Goal: Task Accomplishment & Management: Use online tool/utility

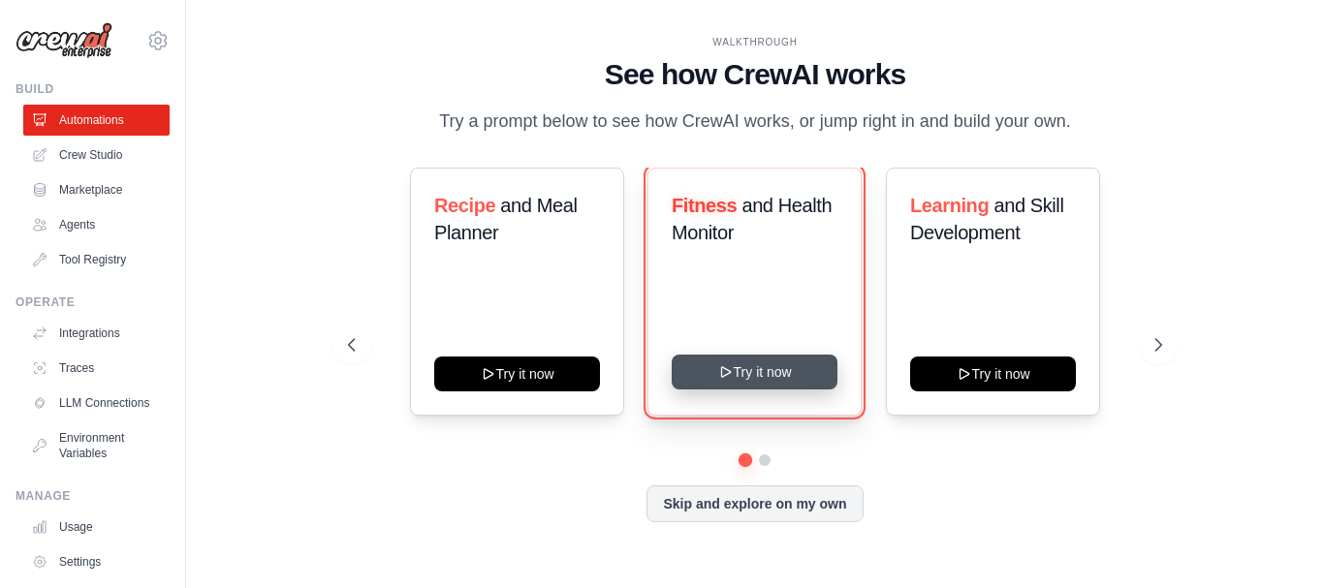
click at [759, 371] on button "Try it now" at bounding box center [755, 372] width 166 height 35
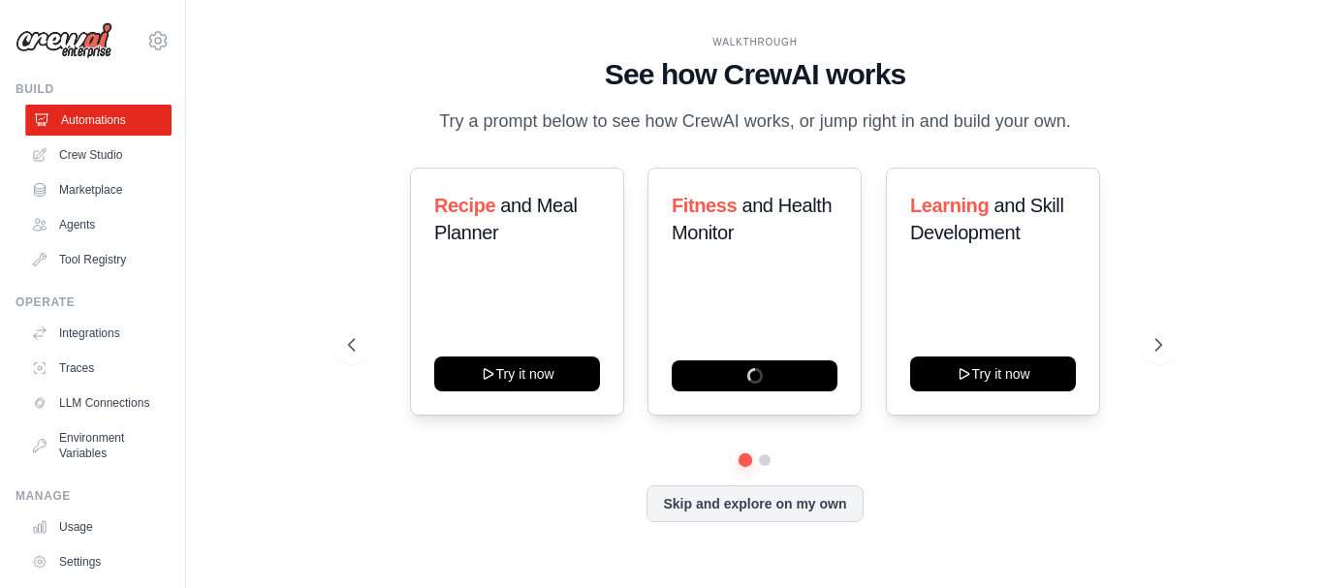
click at [123, 116] on link "Automations" at bounding box center [98, 120] width 146 height 31
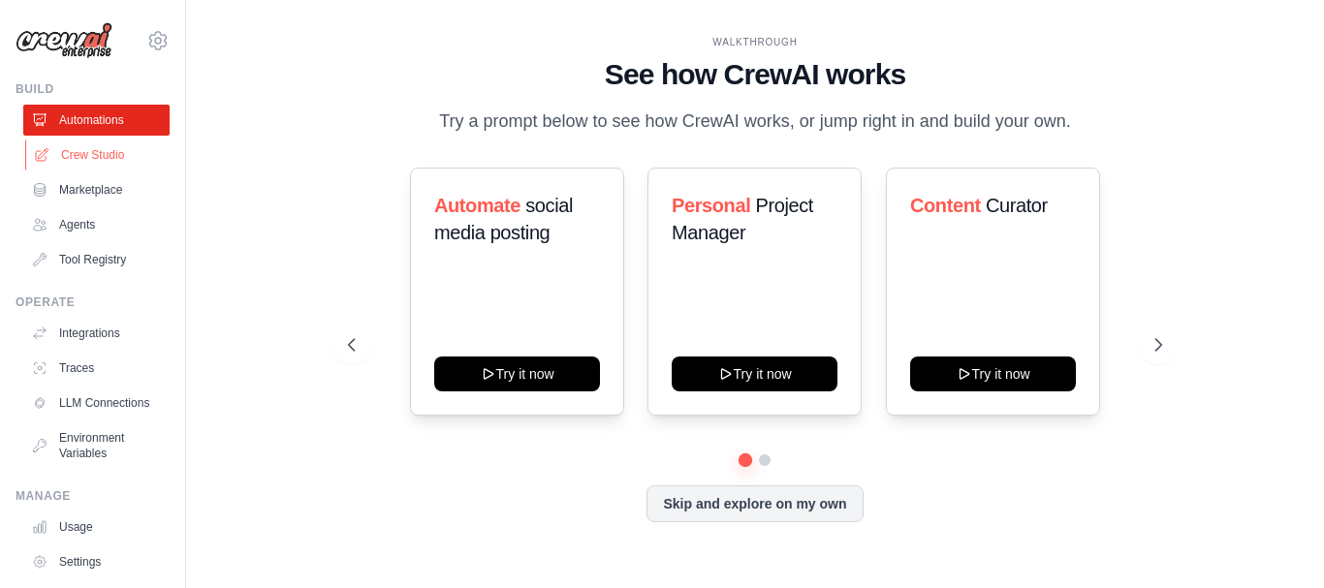
click at [125, 155] on link "Crew Studio" at bounding box center [98, 155] width 146 height 31
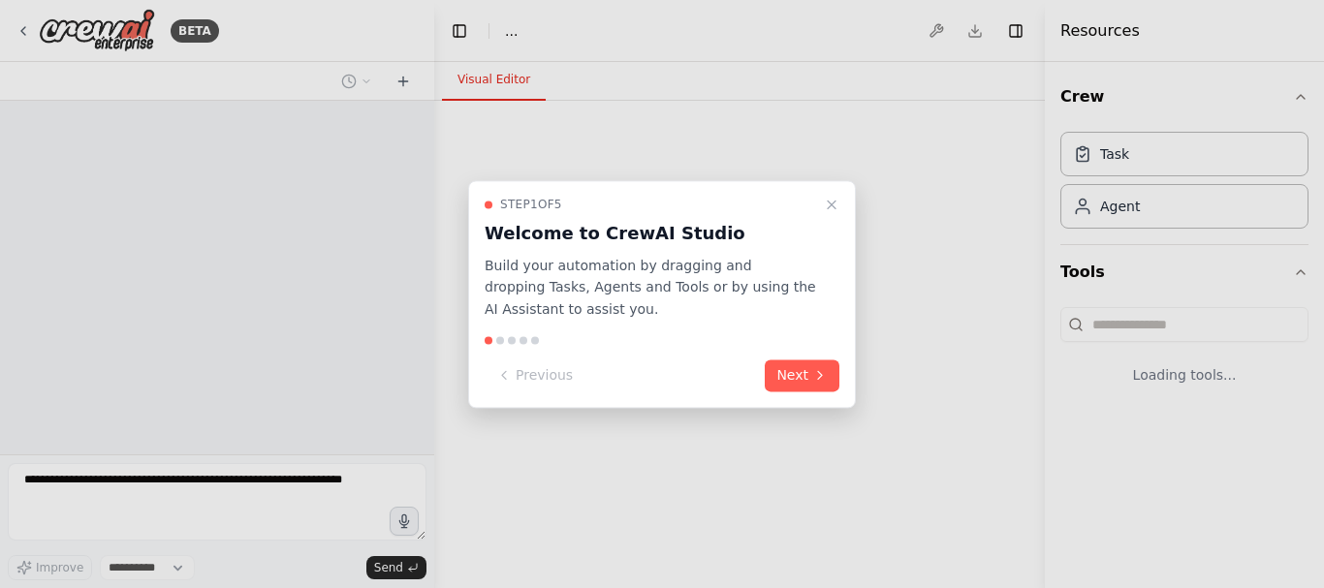
select select "****"
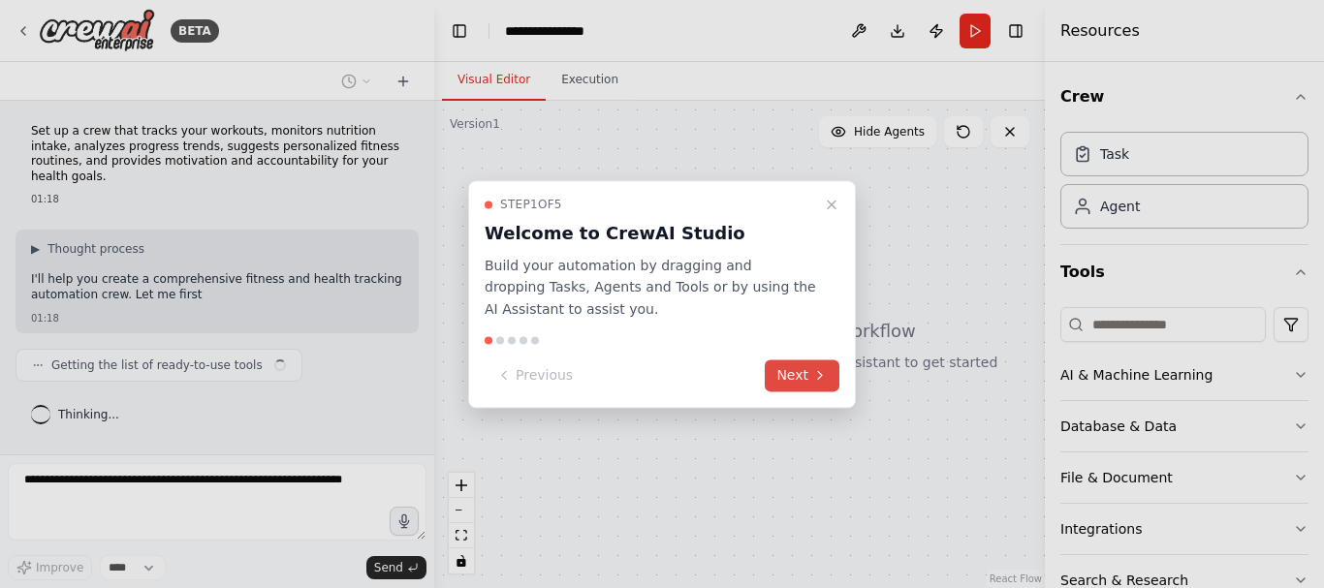
click at [798, 380] on button "Next" at bounding box center [802, 376] width 75 height 32
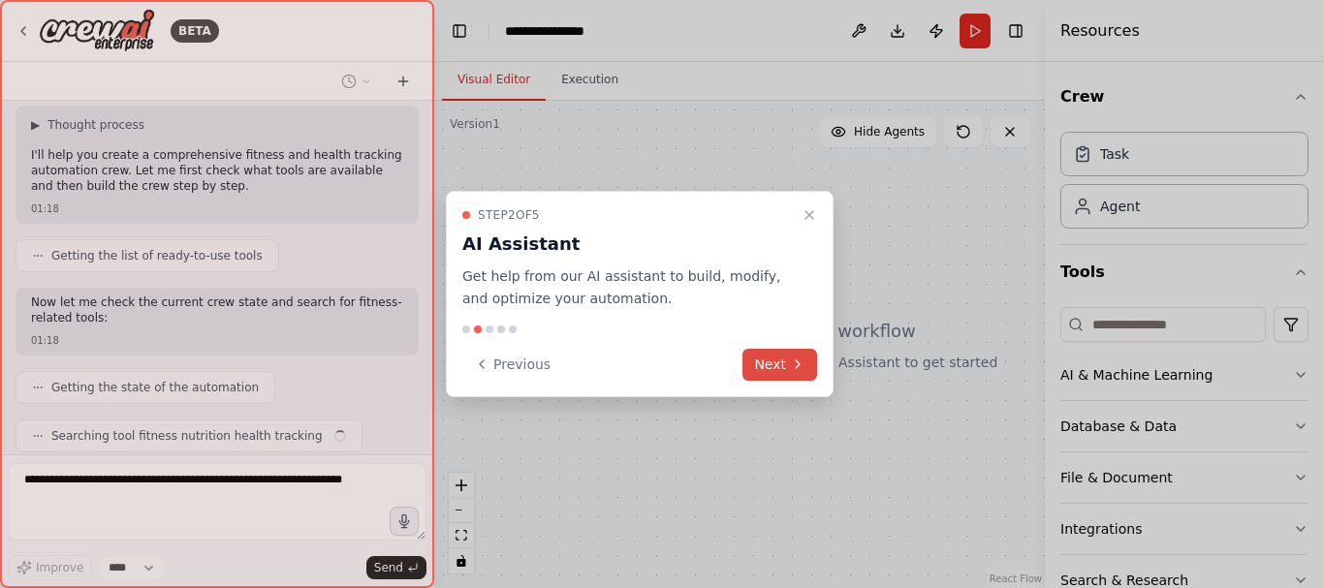
scroll to position [173, 0]
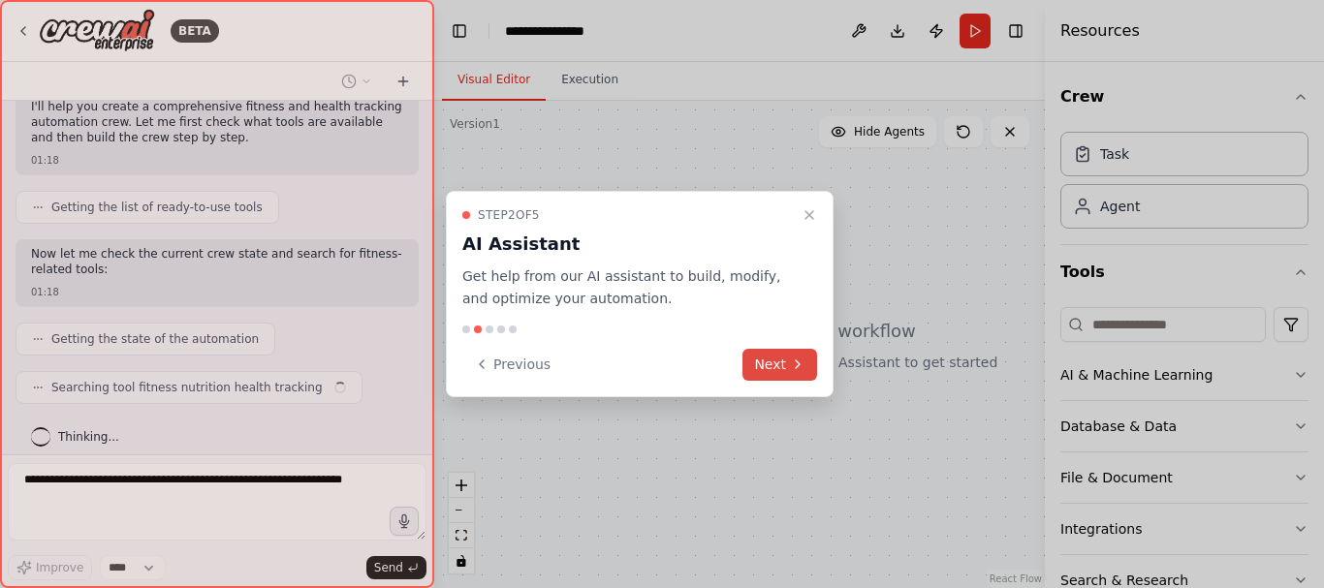
click at [798, 370] on icon at bounding box center [798, 365] width 16 height 16
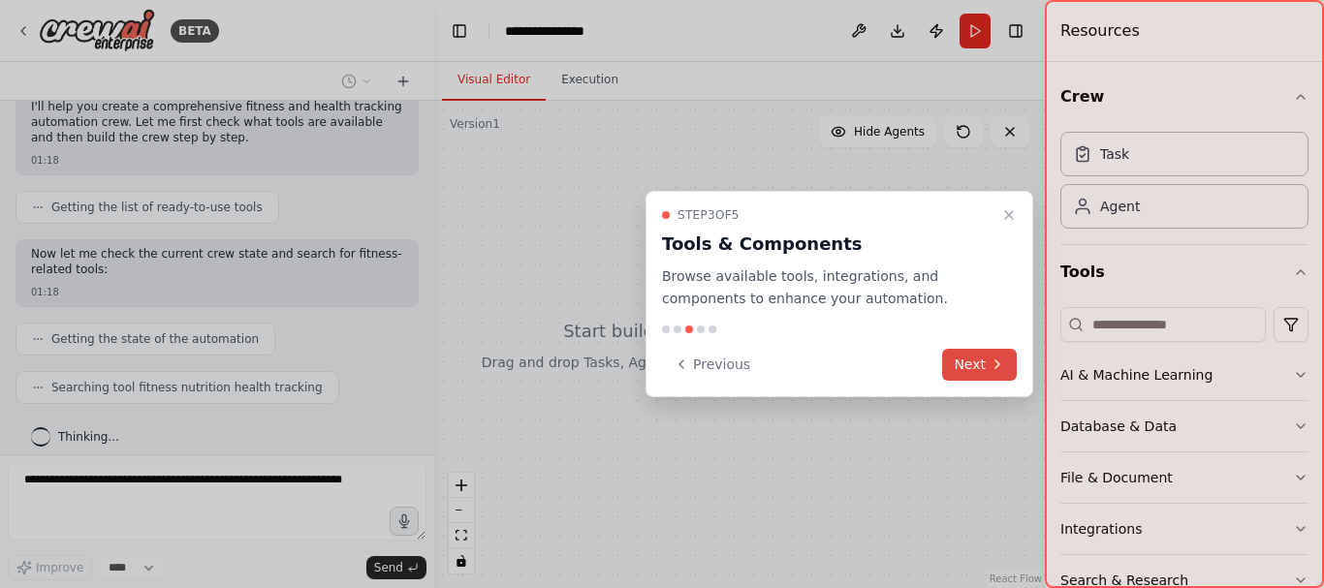
click at [967, 371] on button "Next" at bounding box center [979, 365] width 75 height 32
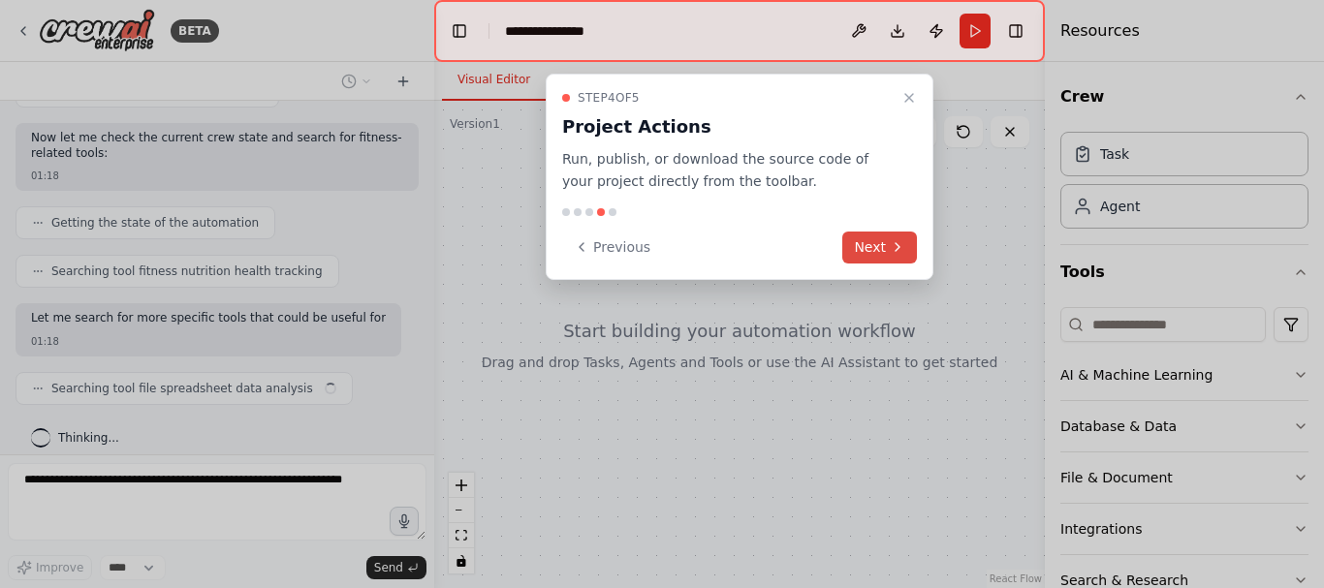
scroll to position [304, 0]
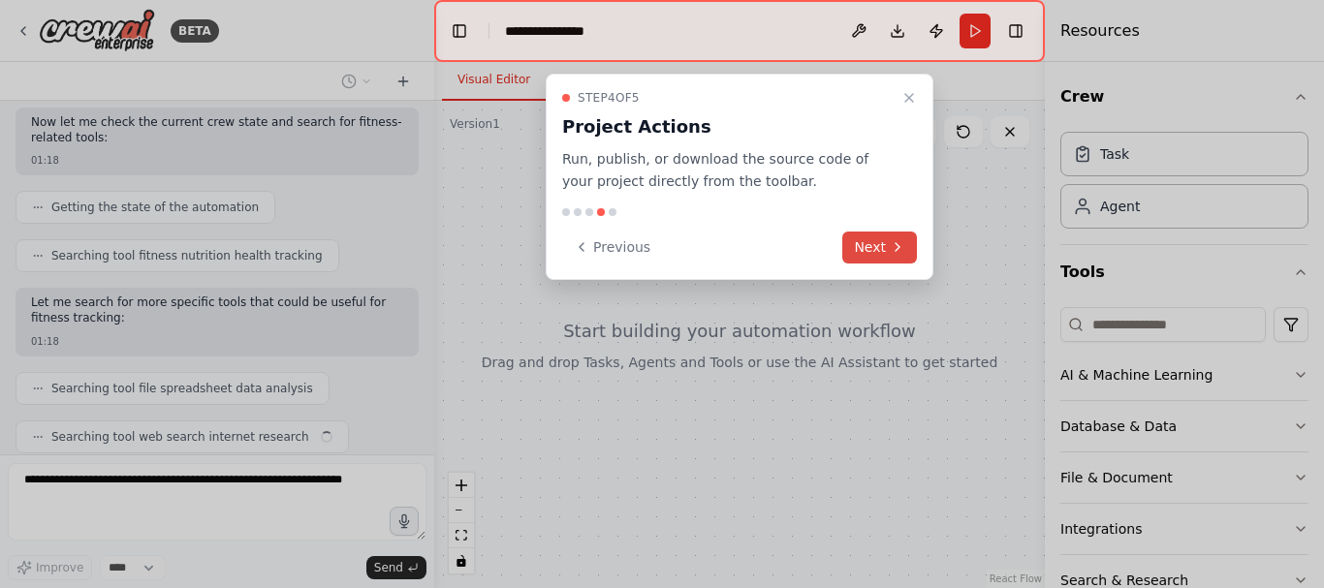
click at [889, 247] on button "Next" at bounding box center [879, 248] width 75 height 32
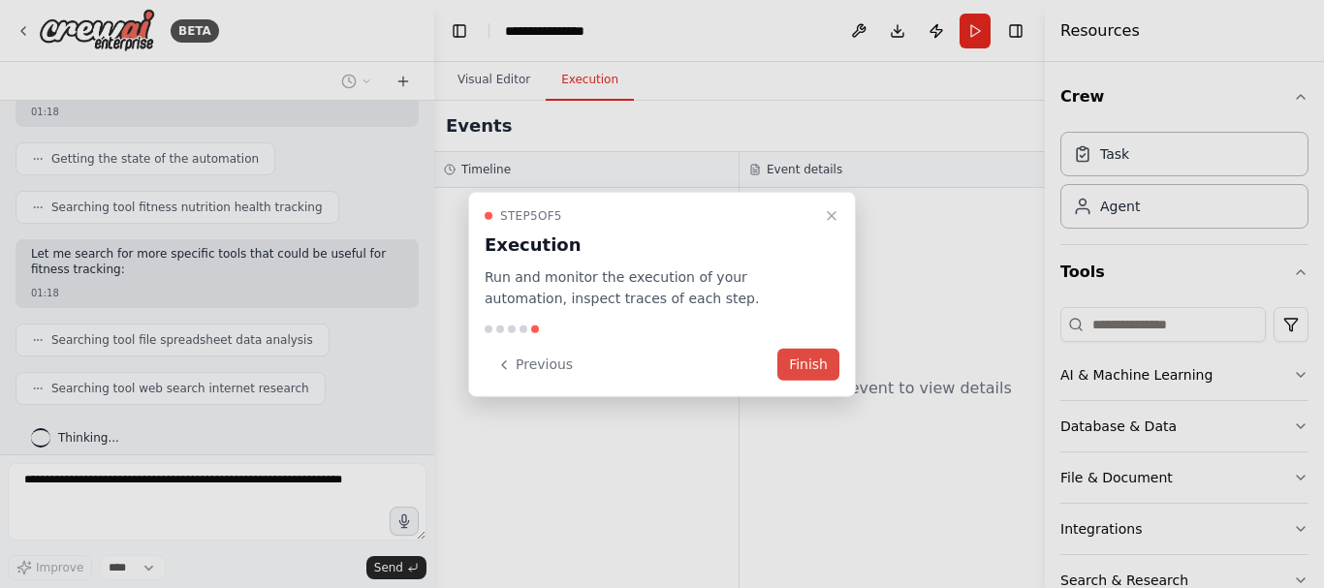
click at [826, 365] on button "Finish" at bounding box center [808, 365] width 62 height 32
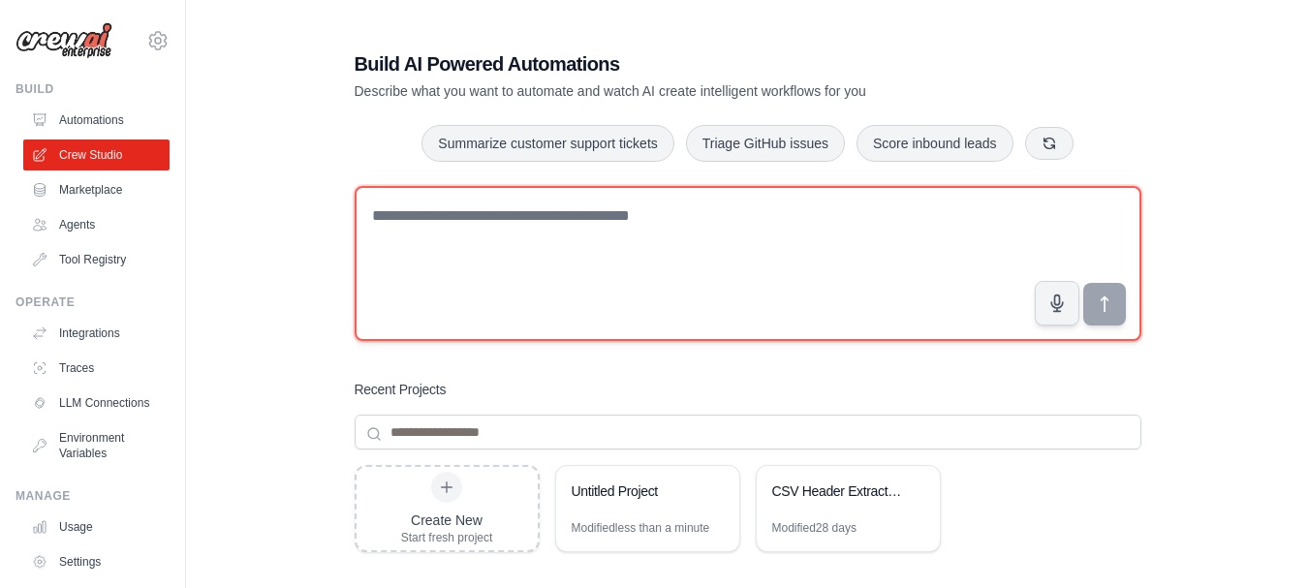
click at [498, 228] on textarea at bounding box center [748, 263] width 787 height 155
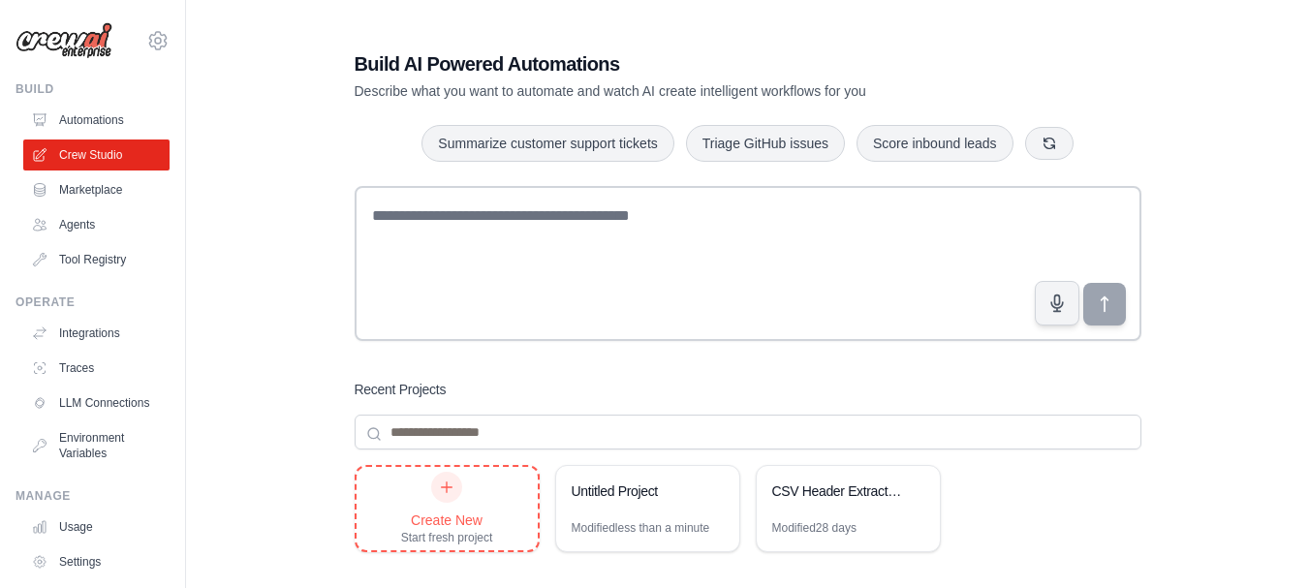
click at [445, 499] on div at bounding box center [446, 487] width 31 height 31
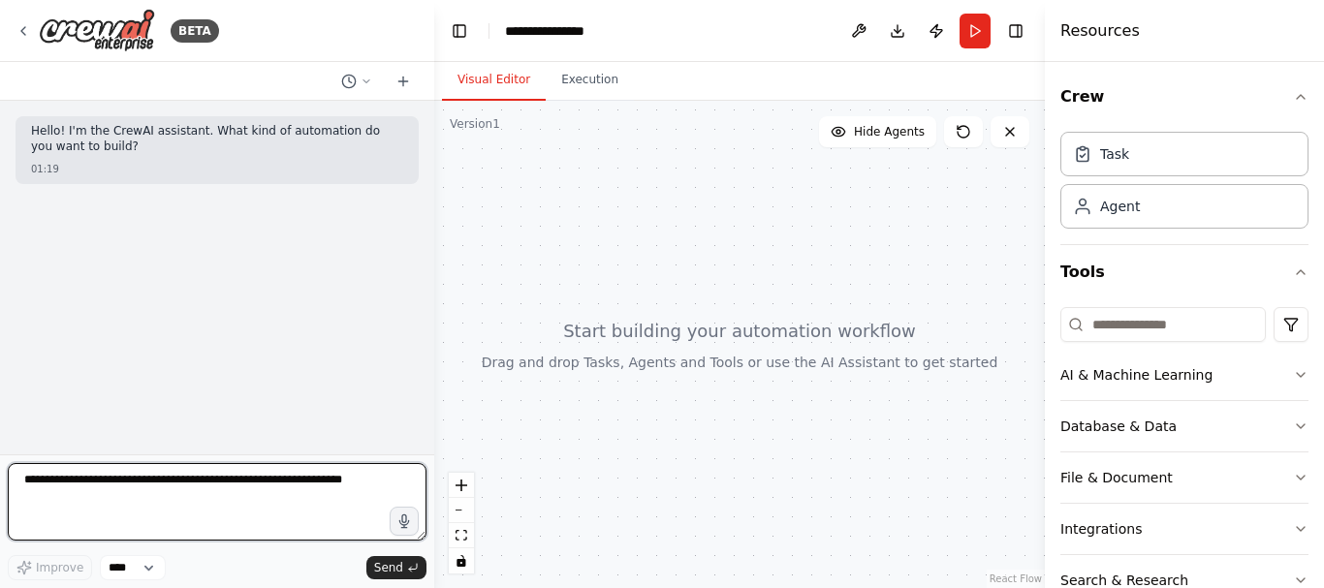
click at [180, 487] on textarea at bounding box center [217, 502] width 419 height 78
type textarea "*"
type textarea "**********"
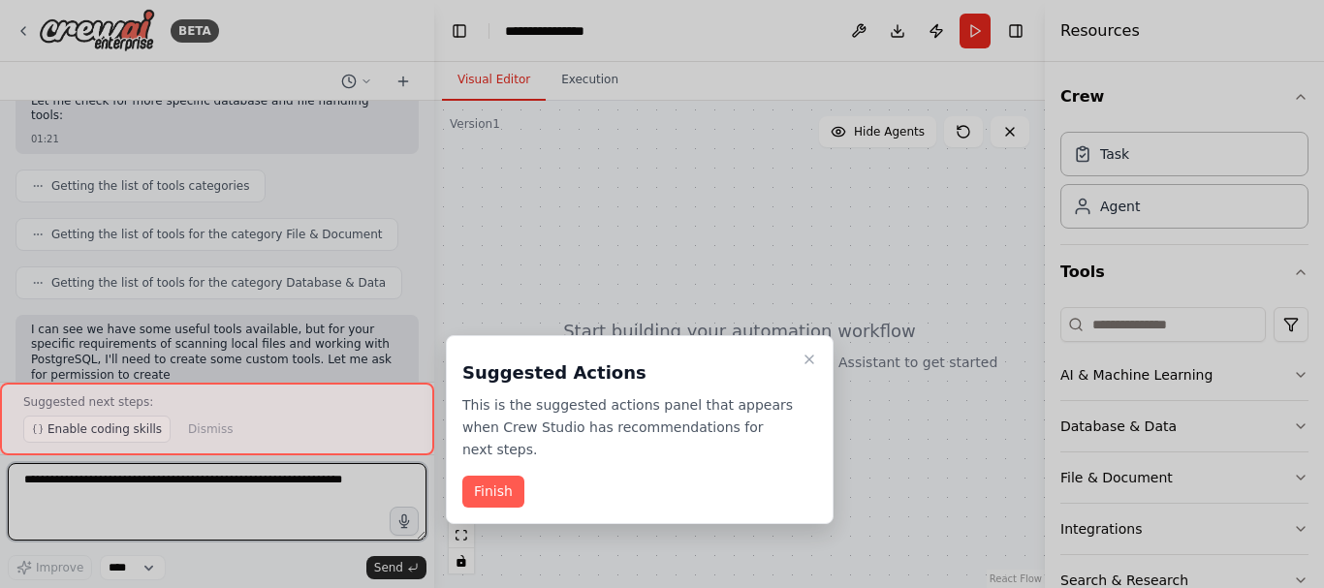
scroll to position [707, 0]
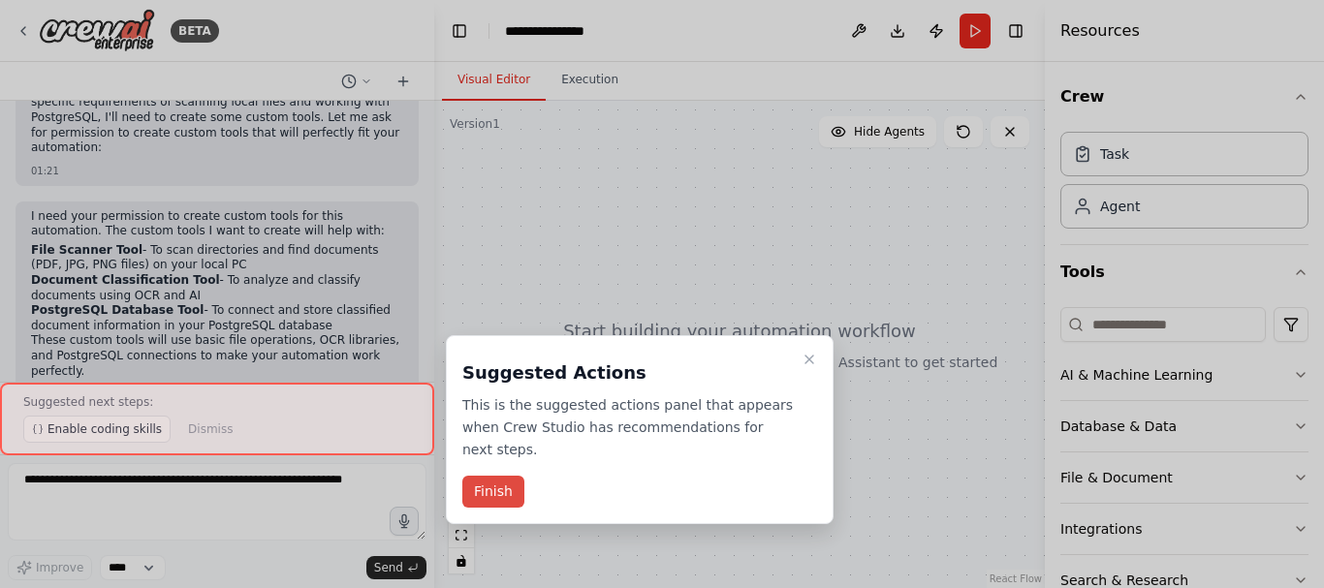
click at [506, 476] on button "Finish" at bounding box center [493, 492] width 62 height 32
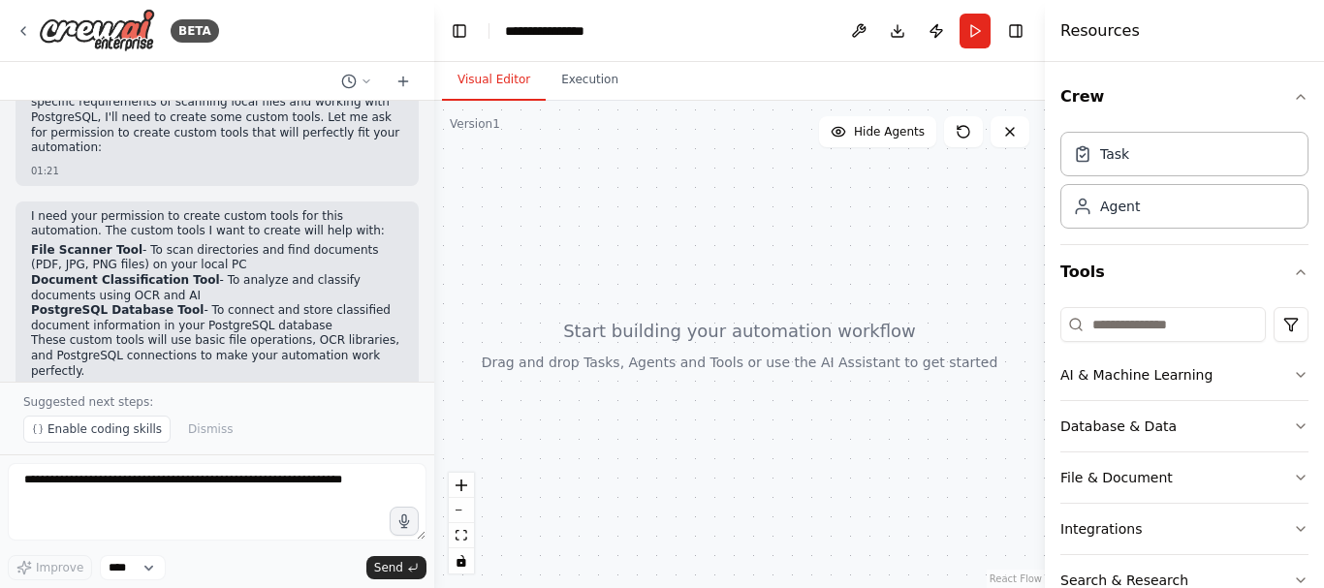
scroll to position [949, 0]
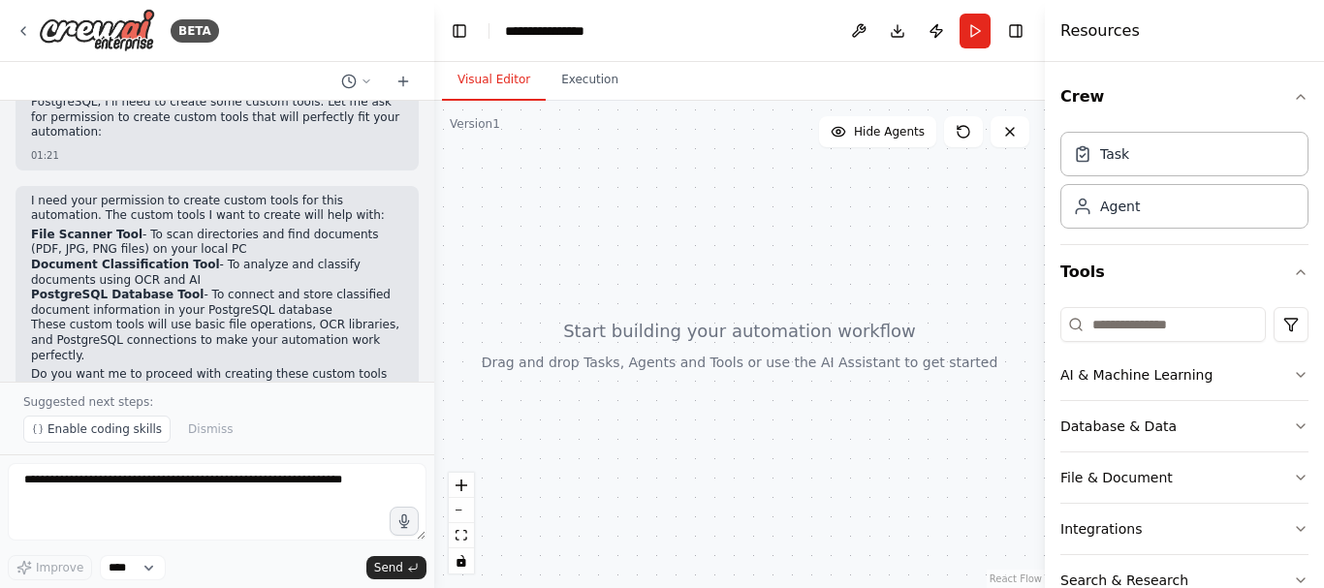
click at [429, 353] on div at bounding box center [430, 294] width 8 height 588
click at [971, 40] on button "Run" at bounding box center [975, 31] width 31 height 35
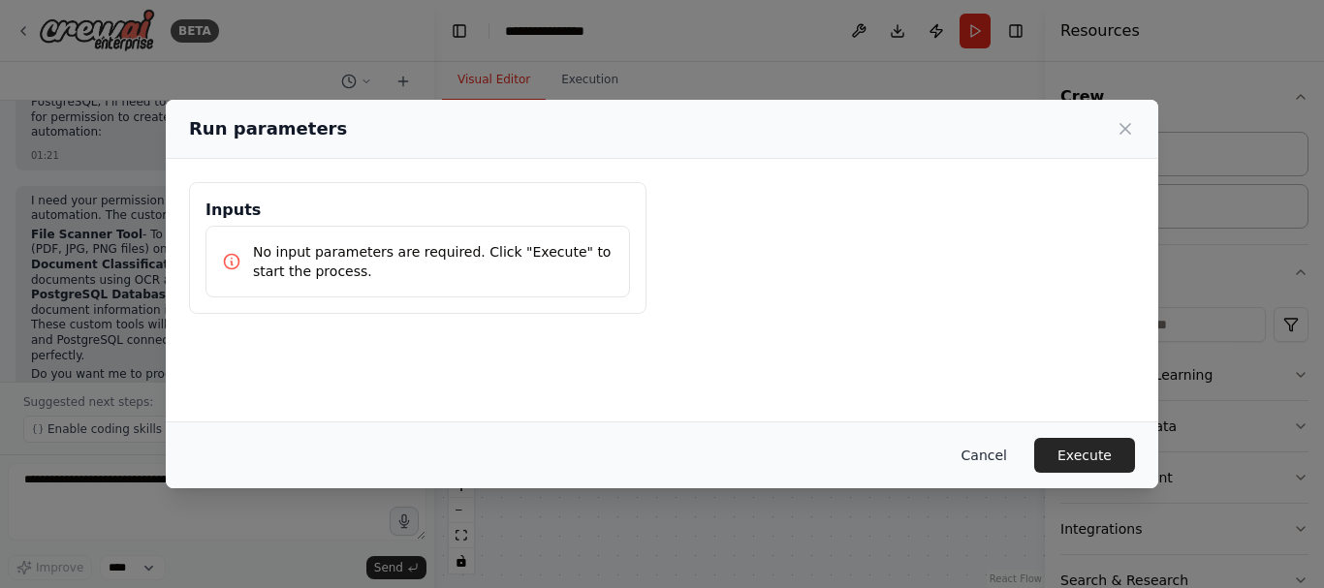
click at [1016, 455] on button "Cancel" at bounding box center [984, 455] width 77 height 35
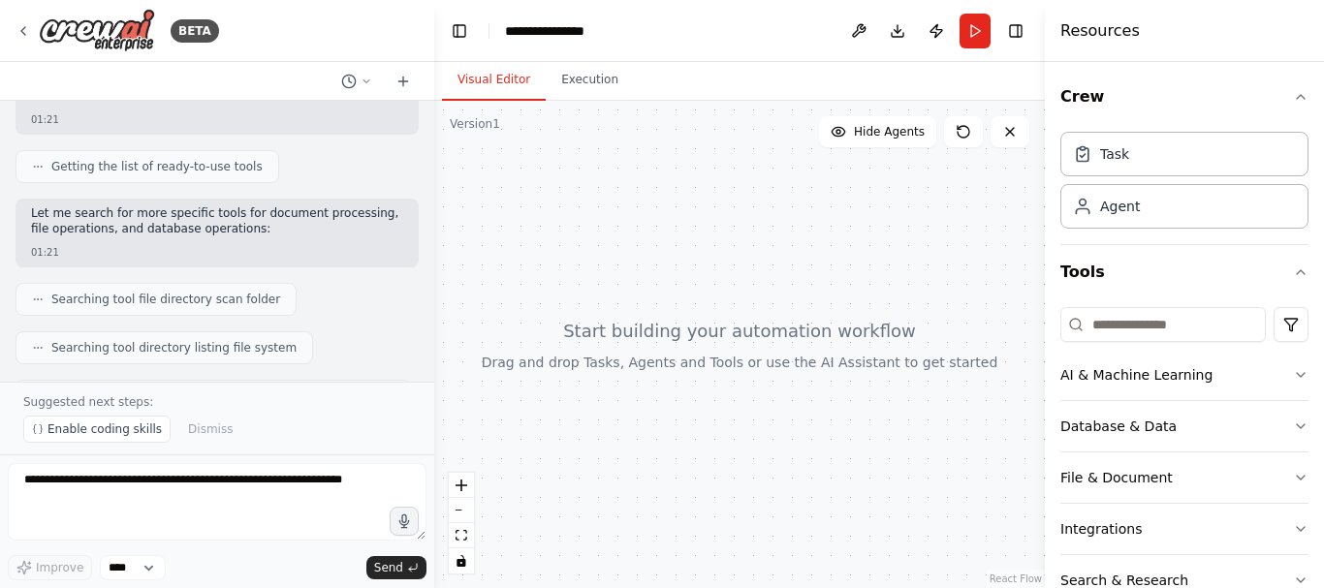
scroll to position [0, 0]
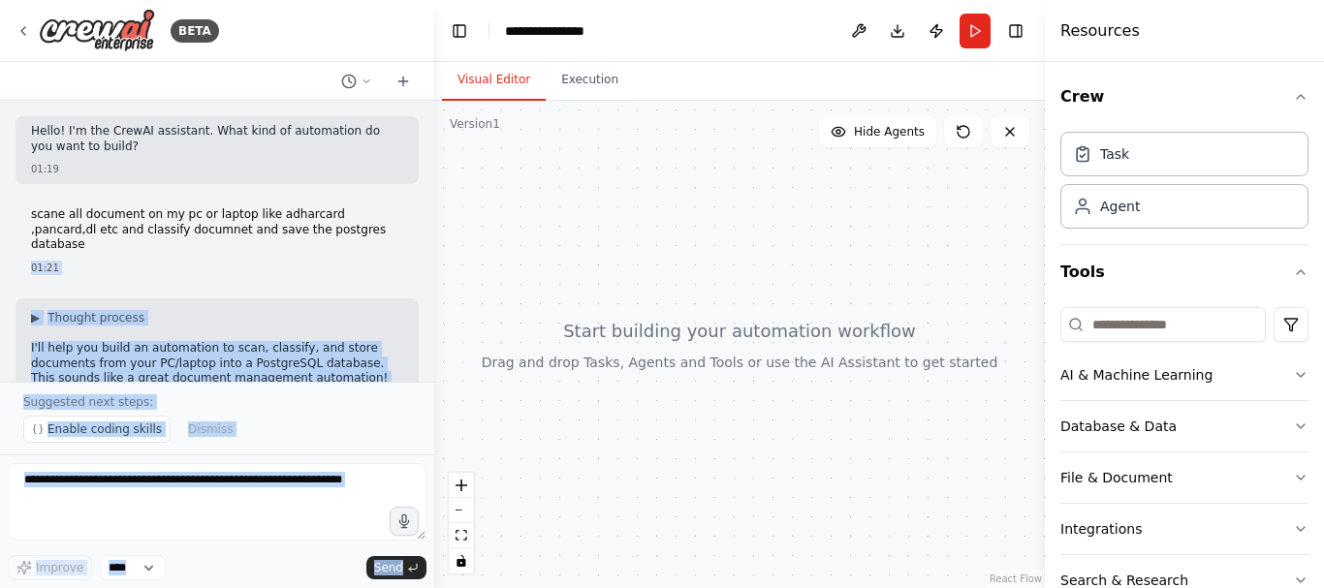
drag, startPoint x: 321, startPoint y: 236, endPoint x: 0, endPoint y: 208, distance: 322.0
click at [0, 208] on div "BETA Hello! I'm the CrewAI assistant. What kind of automation do you want to bu…" at bounding box center [217, 294] width 434 height 588
click at [313, 242] on div "scane all document on my pc or laptop like adharcard ,pancard,dl etc and classi…" at bounding box center [217, 241] width 403 height 83
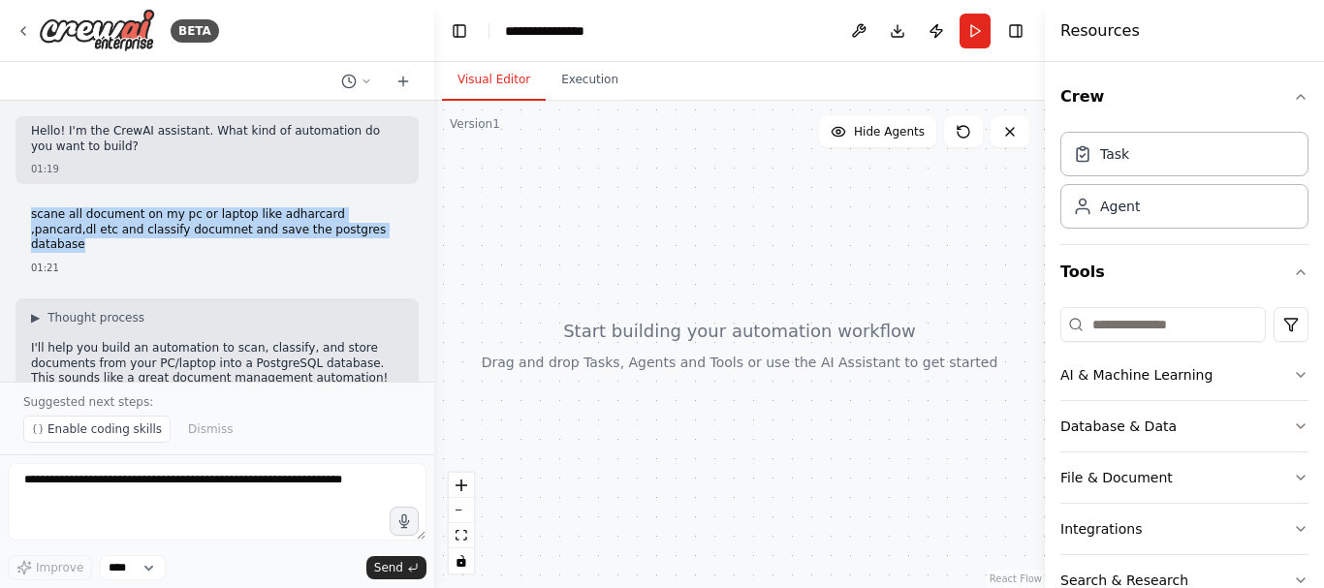
drag, startPoint x: 310, startPoint y: 233, endPoint x: 30, endPoint y: 209, distance: 281.1
click at [30, 209] on div "scane all document on my pc or laptop like adharcard ,pancard,dl etc and classi…" at bounding box center [217, 241] width 403 height 83
copy p "scane all document on my pc or laptop like adharcard ,pancard,dl etc and classi…"
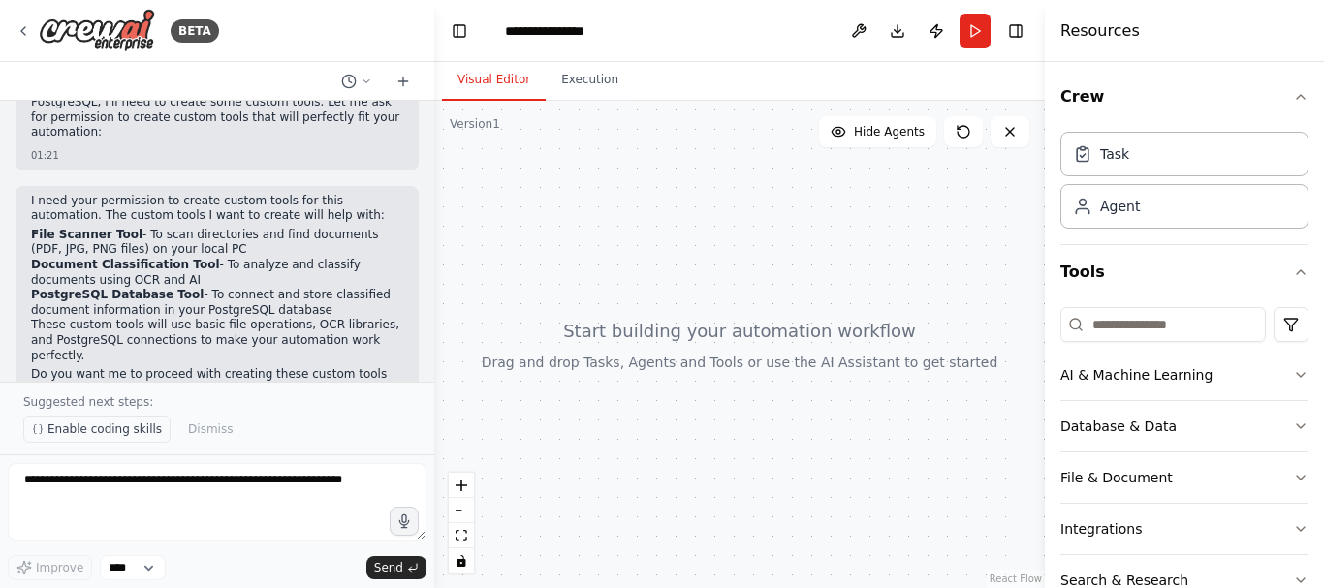
click at [116, 432] on span "Enable coding skills" at bounding box center [104, 430] width 114 height 16
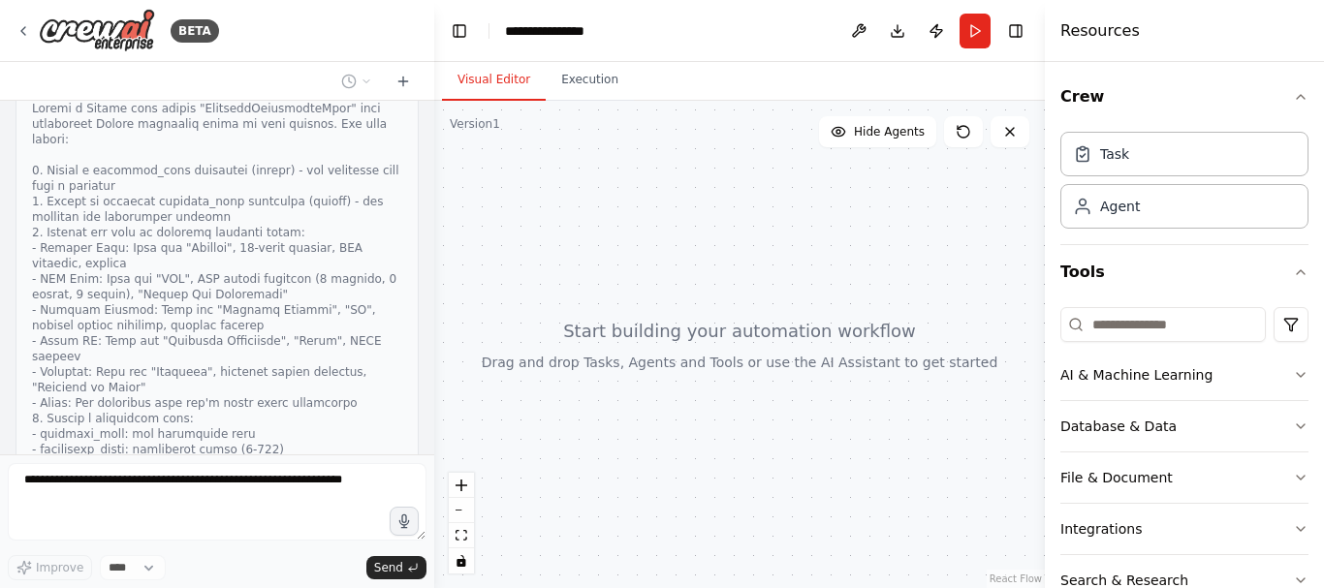
scroll to position [2052, 0]
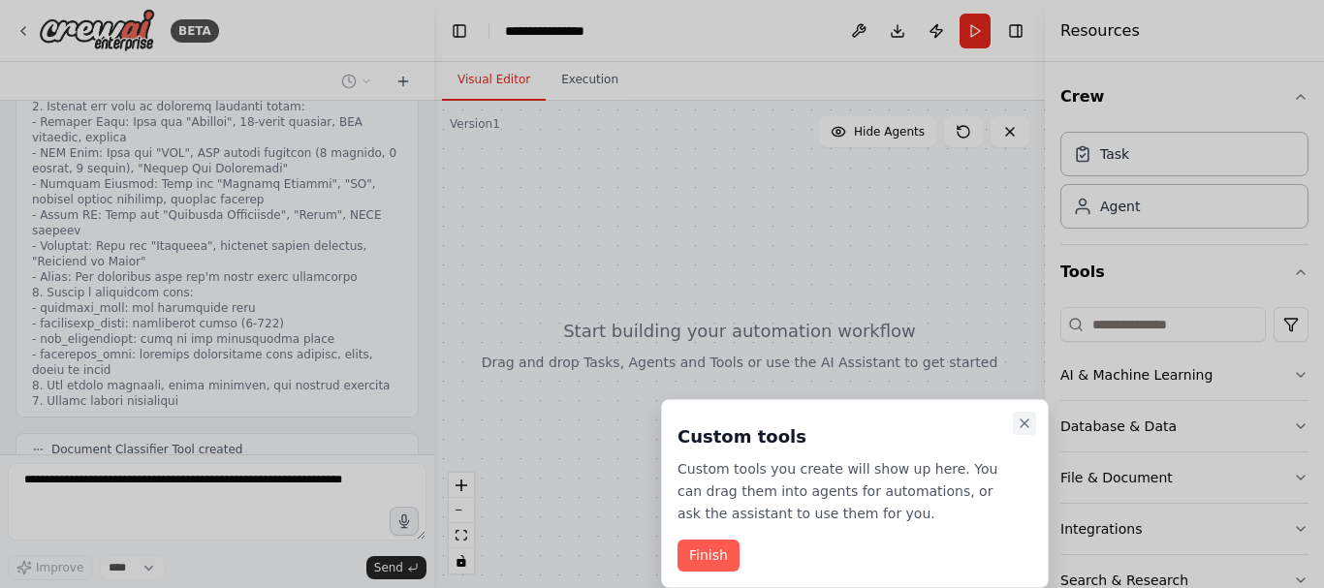
click at [1026, 425] on icon "Close walkthrough" at bounding box center [1025, 424] width 16 height 16
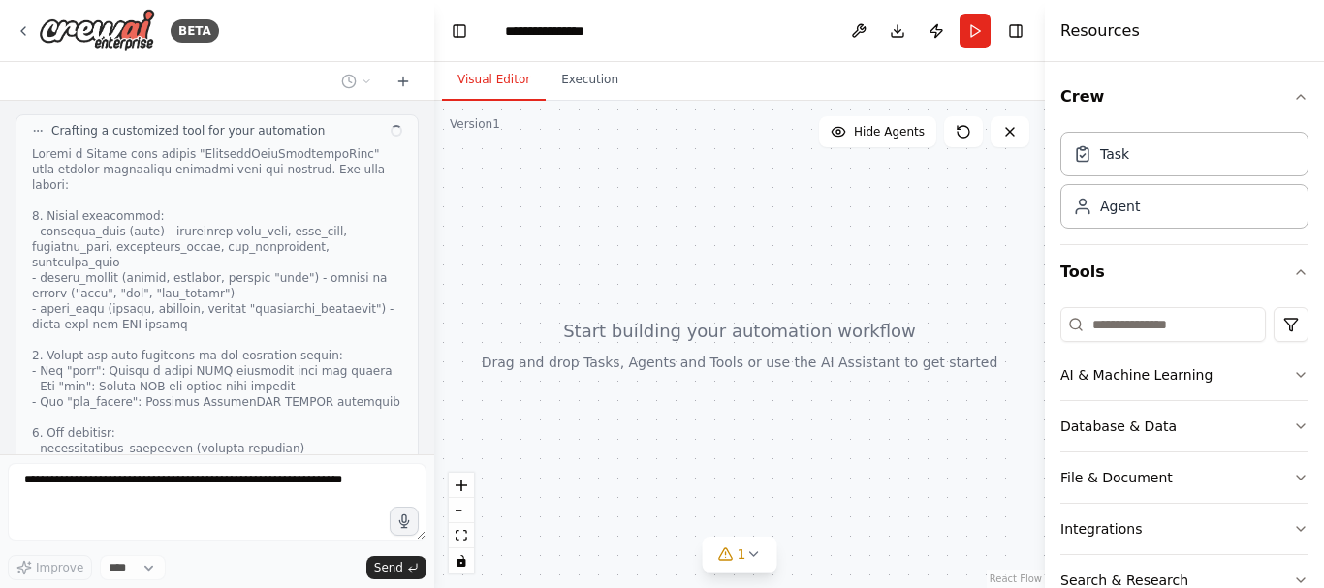
scroll to position [3230, 0]
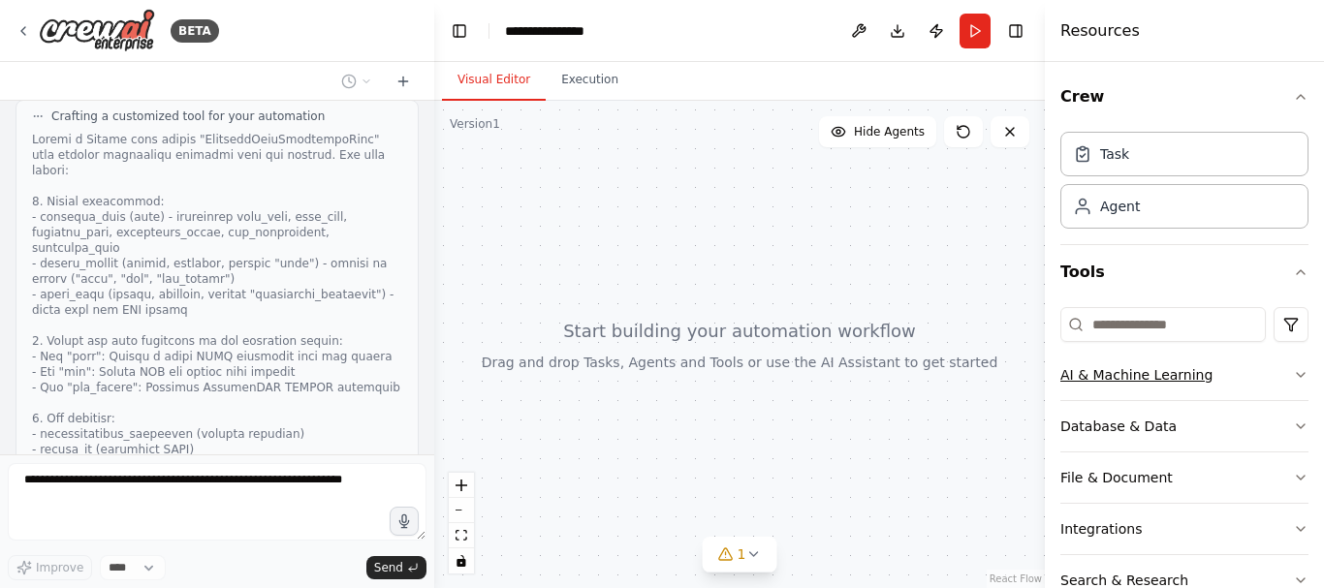
click at [1271, 374] on button "AI & Machine Learning" at bounding box center [1184, 375] width 248 height 50
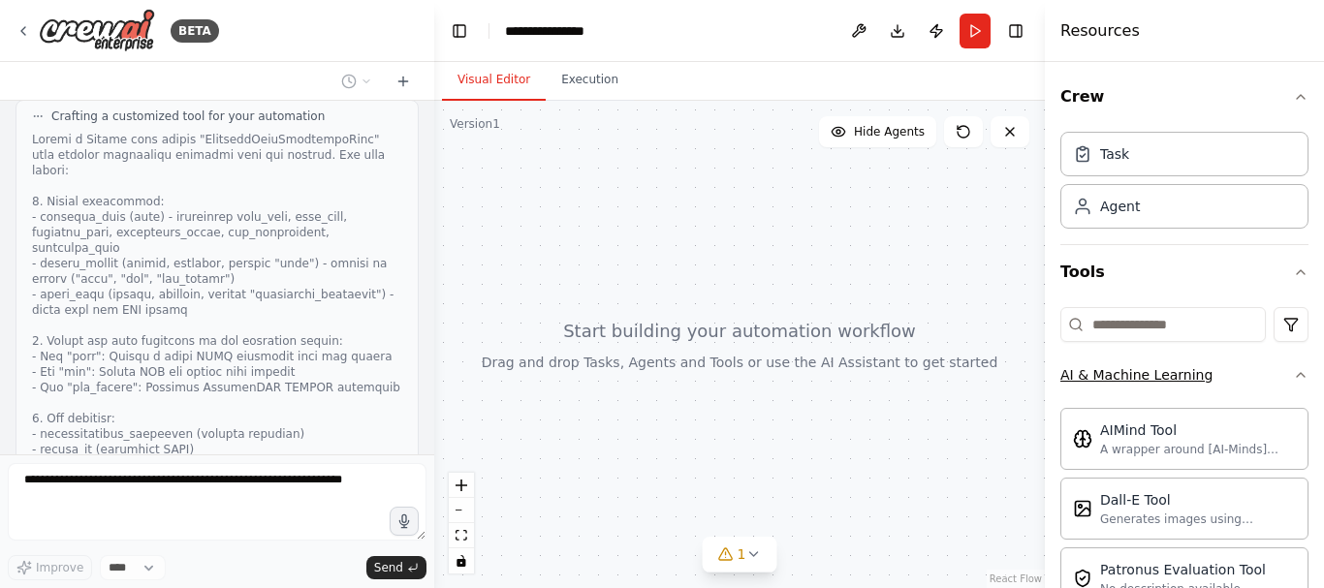
scroll to position [3341, 0]
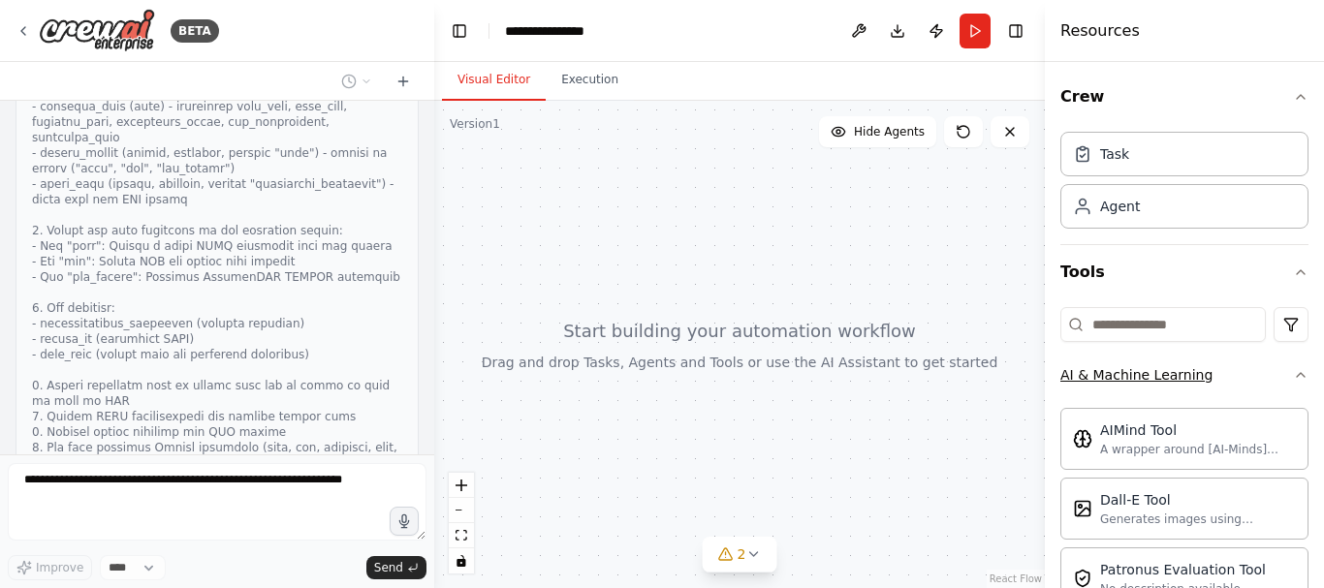
click at [1273, 375] on button "AI & Machine Learning" at bounding box center [1184, 375] width 248 height 50
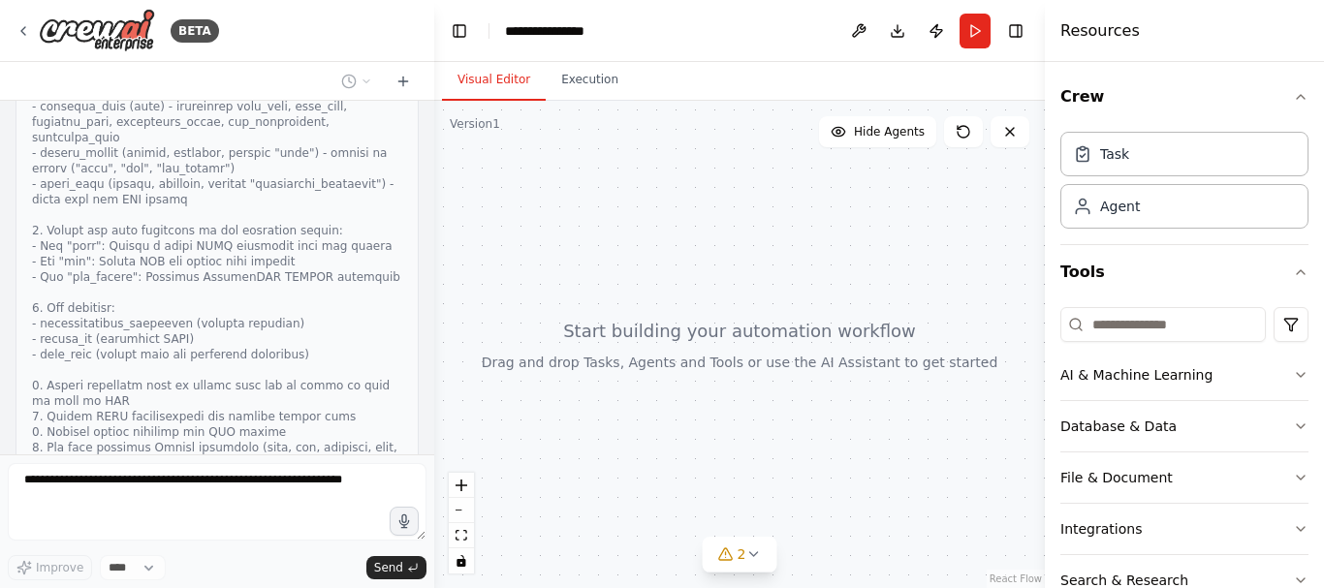
click at [370, 566] on button "View code" at bounding box center [372, 574] width 59 height 16
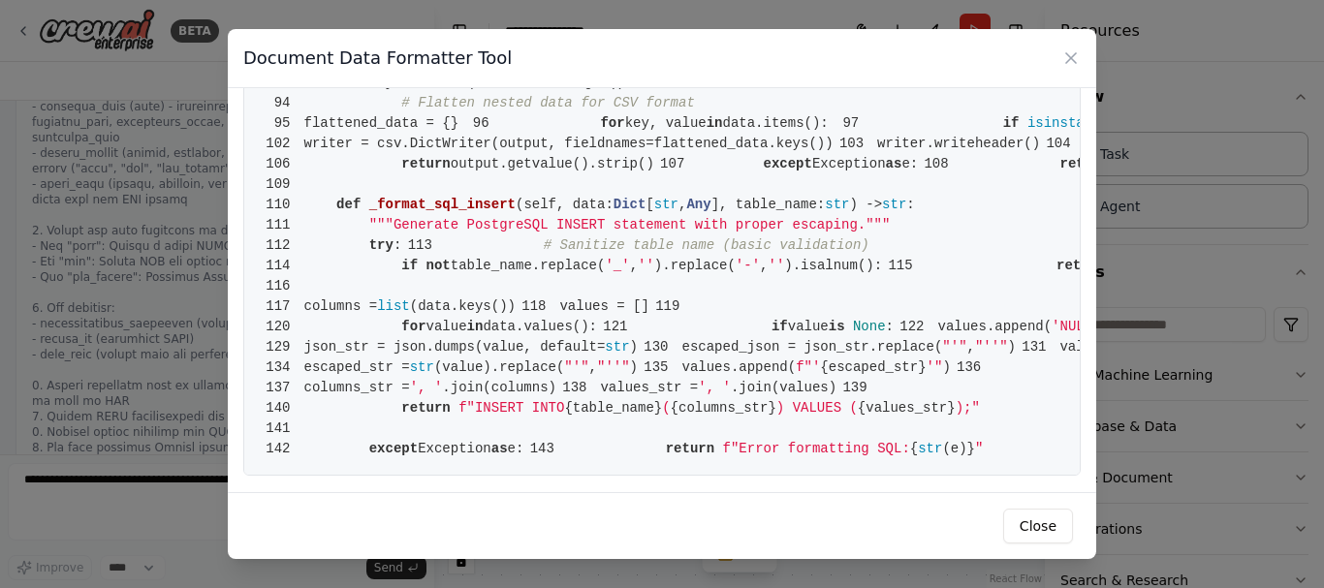
scroll to position [2585, 0]
click at [1065, 531] on button "Close" at bounding box center [1038, 526] width 70 height 35
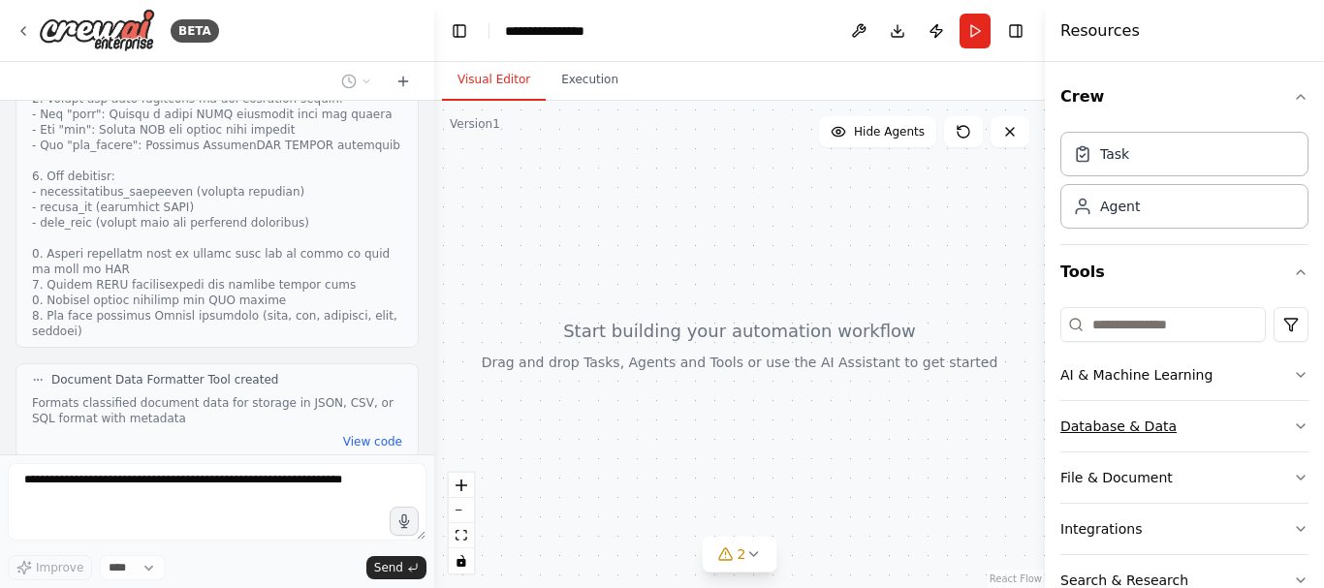
click at [1268, 425] on button "Database & Data" at bounding box center [1184, 426] width 248 height 50
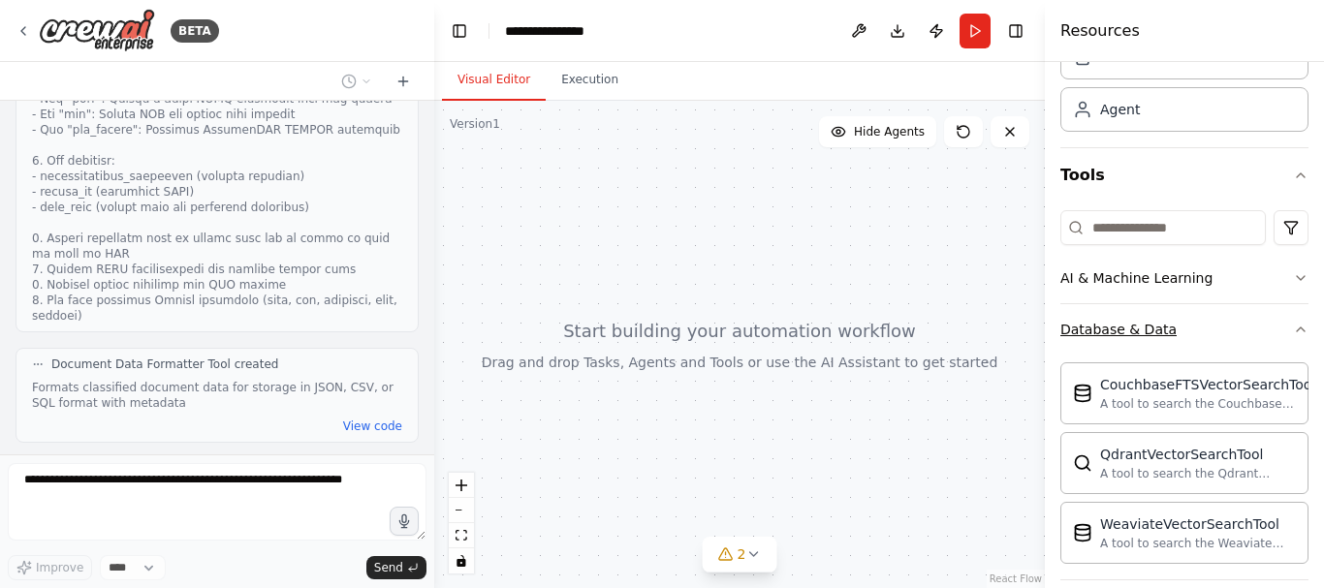
scroll to position [194, 0]
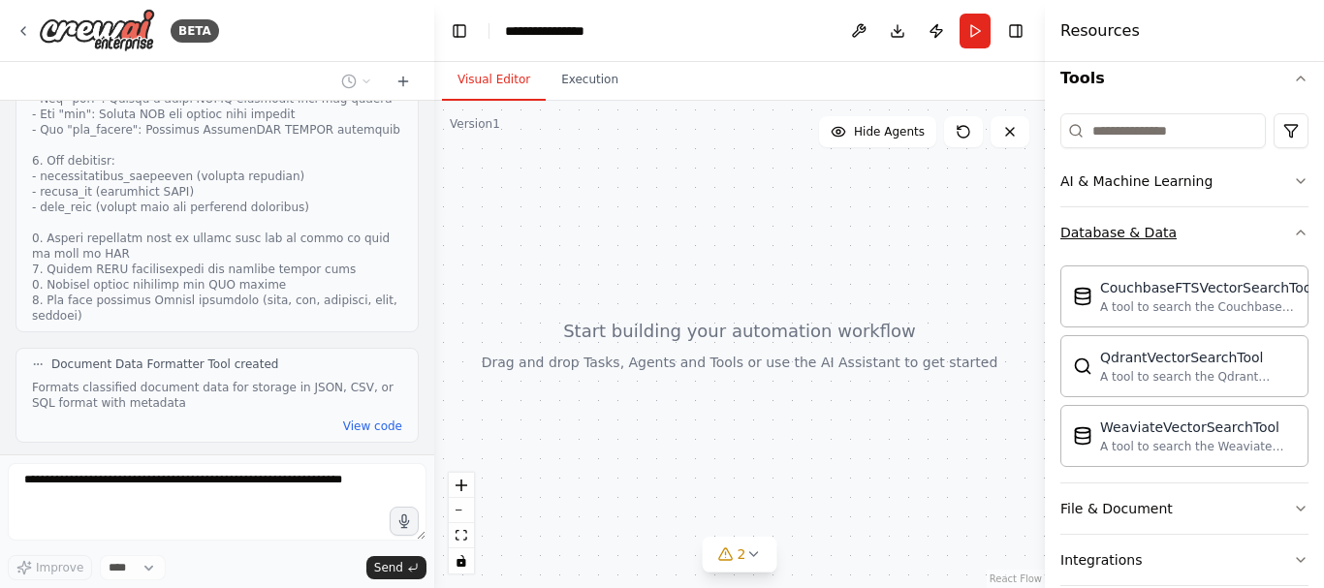
click at [1293, 237] on icon "button" at bounding box center [1301, 233] width 16 height 16
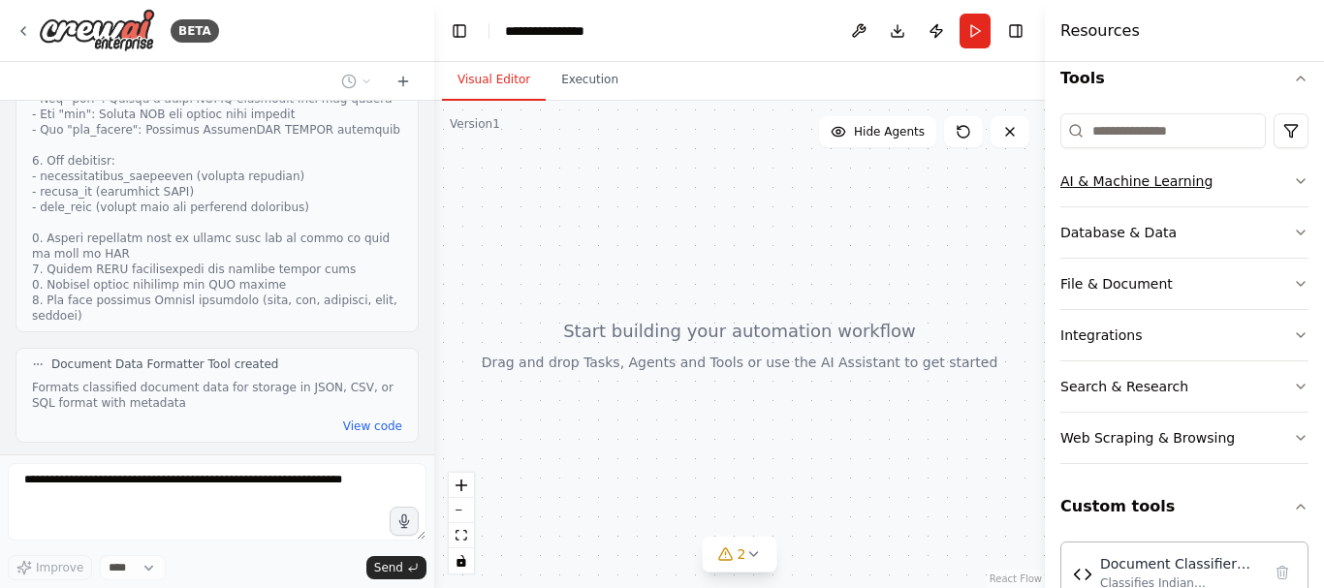
click at [1293, 181] on icon "button" at bounding box center [1301, 181] width 16 height 16
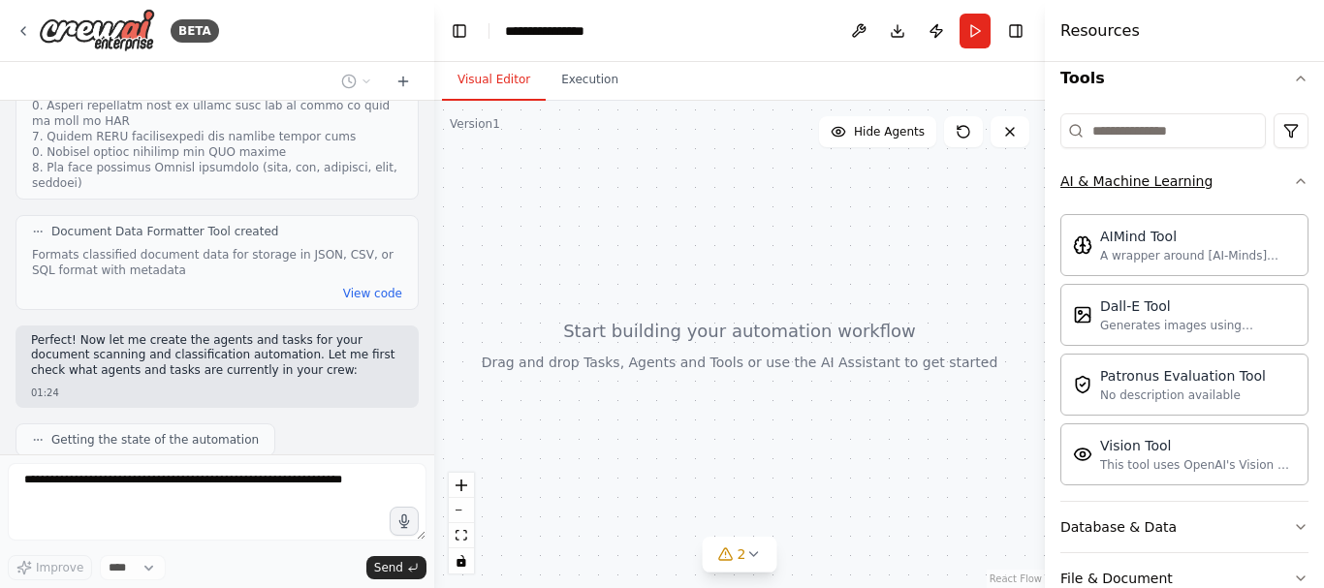
scroll to position [3636, 0]
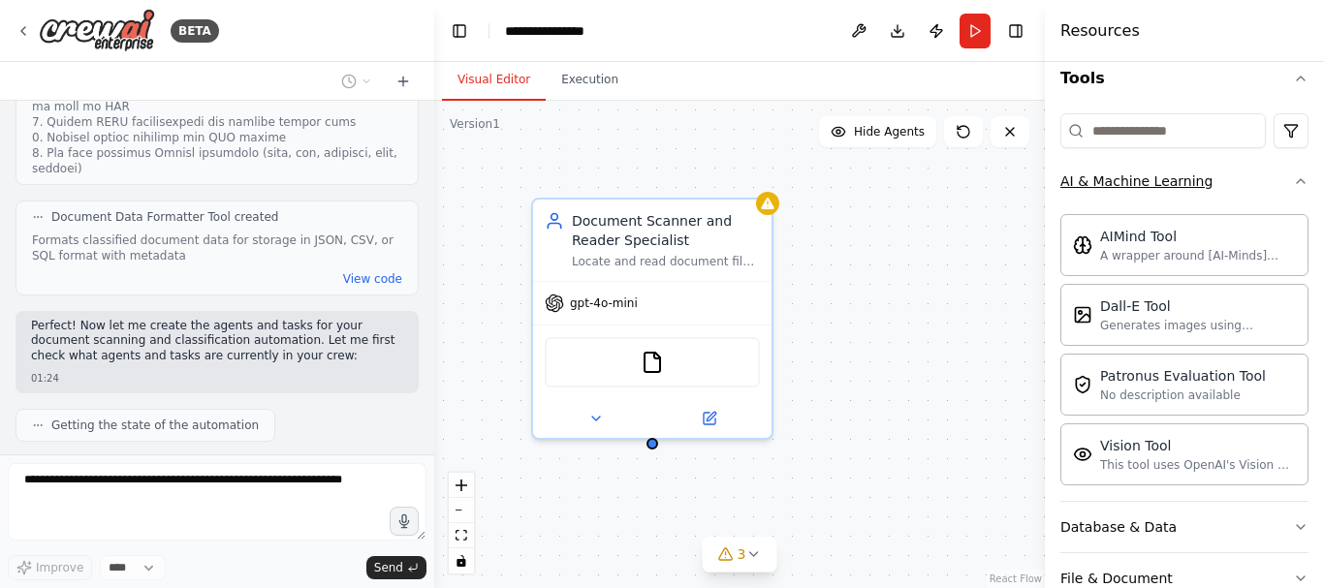
click at [1293, 181] on icon "button" at bounding box center [1301, 181] width 16 height 16
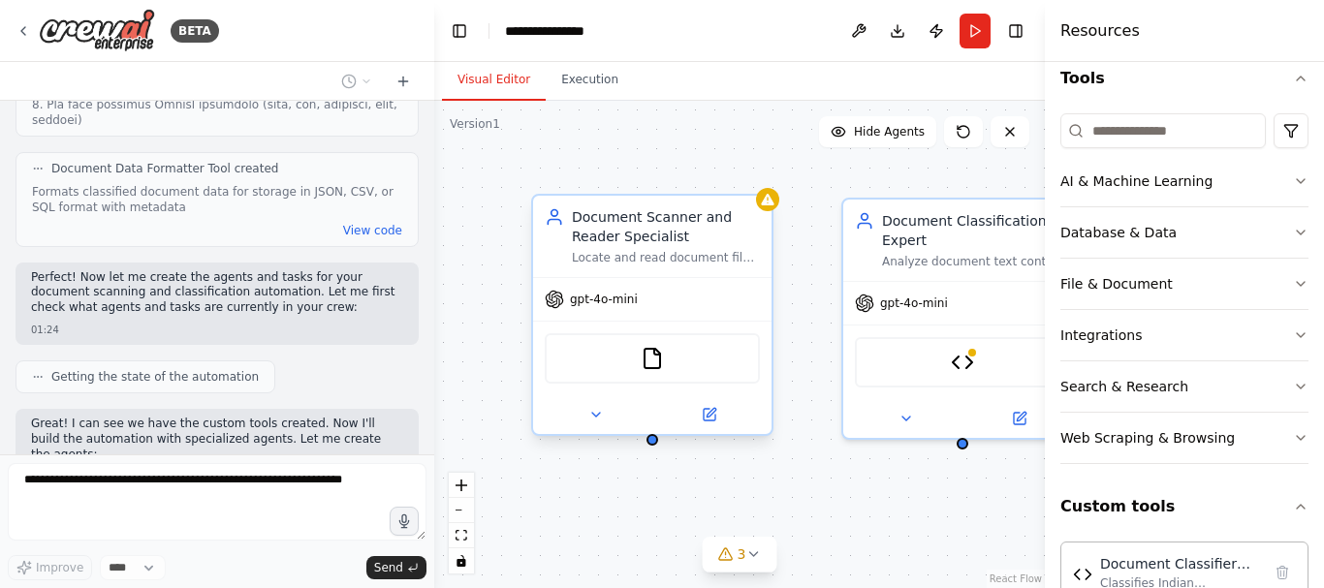
scroll to position [3733, 0]
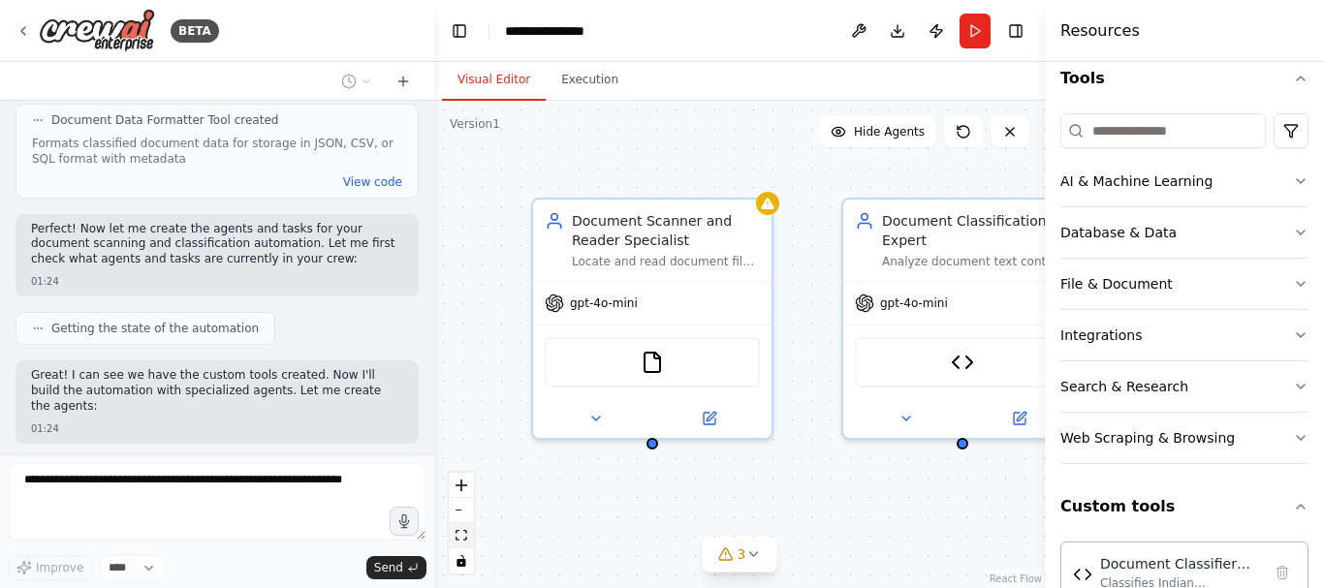
click at [468, 535] on button "fit view" at bounding box center [461, 535] width 25 height 25
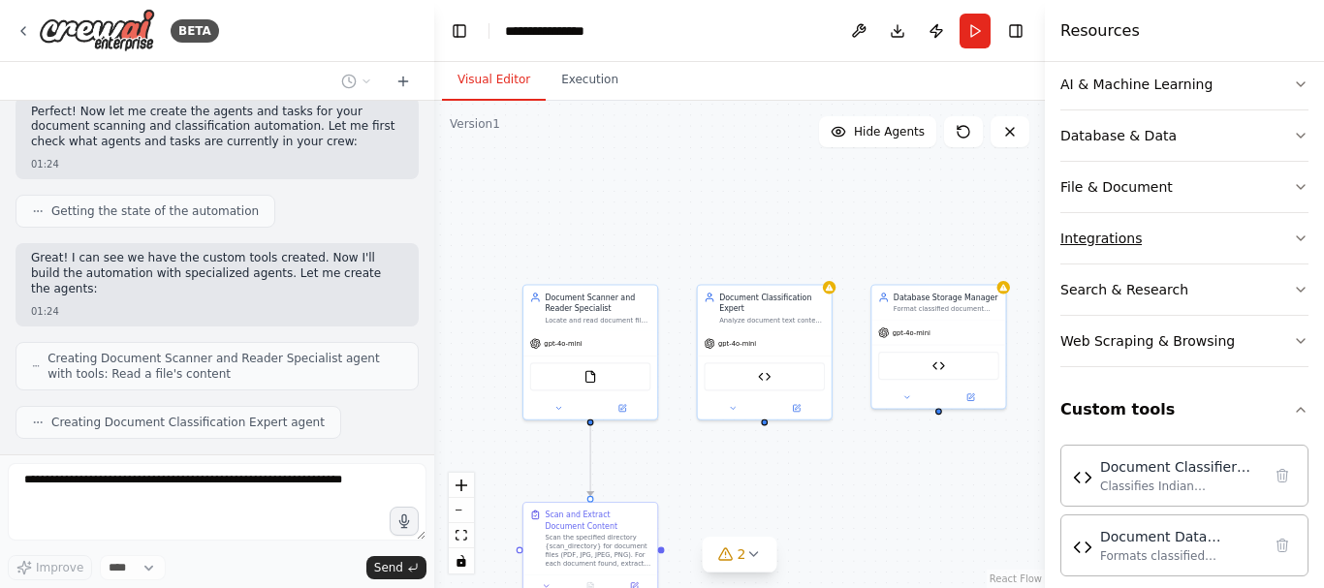
scroll to position [3898, 0]
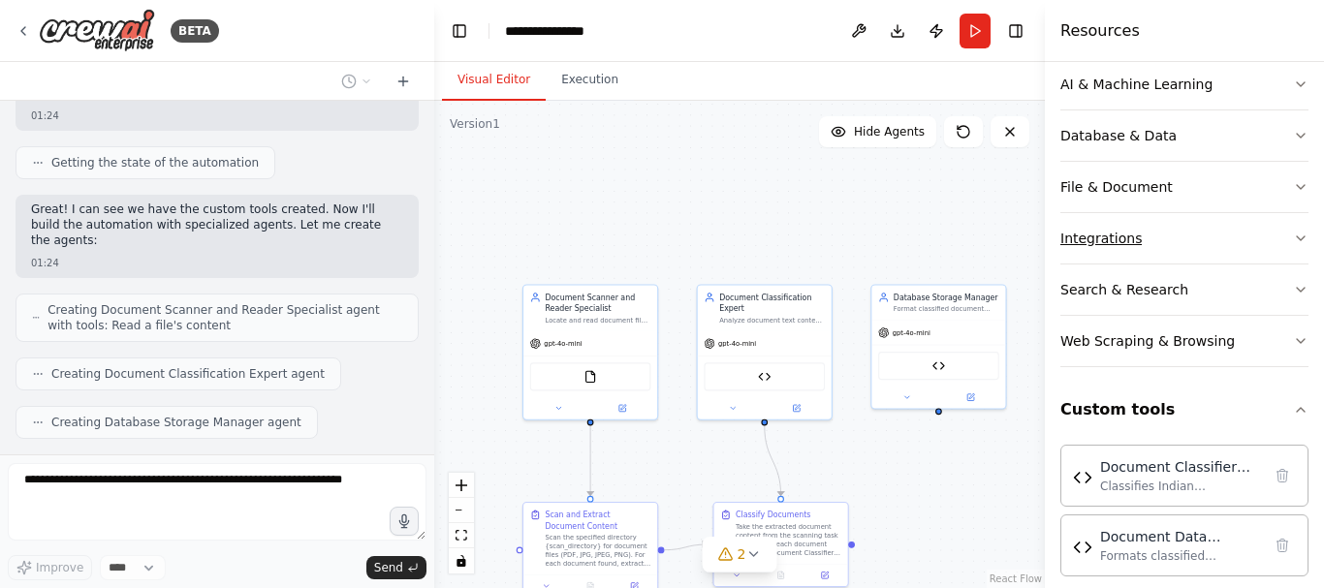
click at [1293, 236] on icon "button" at bounding box center [1301, 239] width 16 height 16
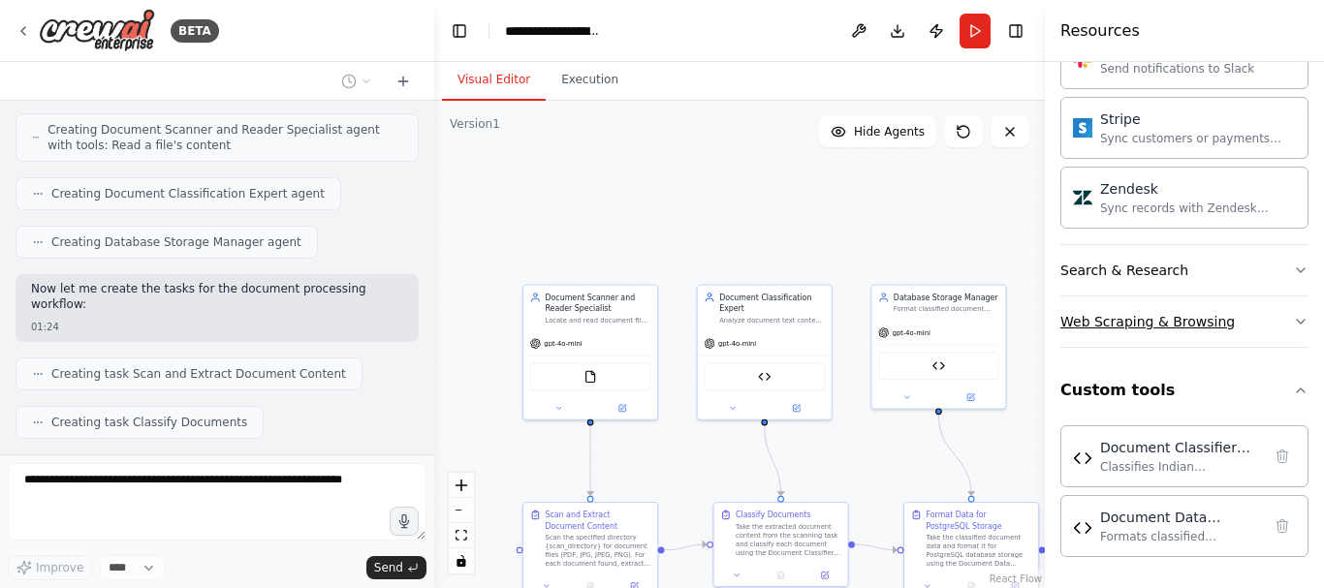
scroll to position [4143, 0]
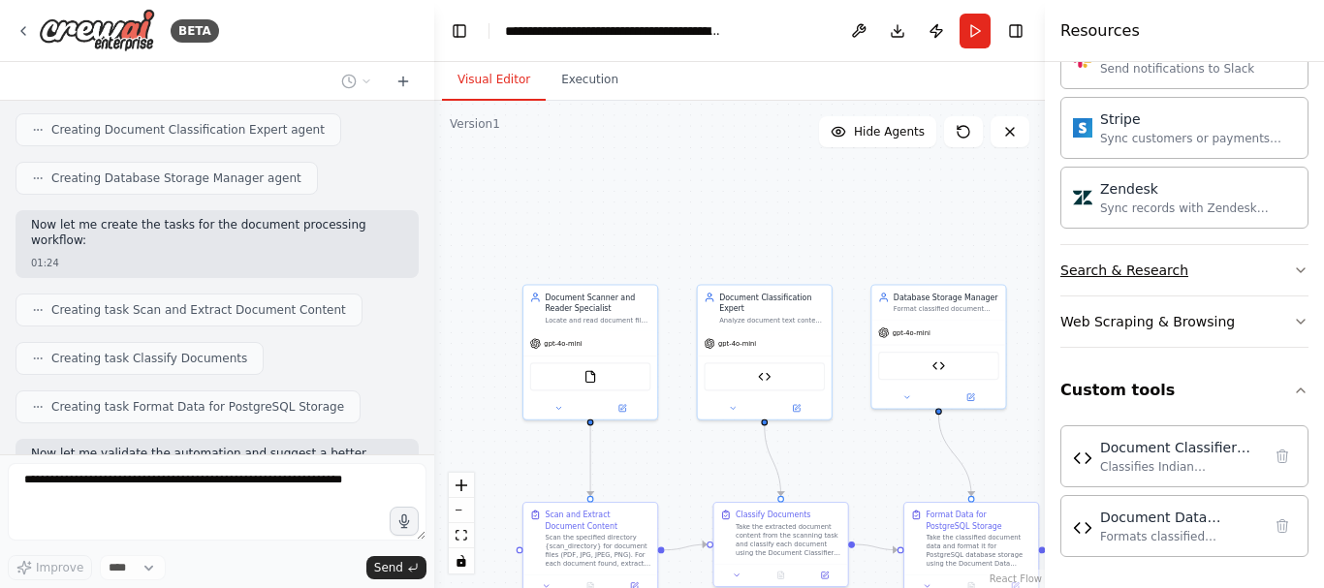
click at [1275, 267] on button "Search & Research" at bounding box center [1184, 270] width 248 height 50
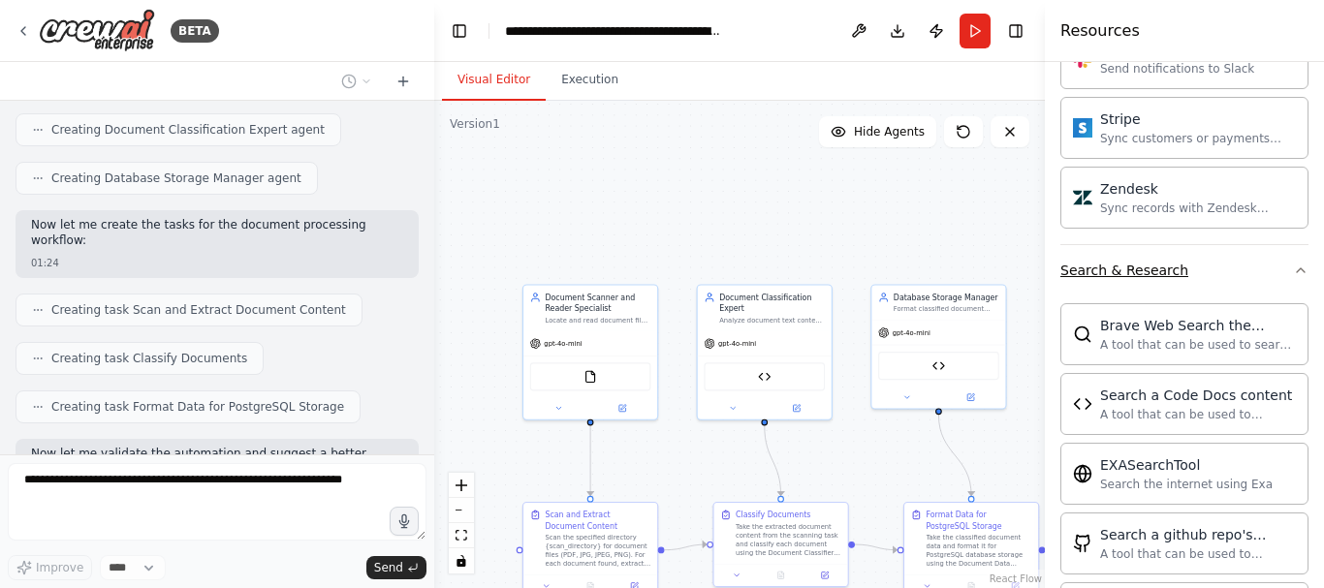
click at [1275, 267] on button "Search & Research" at bounding box center [1184, 270] width 248 height 50
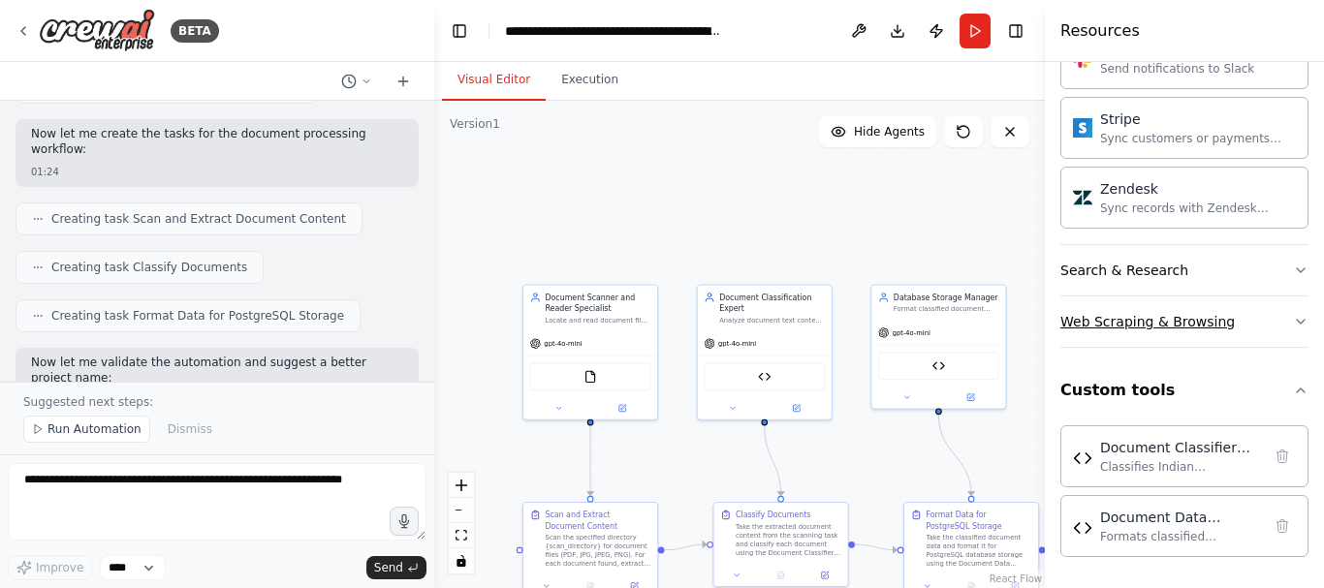
click at [1283, 306] on button "Web Scraping & Browsing" at bounding box center [1184, 322] width 248 height 50
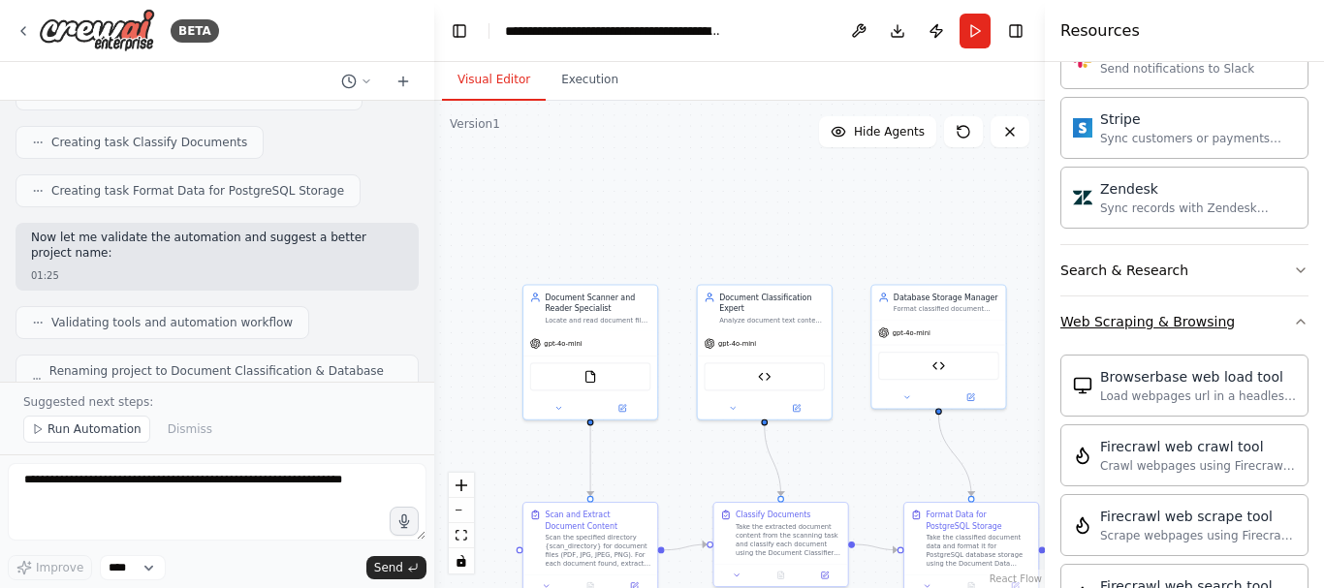
click at [1283, 306] on button "Web Scraping & Browsing" at bounding box center [1184, 322] width 248 height 50
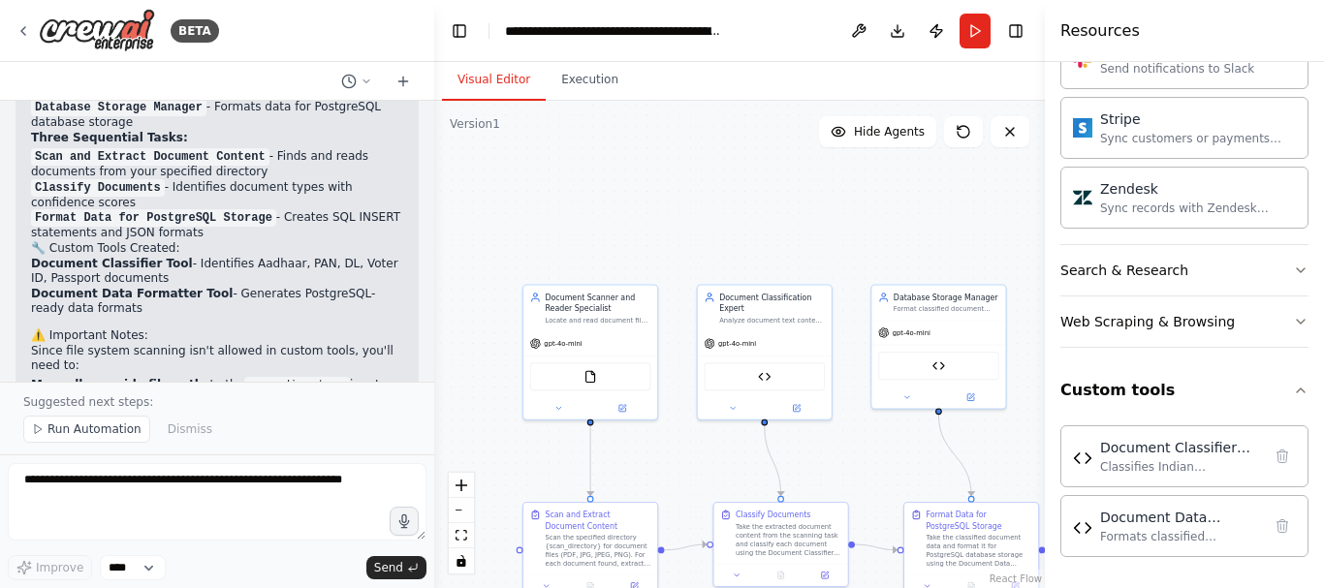
scroll to position [4831, 0]
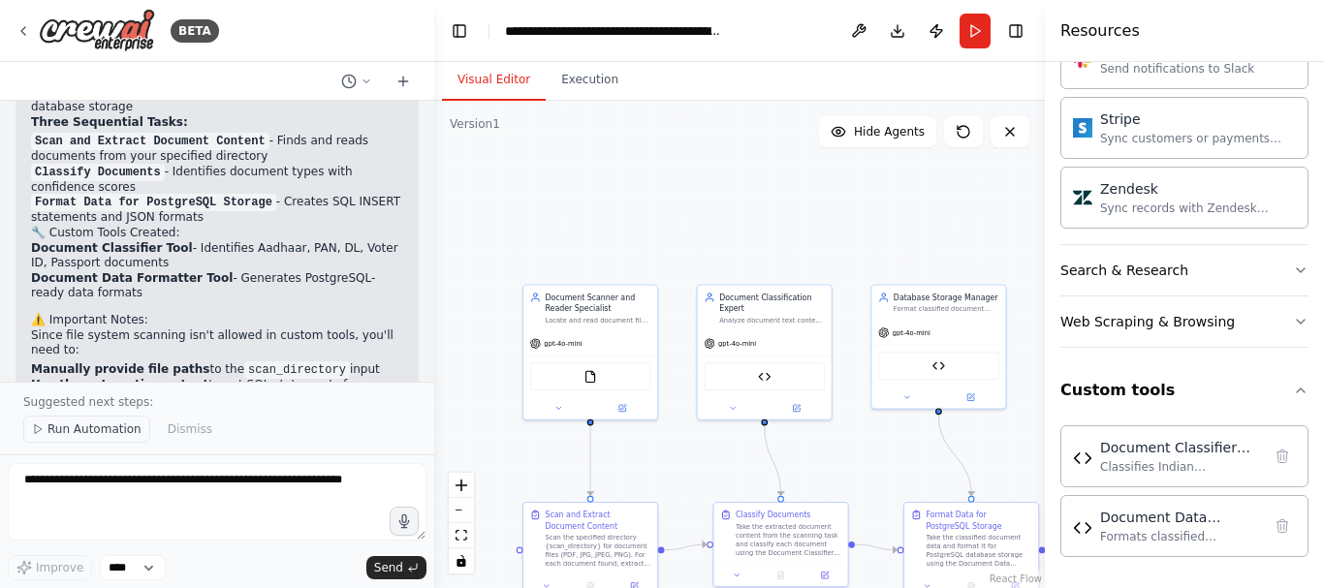
click at [110, 423] on span "Run Automation" at bounding box center [94, 430] width 94 height 16
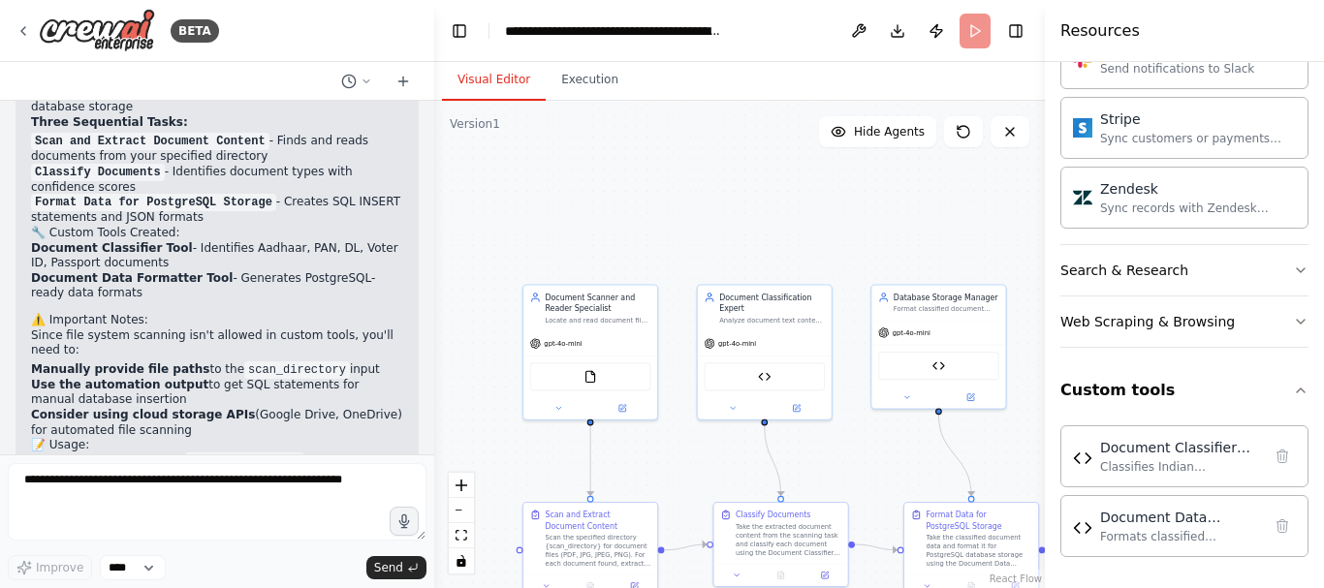
scroll to position [4758, 0]
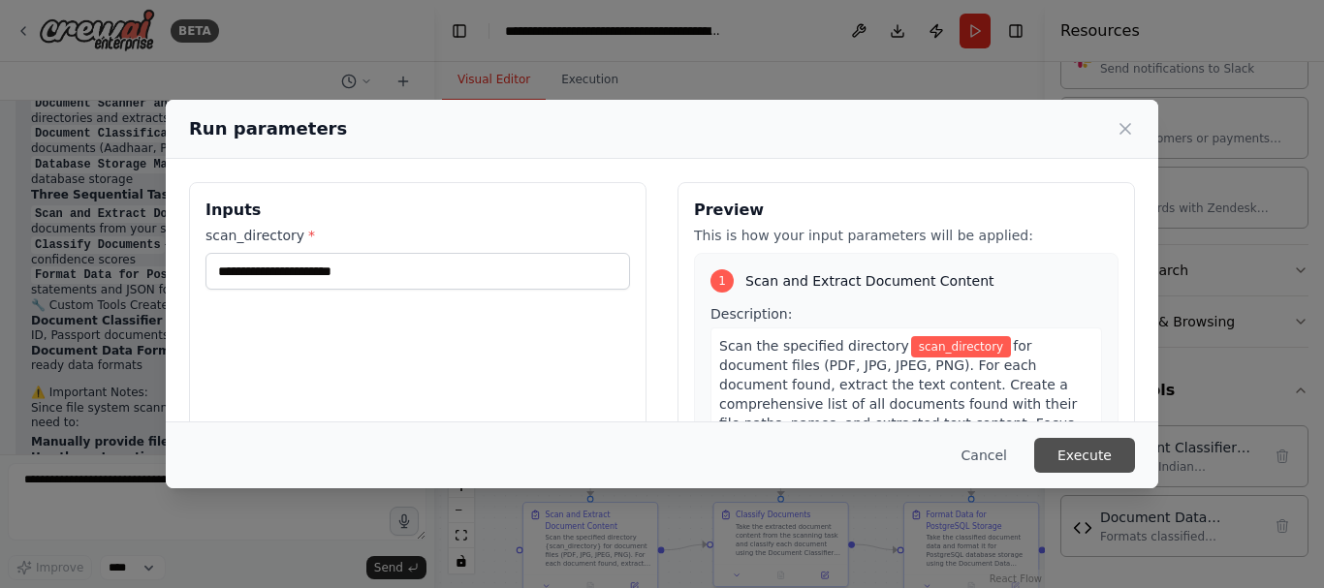
click at [1093, 448] on button "Execute" at bounding box center [1084, 455] width 101 height 35
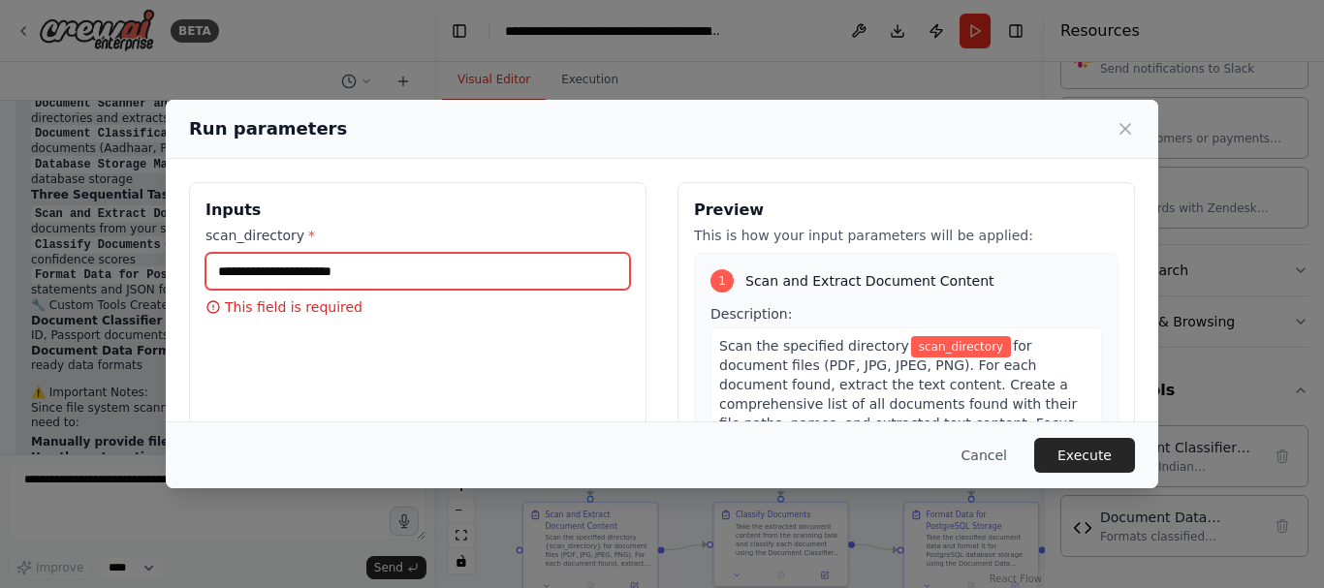
click at [339, 275] on input "scan_directory *" at bounding box center [417, 271] width 425 height 37
click at [308, 274] on input "scan_directory *" at bounding box center [417, 271] width 425 height 37
click at [274, 277] on input "scan_directory *" at bounding box center [417, 271] width 425 height 37
click at [358, 279] on input "scan_directory *" at bounding box center [417, 271] width 425 height 37
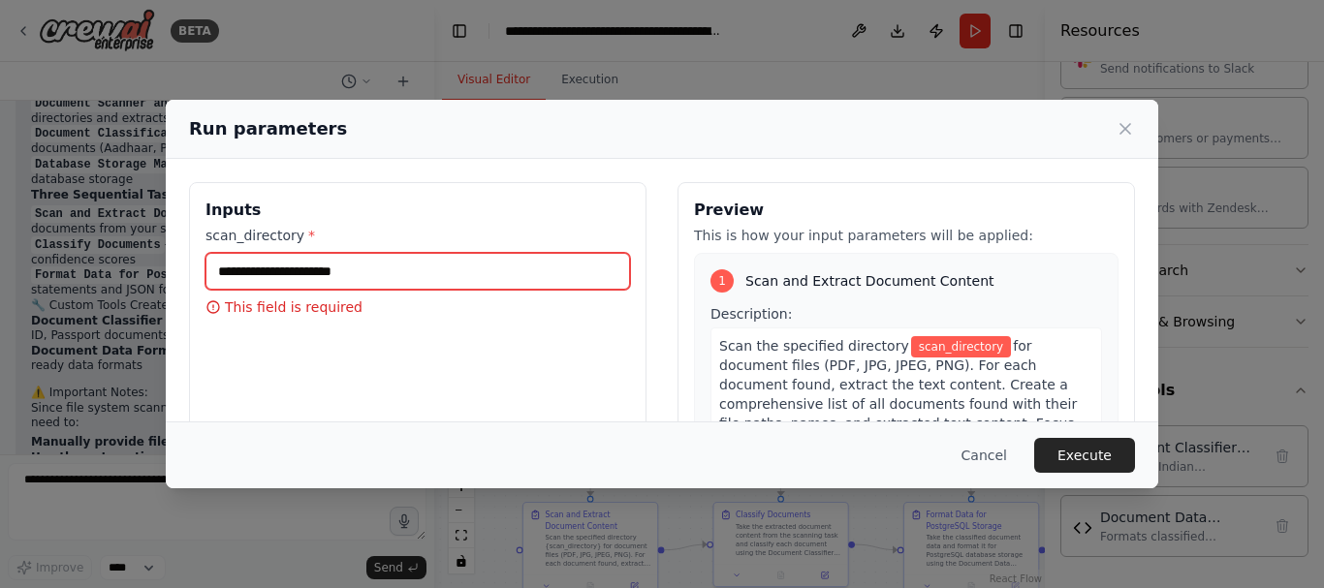
click at [358, 279] on input "scan_directory *" at bounding box center [417, 271] width 425 height 37
drag, startPoint x: 337, startPoint y: 275, endPoint x: 317, endPoint y: 271, distance: 20.7
click at [321, 271] on input "scan_directory *" at bounding box center [417, 271] width 425 height 37
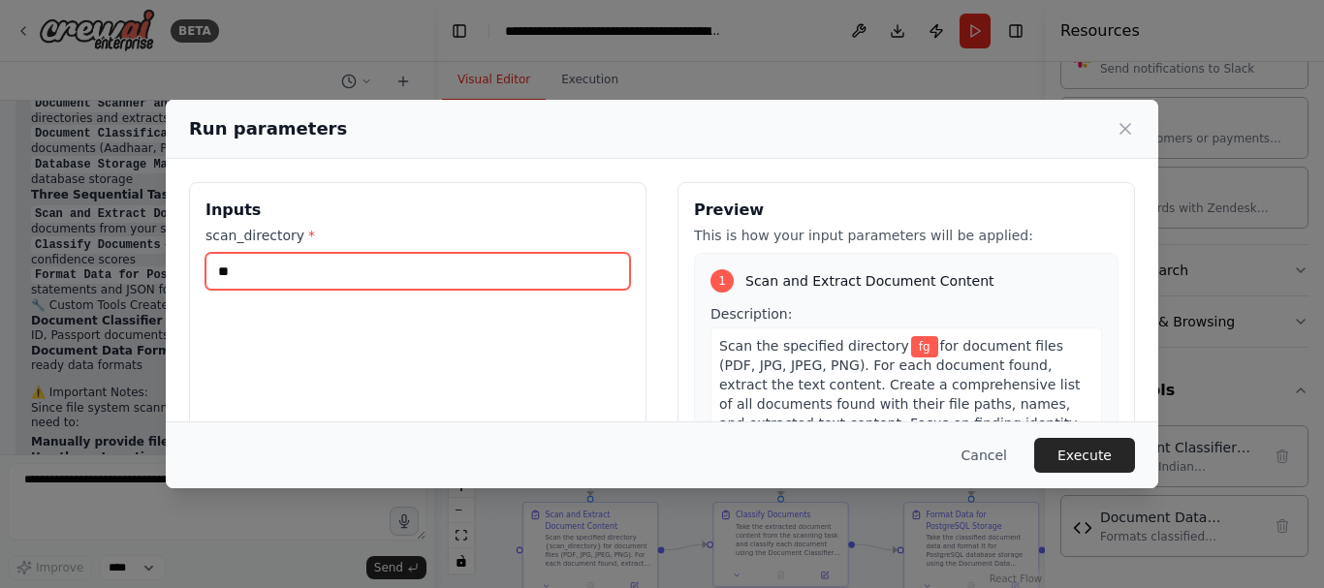
type input "*"
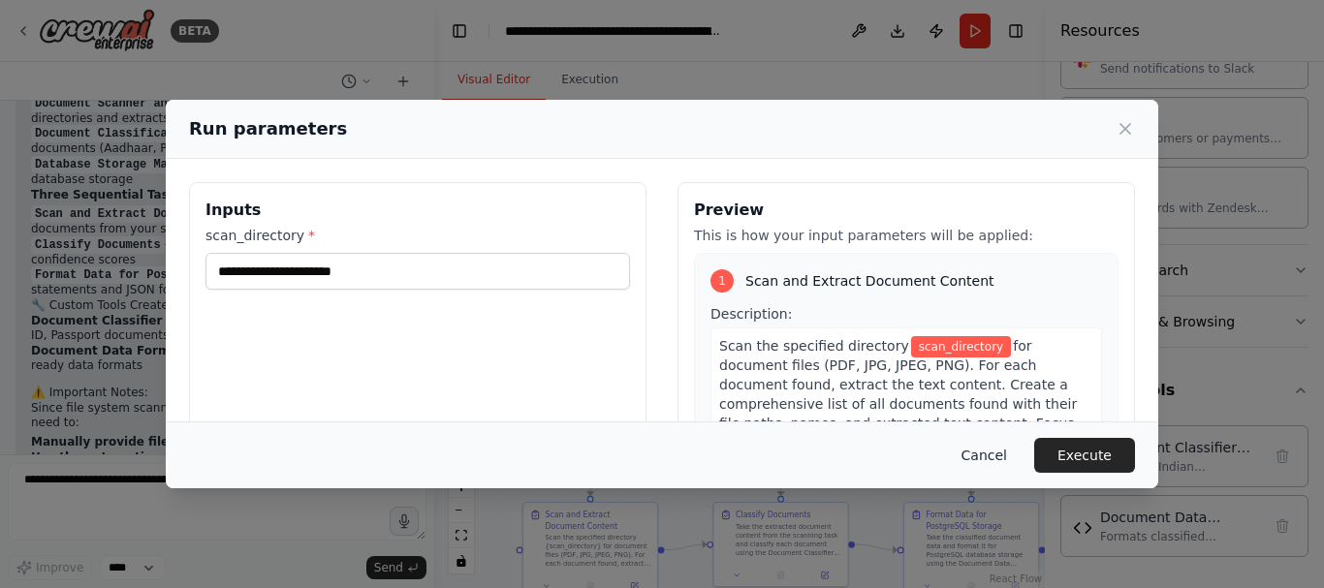
click at [1015, 452] on button "Cancel" at bounding box center [984, 455] width 77 height 35
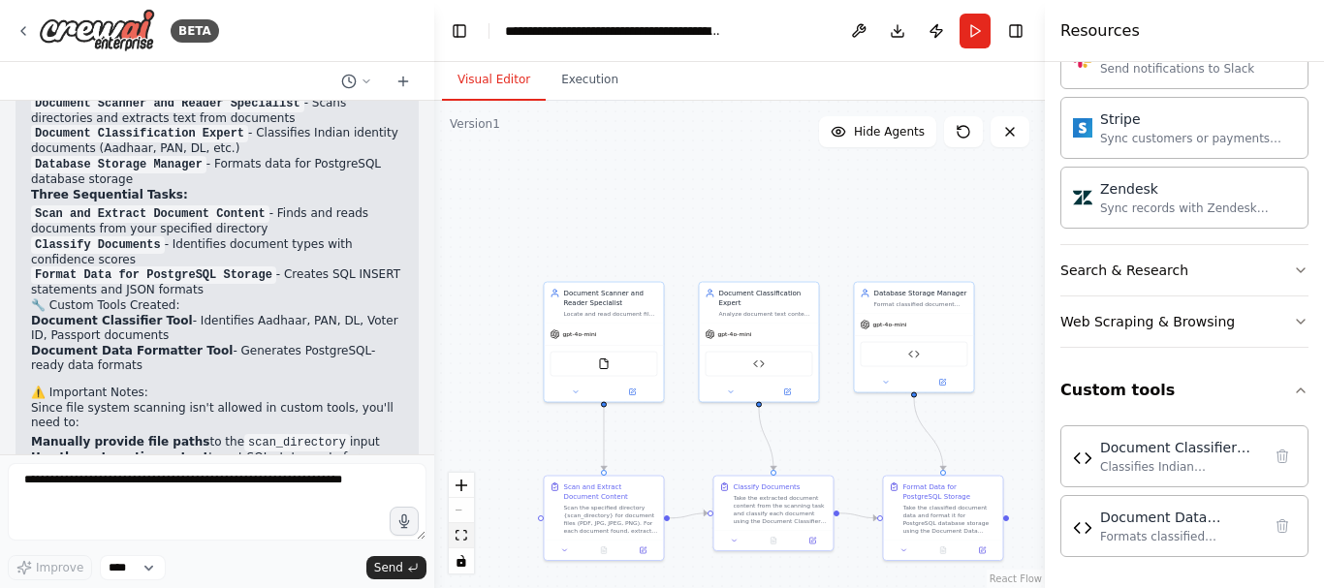
click at [464, 537] on icon "fit view" at bounding box center [462, 535] width 12 height 11
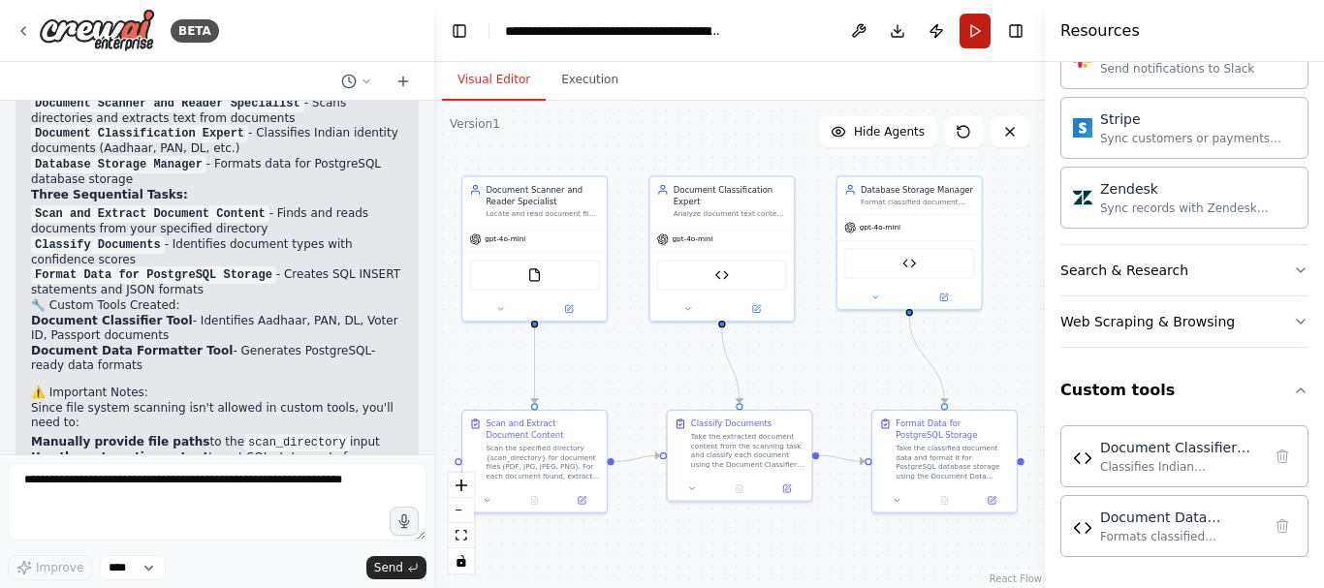
click at [972, 39] on button "Run" at bounding box center [975, 31] width 31 height 35
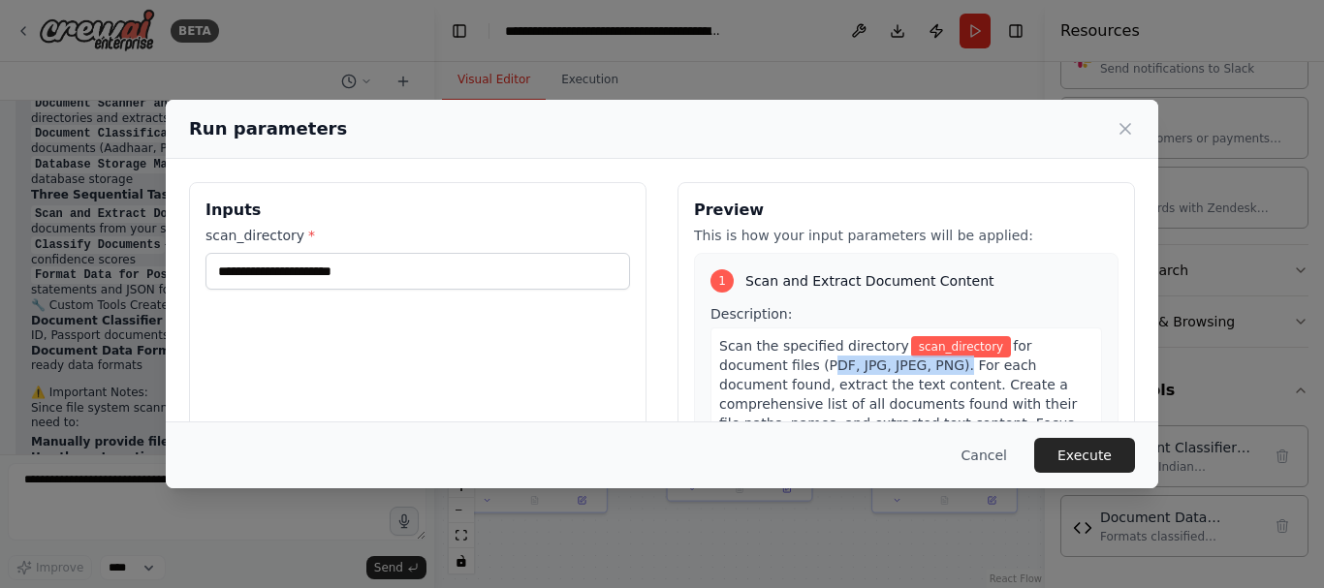
drag, startPoint x: 745, startPoint y: 366, endPoint x: 868, endPoint y: 367, distance: 123.1
click at [868, 367] on span "for document files (PDF, JPG, JPEG, PNG). For each document found, extract the …" at bounding box center [903, 404] width 369 height 132
copy span "PDF, JPG, JPEG, PNG)"
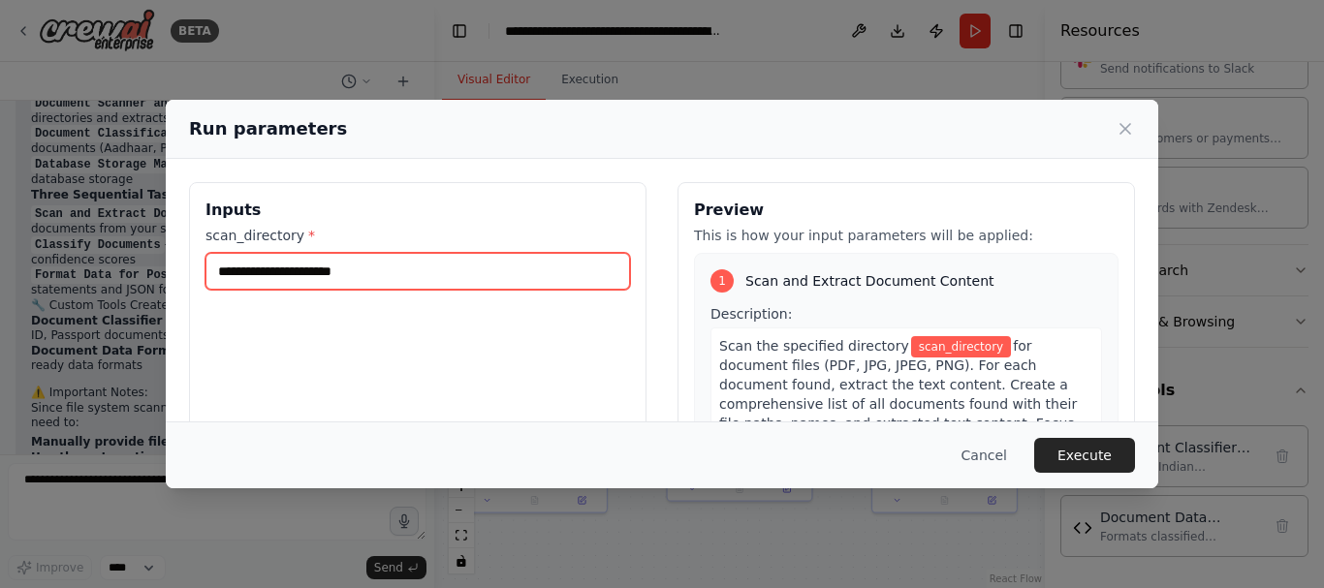
click at [349, 268] on input "scan_directory *" at bounding box center [417, 271] width 425 height 37
paste input "**********"
type input "**********"
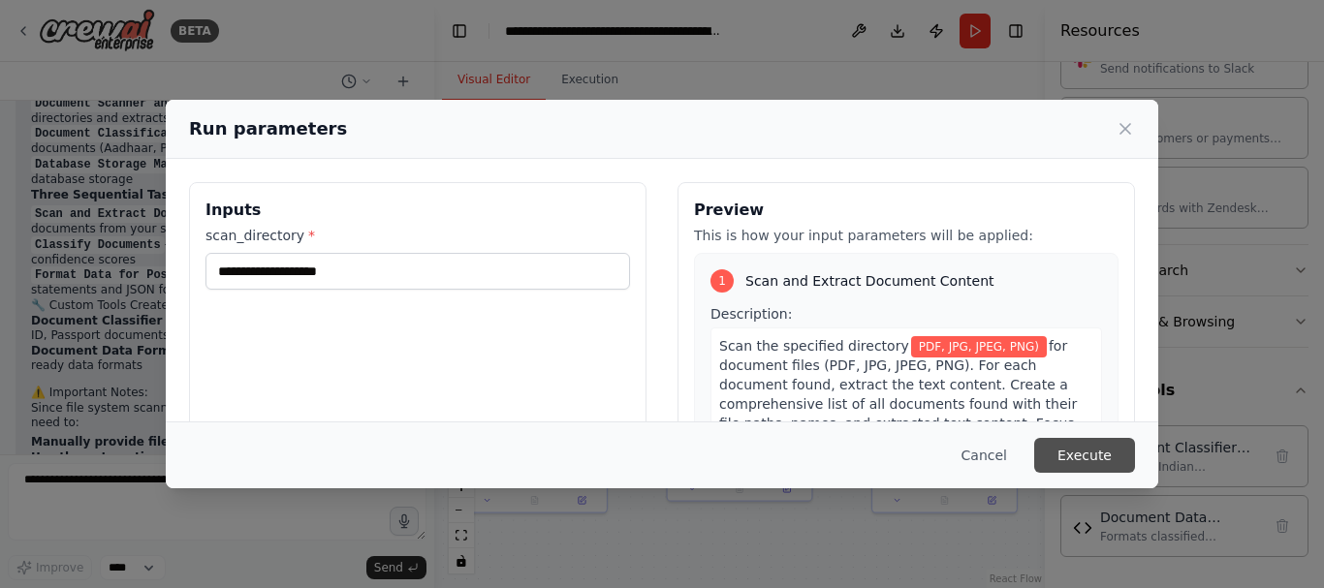
click at [1060, 450] on button "Execute" at bounding box center [1084, 455] width 101 height 35
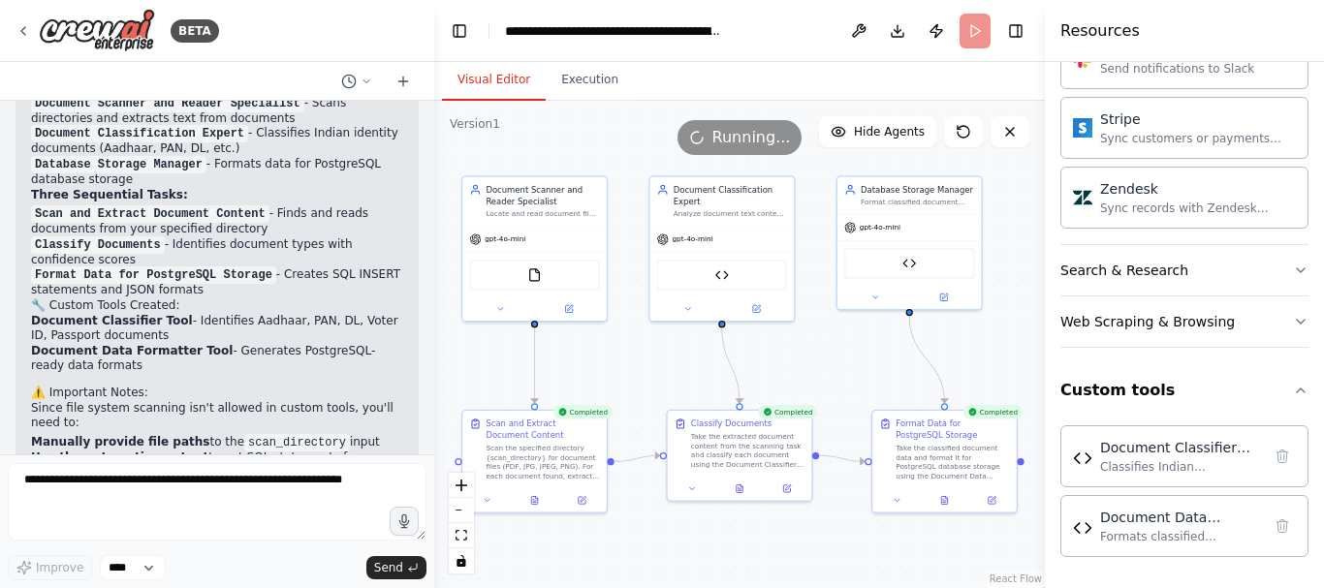
scroll to position [4831, 0]
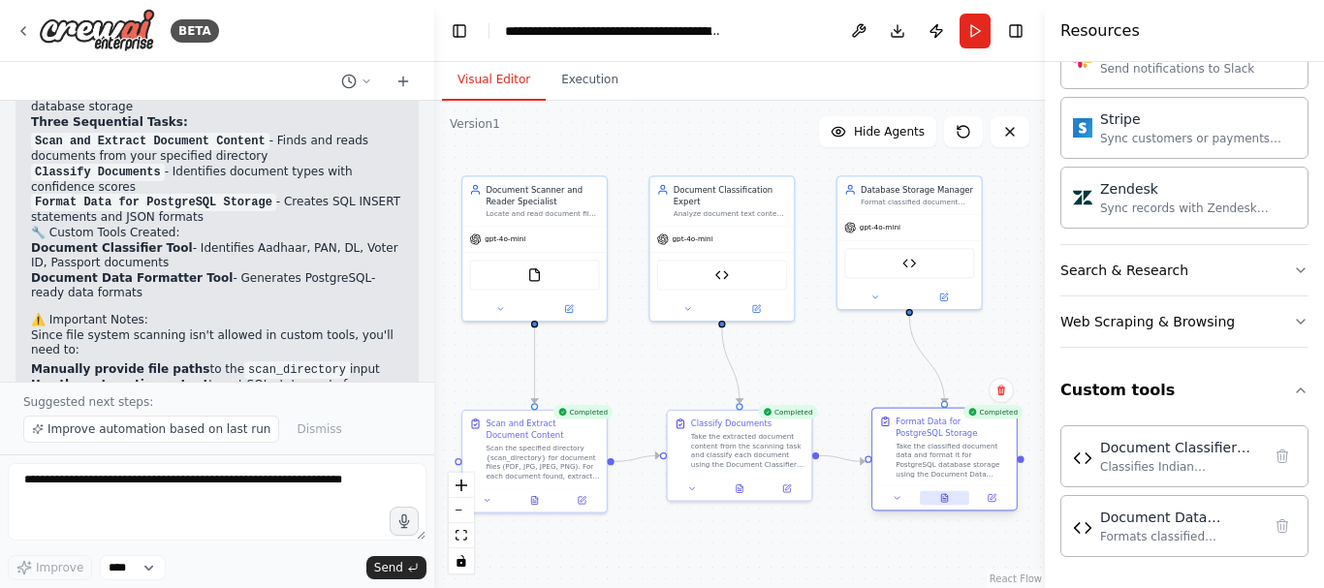
click at [949, 504] on button at bounding box center [944, 498] width 49 height 15
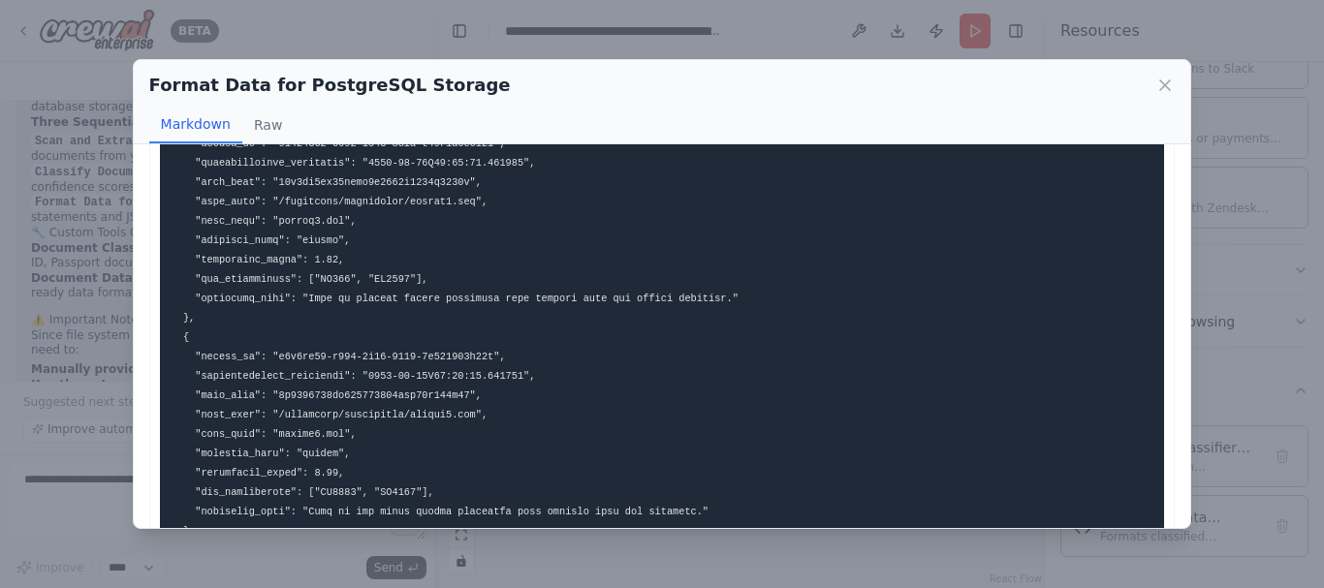
scroll to position [625, 0]
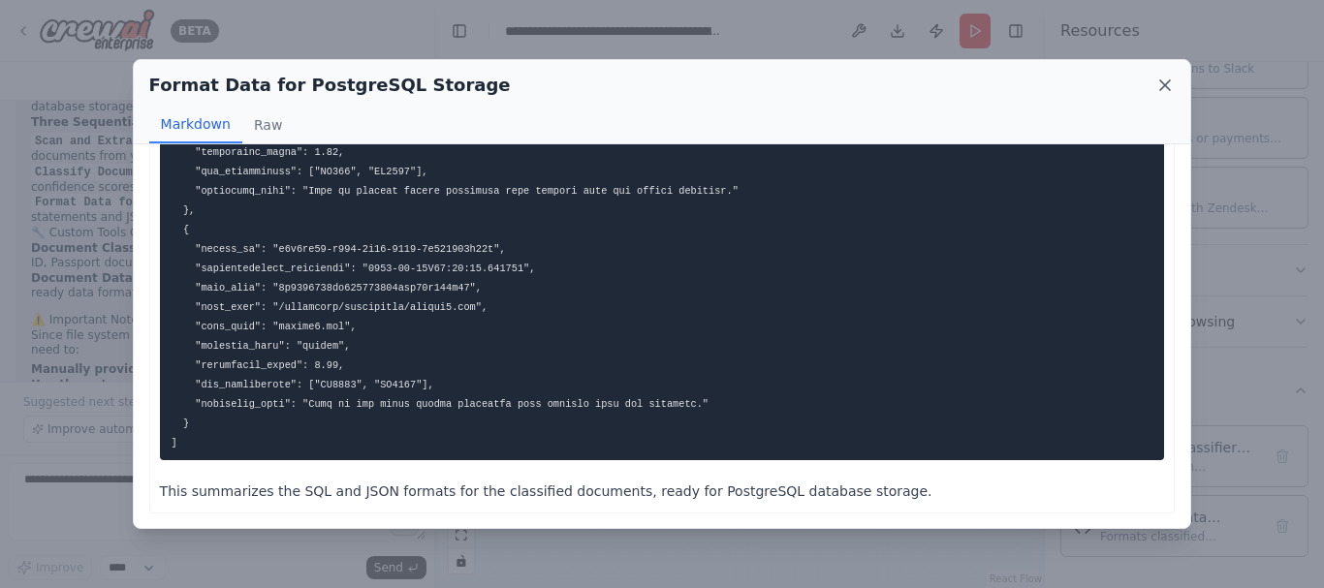
click at [1171, 88] on icon at bounding box center [1164, 85] width 19 height 19
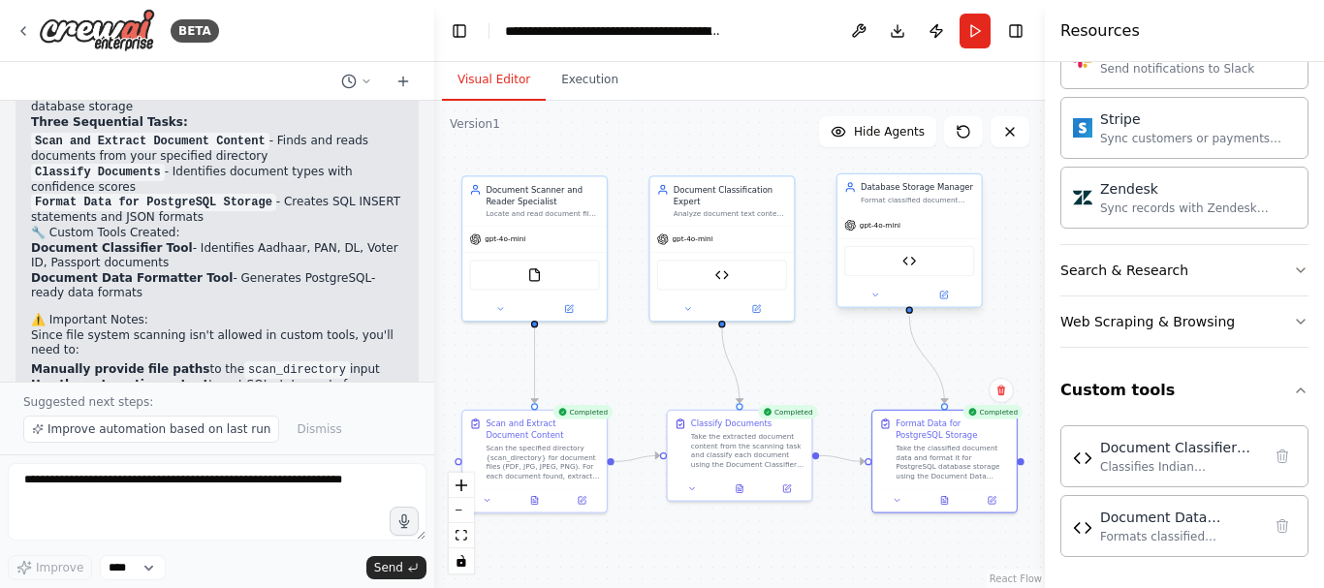
click at [941, 273] on div "Document Data Formatter Tool" at bounding box center [909, 261] width 130 height 30
click at [916, 267] on img at bounding box center [909, 261] width 15 height 15
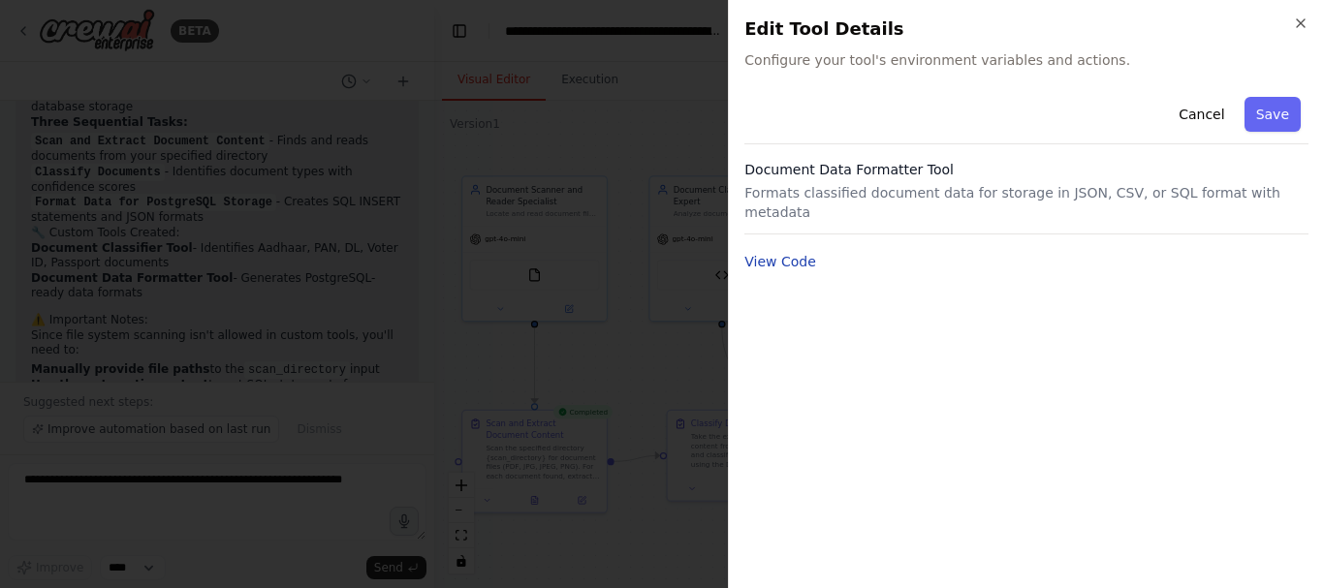
click at [776, 252] on button "View Code" at bounding box center [780, 261] width 72 height 19
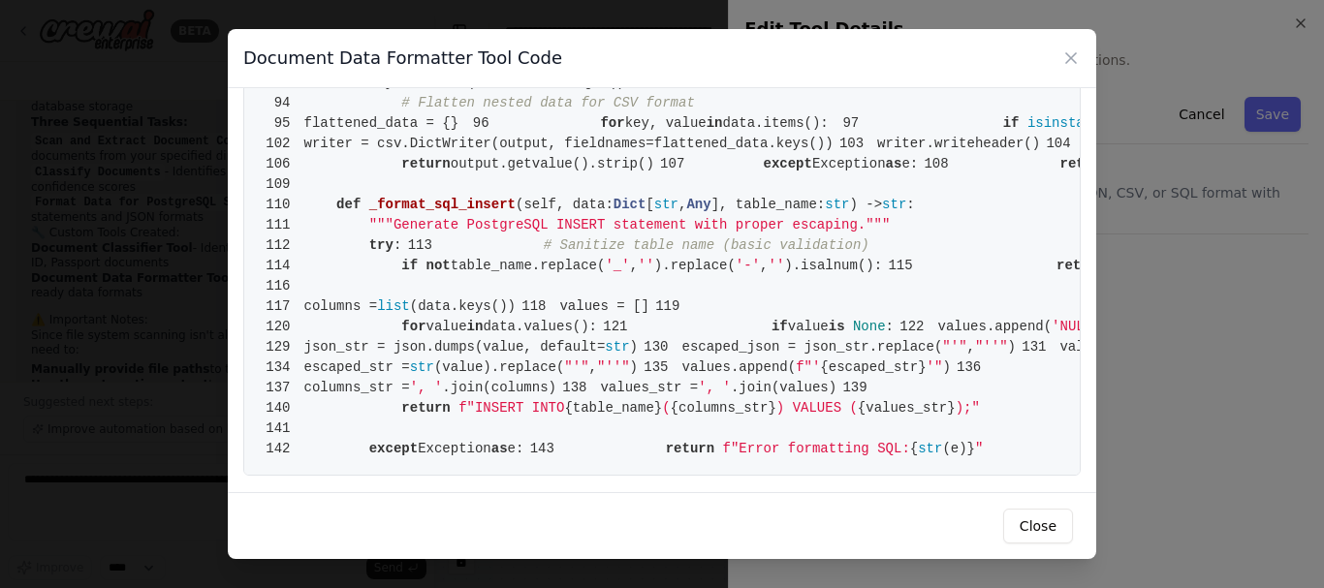
scroll to position [2585, 0]
click at [1073, 67] on icon at bounding box center [1070, 57] width 19 height 19
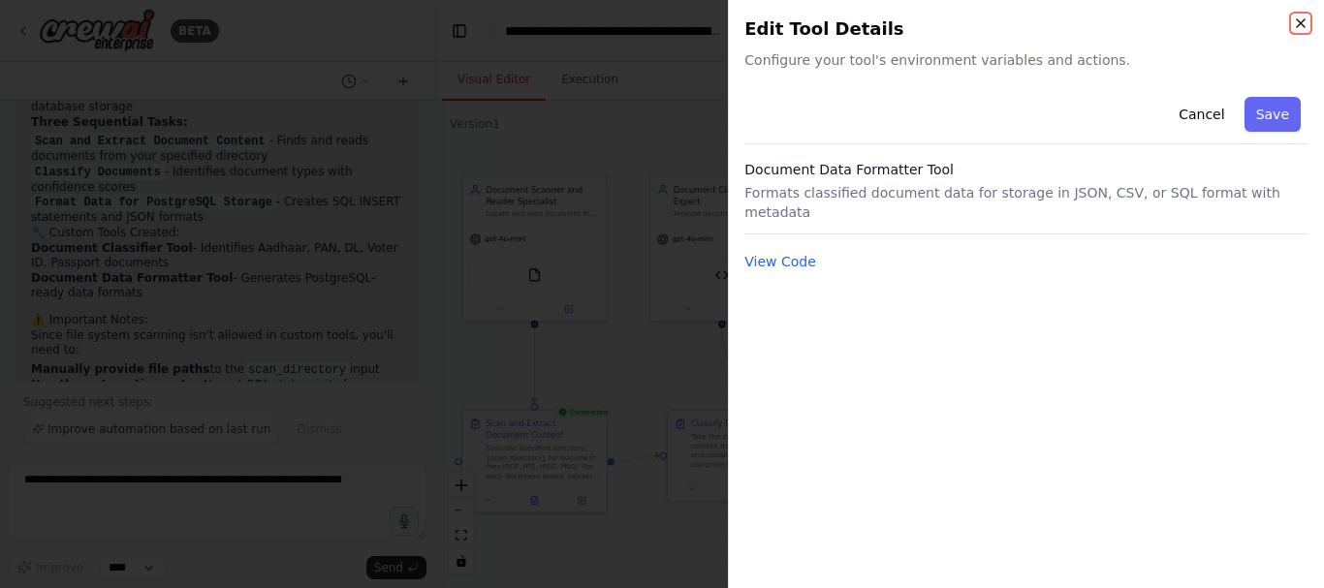
click at [1296, 24] on icon "button" at bounding box center [1301, 24] width 16 height 16
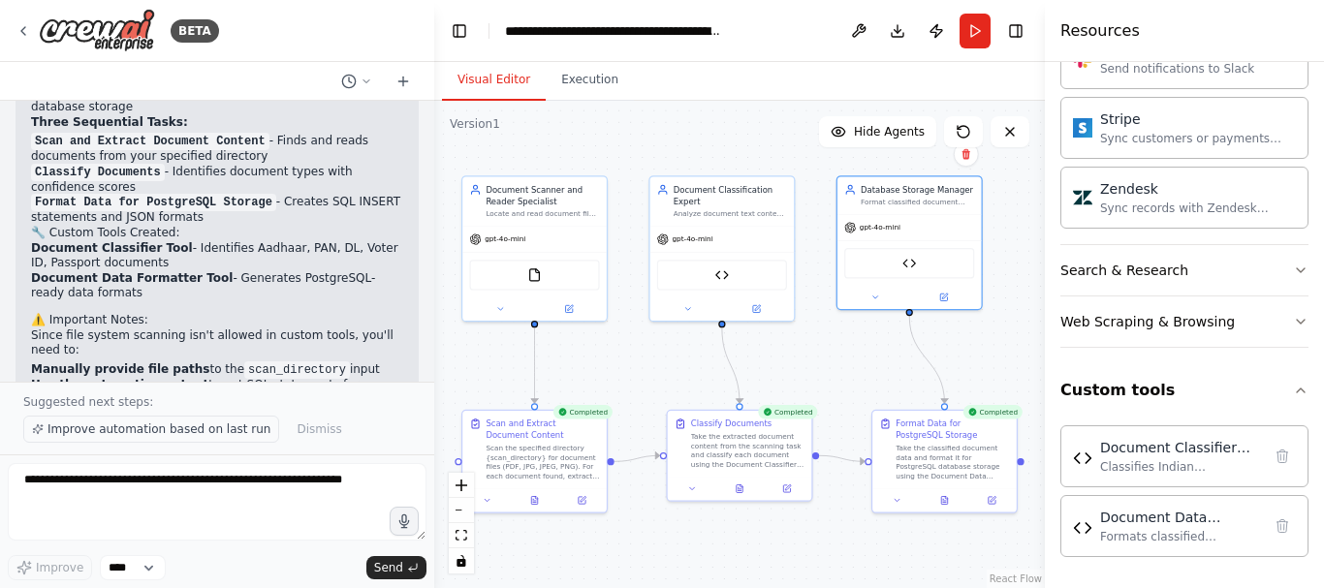
click at [242, 436] on span "Improve automation based on last run" at bounding box center [158, 430] width 223 height 16
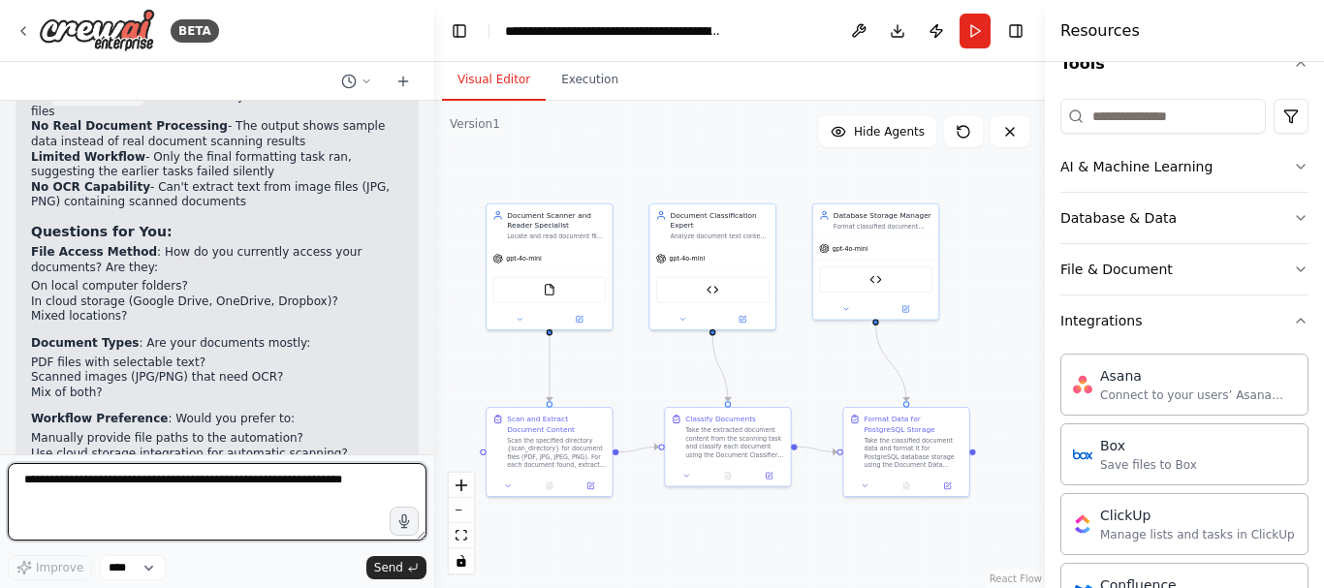
scroll to position [47, 0]
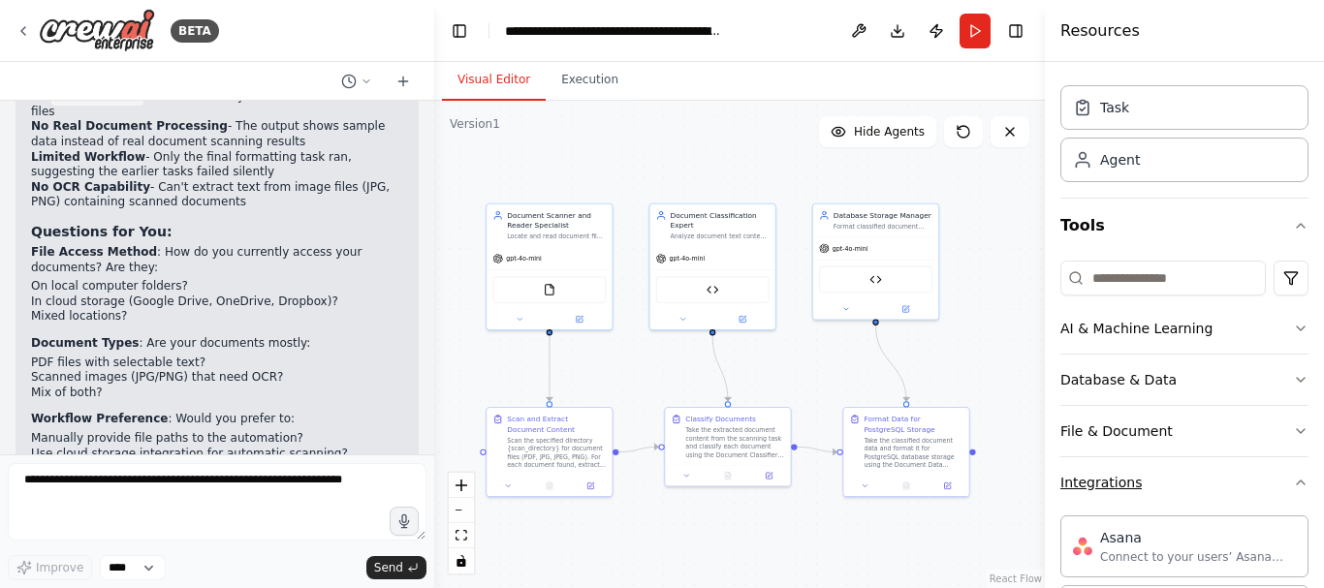
click at [1293, 485] on icon "button" at bounding box center [1301, 483] width 16 height 16
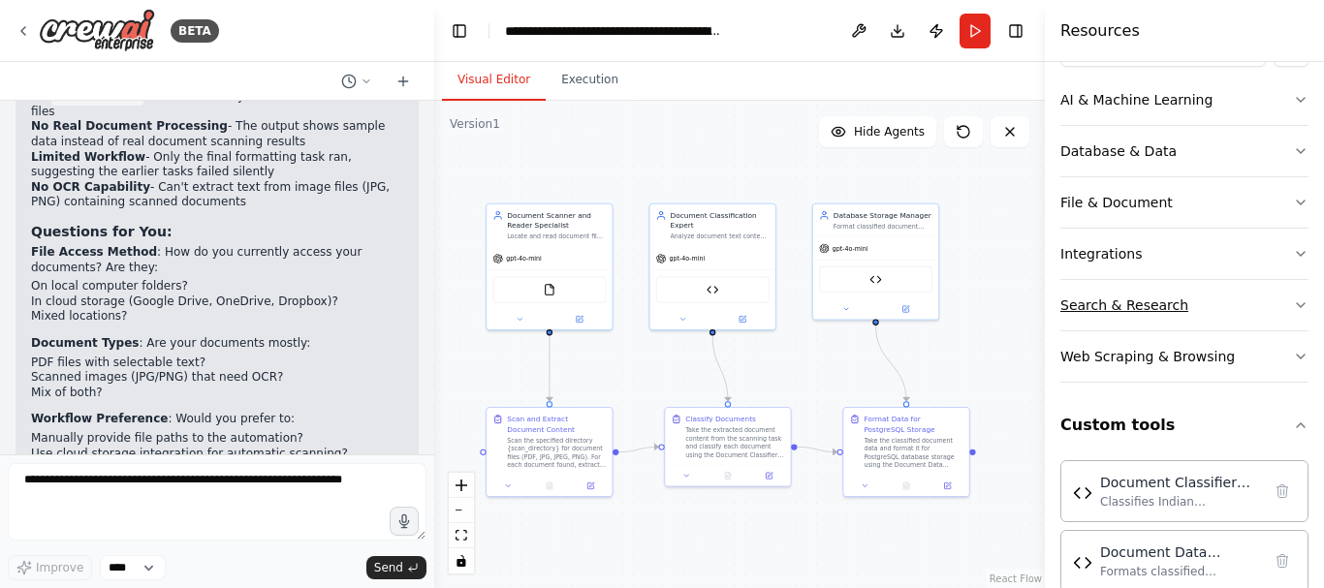
scroll to position [310, 0]
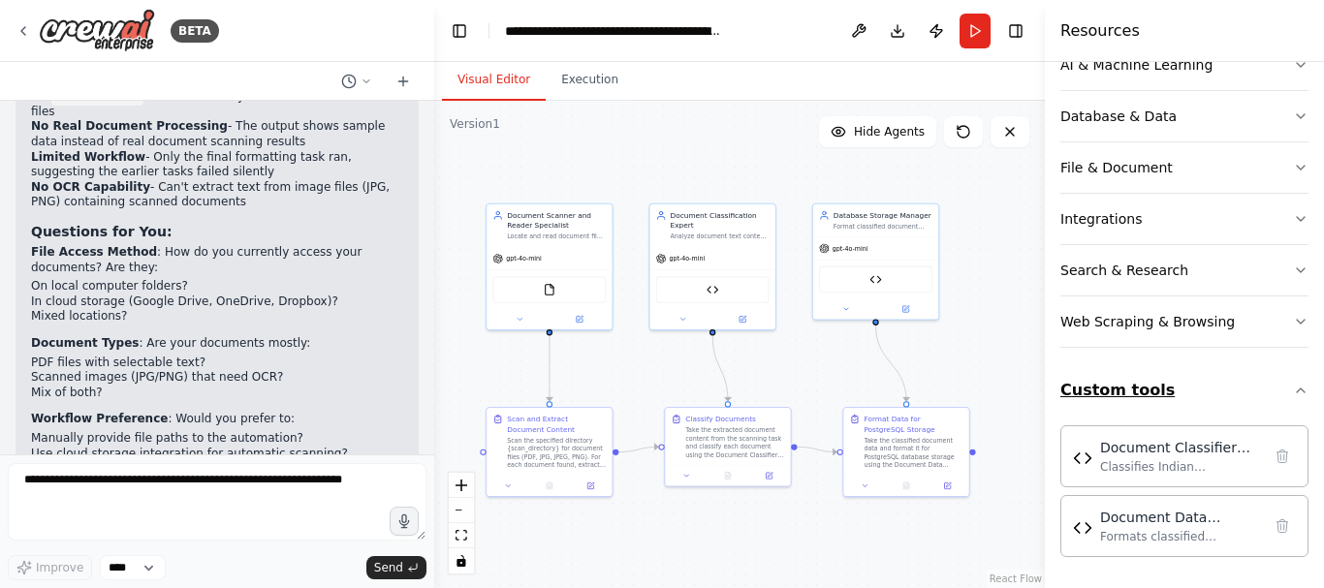
click at [1293, 391] on icon "button" at bounding box center [1301, 391] width 16 height 16
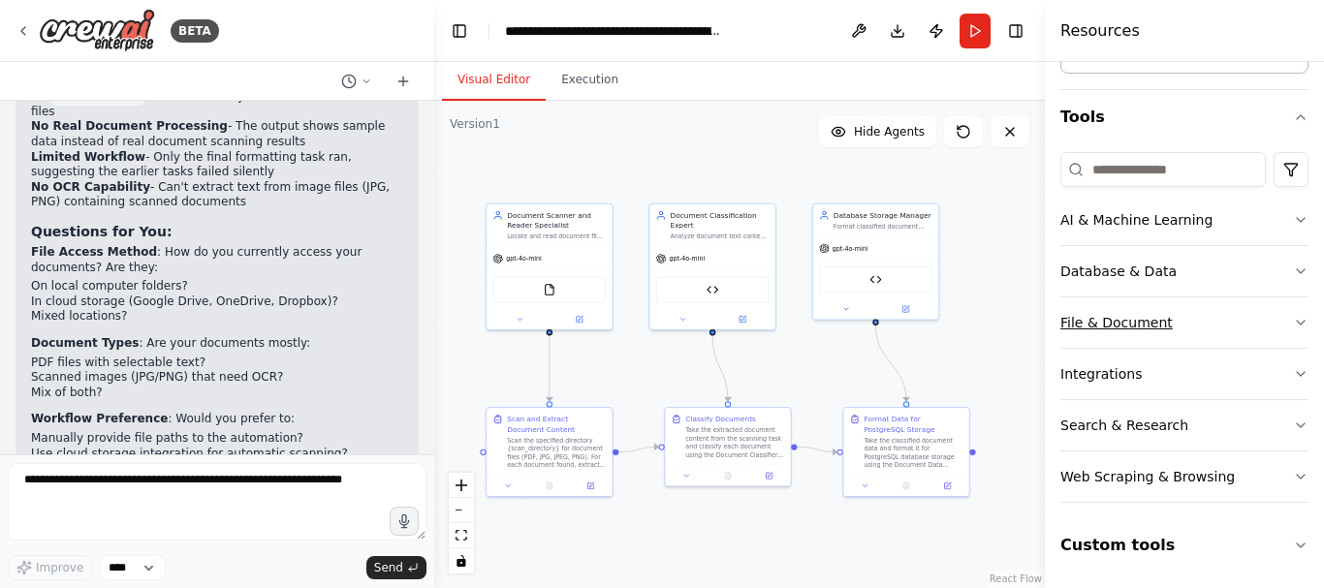
scroll to position [0, 0]
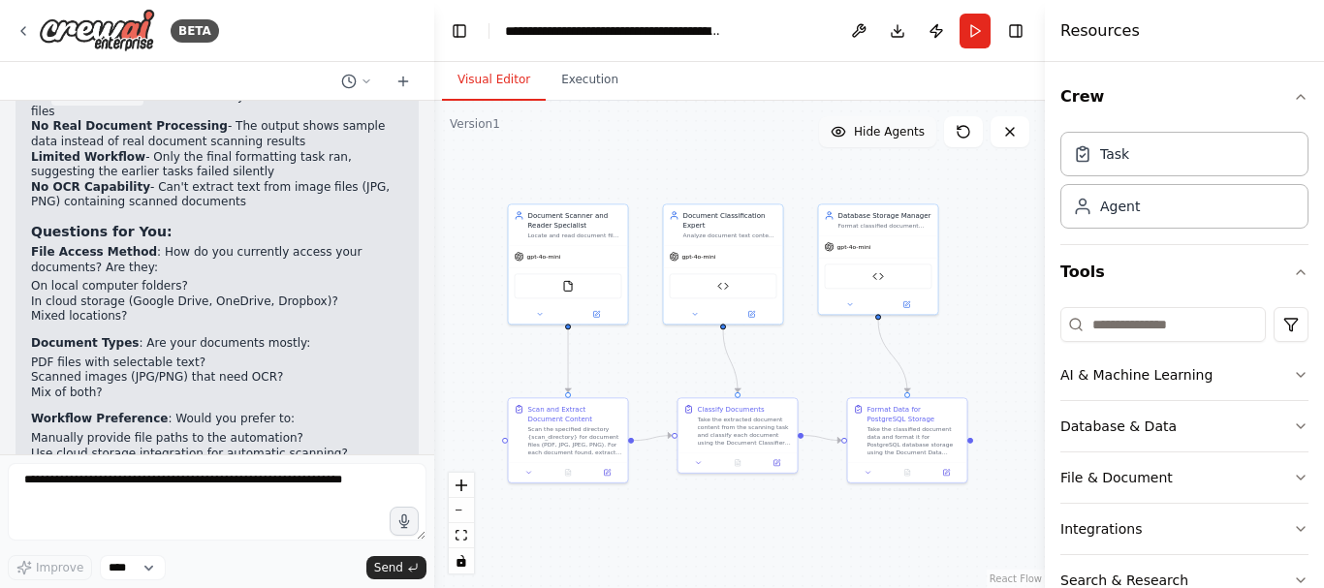
click at [916, 134] on span "Hide Agents" at bounding box center [889, 132] width 71 height 16
click at [916, 134] on span "Show Agents" at bounding box center [887, 132] width 76 height 16
click at [579, 74] on button "Execution" at bounding box center [590, 80] width 88 height 41
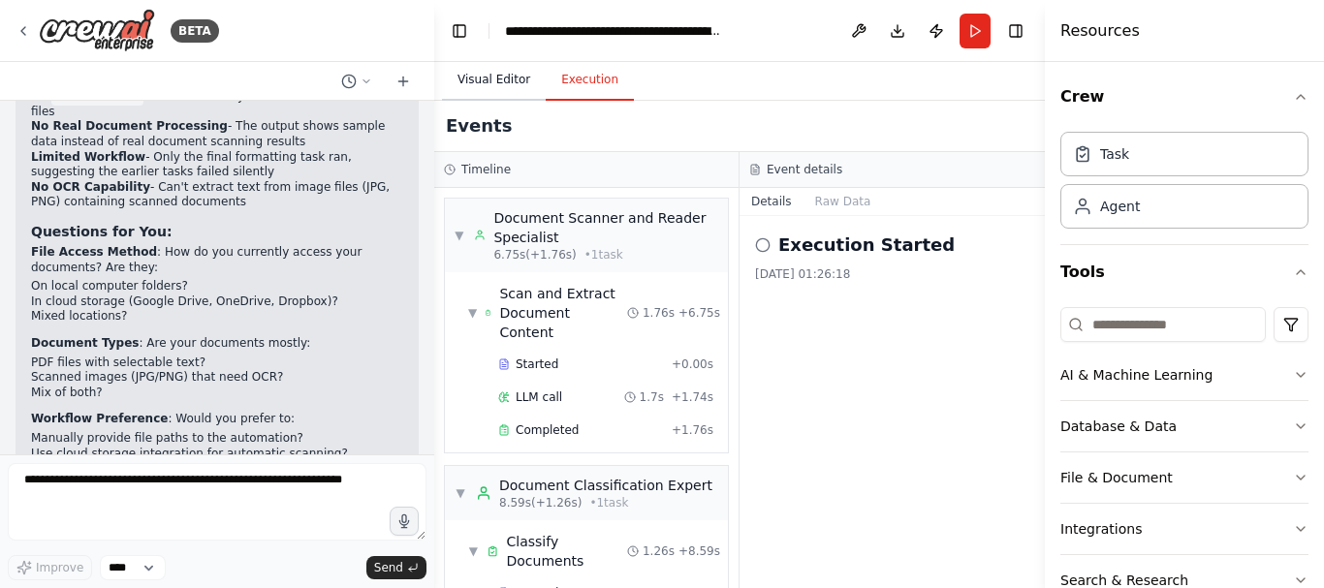
click at [501, 78] on button "Visual Editor" at bounding box center [494, 80] width 104 height 41
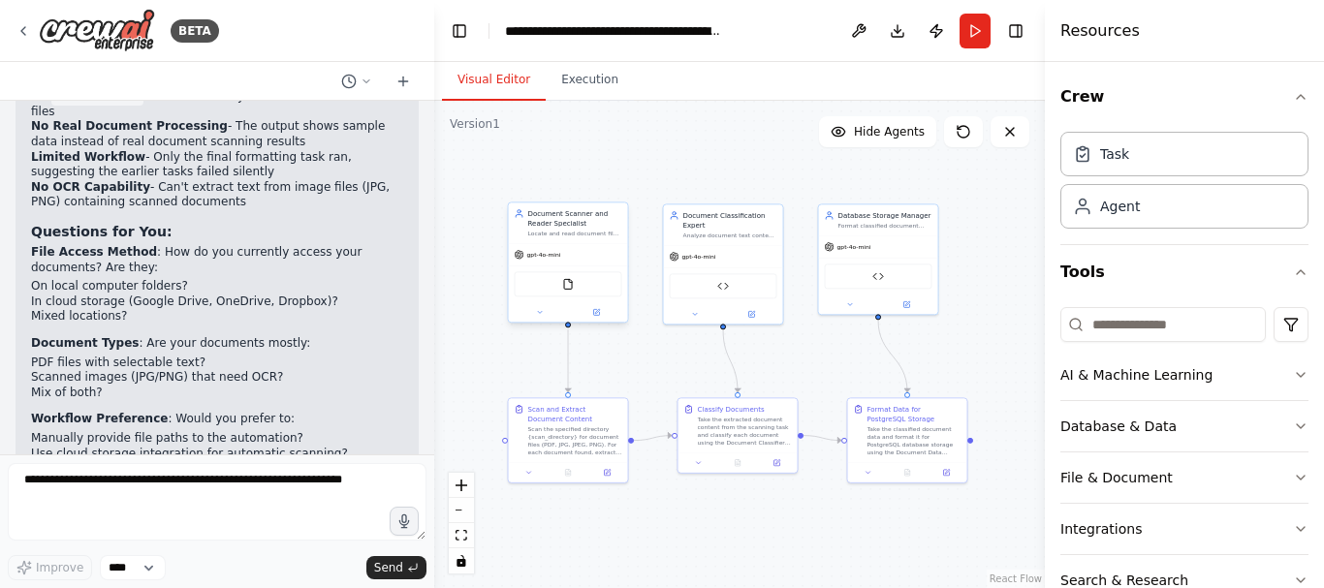
click at [579, 285] on div "FileReadTool" at bounding box center [569, 283] width 108 height 25
click at [566, 284] on img at bounding box center [568, 284] width 12 height 12
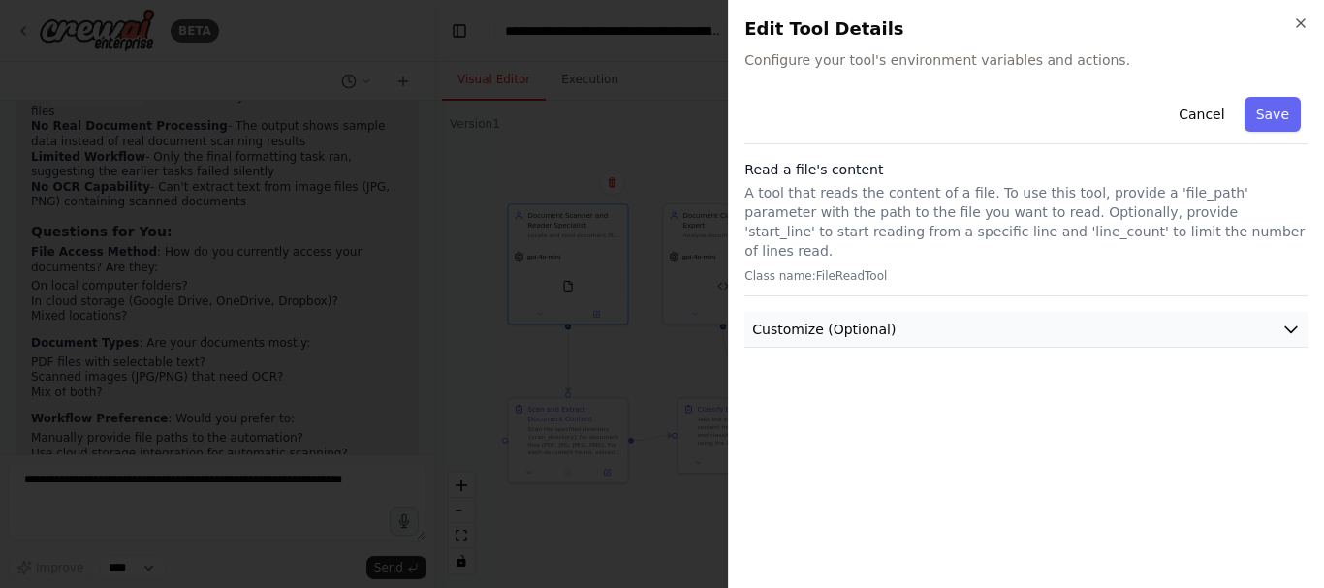
click at [925, 312] on button "Customize (Optional)" at bounding box center [1026, 330] width 564 height 36
click at [1100, 312] on button "Customize (Optional)" at bounding box center [1026, 330] width 564 height 36
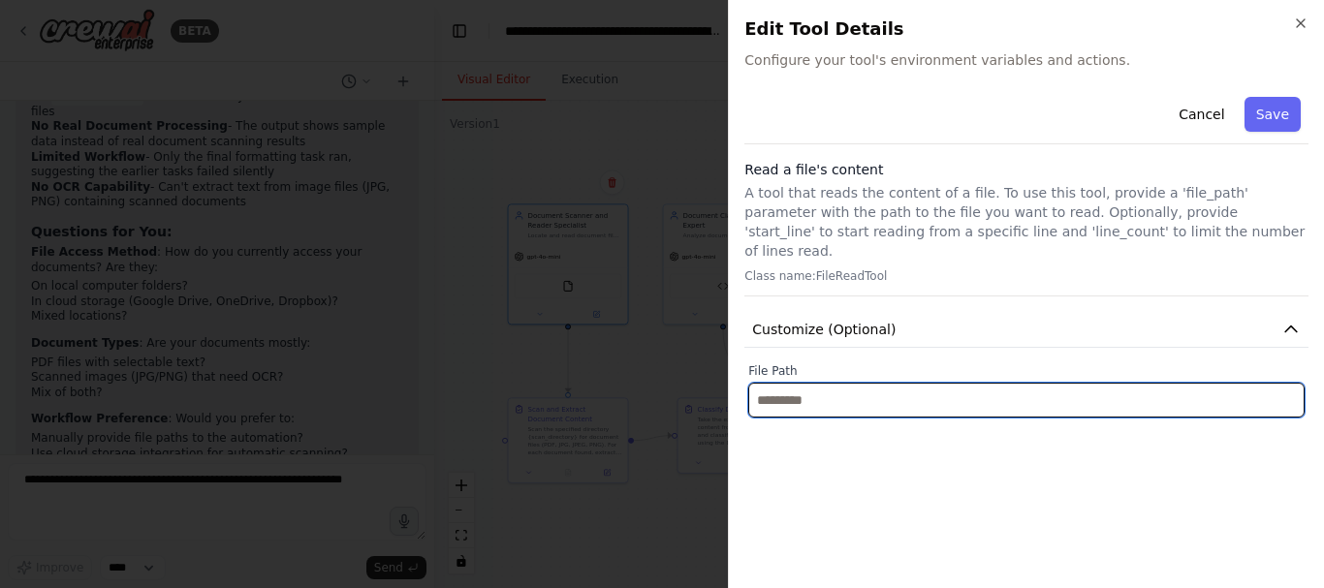
click at [955, 383] on input "text" at bounding box center [1026, 400] width 556 height 35
paste input "**********"
click at [859, 386] on input "**********" at bounding box center [1026, 400] width 556 height 35
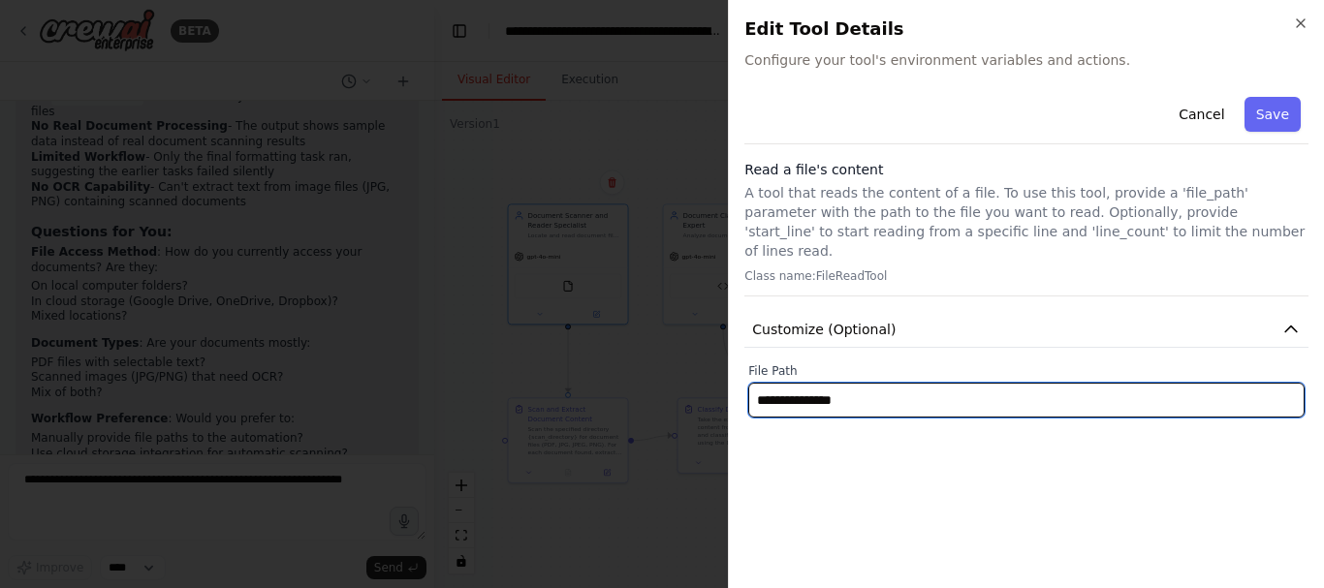
paste input "**********"
type input "**********"
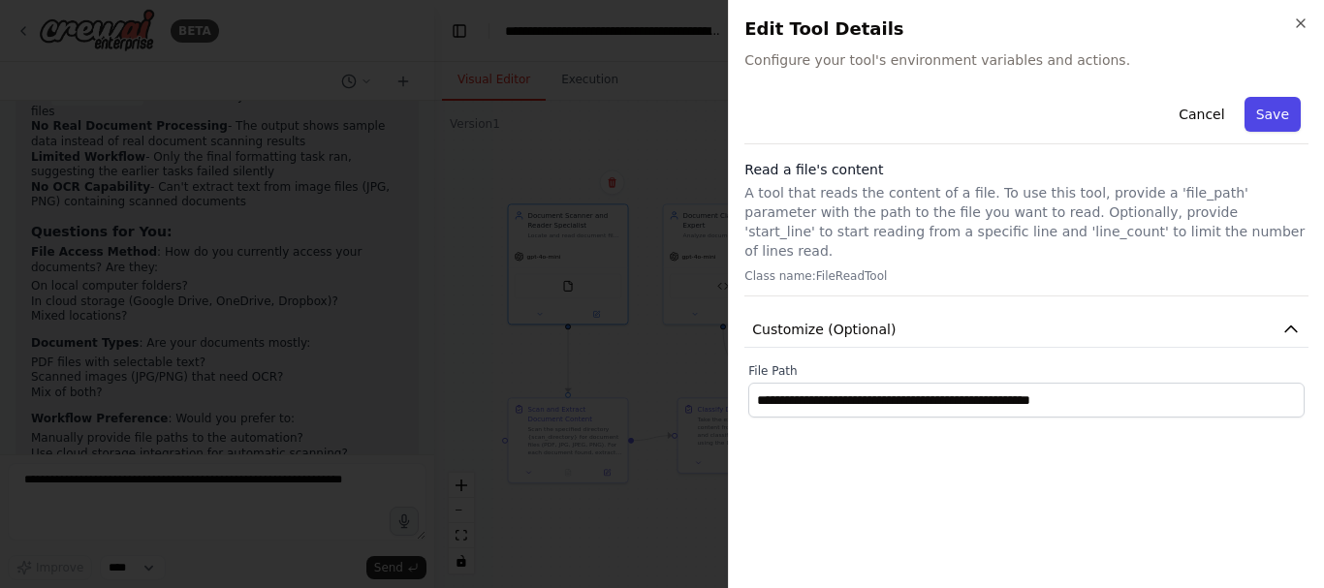
click at [1271, 114] on button "Save" at bounding box center [1272, 114] width 56 height 35
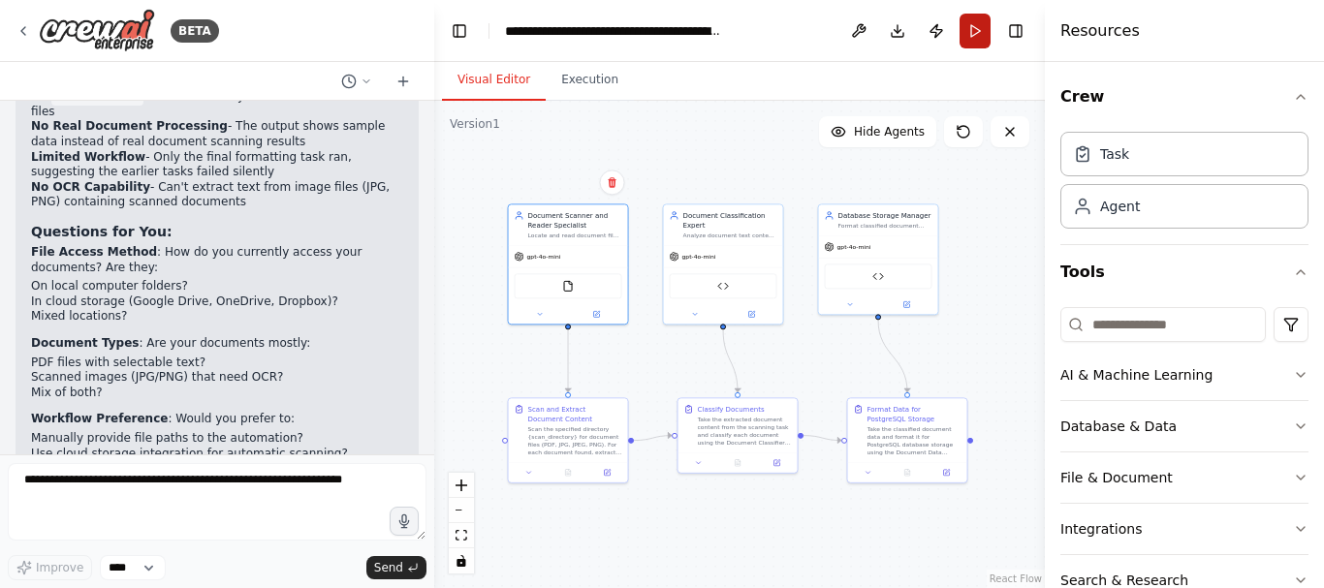
click at [975, 31] on button "Run" at bounding box center [975, 31] width 31 height 35
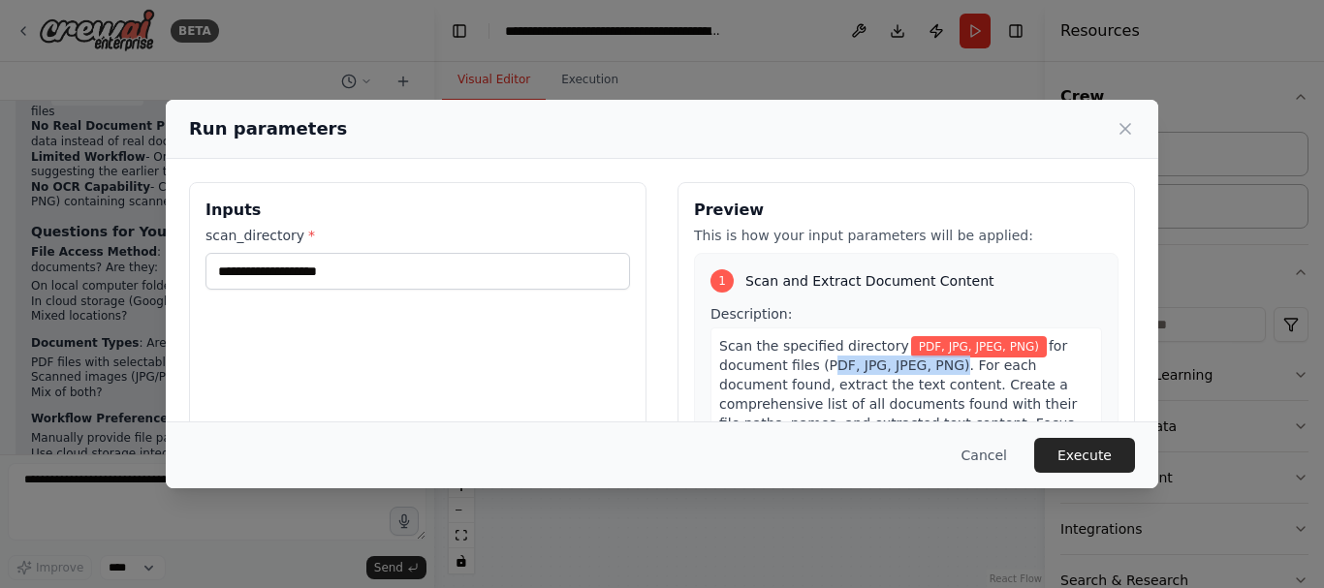
drag, startPoint x: 809, startPoint y: 363, endPoint x: 927, endPoint y: 366, distance: 117.3
click at [927, 366] on span "for document files (PDF, JPG, JPEG, PNG). For each document found, extract the …" at bounding box center [903, 404] width 369 height 132
copy span "PDF, JPG, JPEG, PNG"
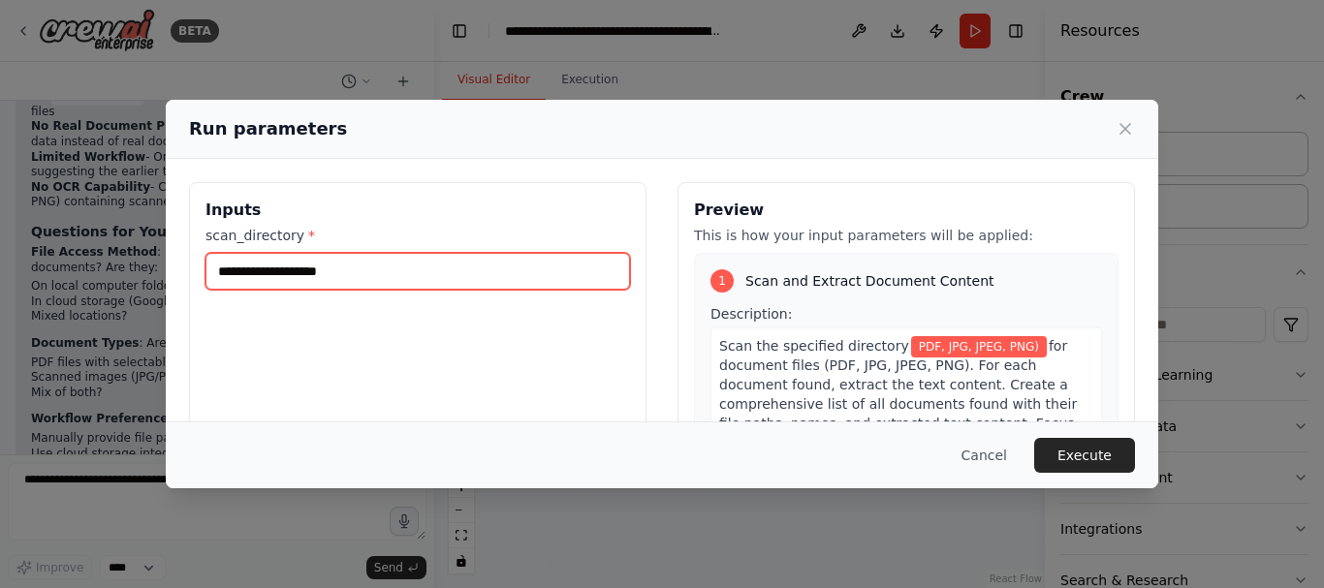
click at [413, 274] on input "**********" at bounding box center [417, 271] width 425 height 37
paste input "**********"
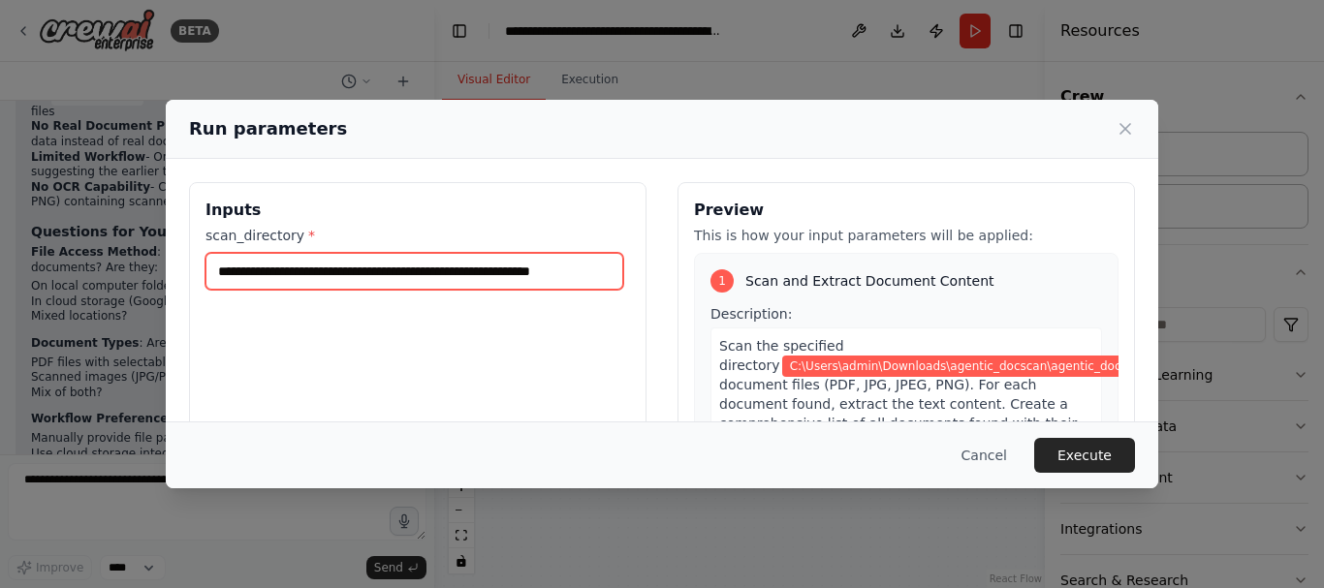
type input "**********"
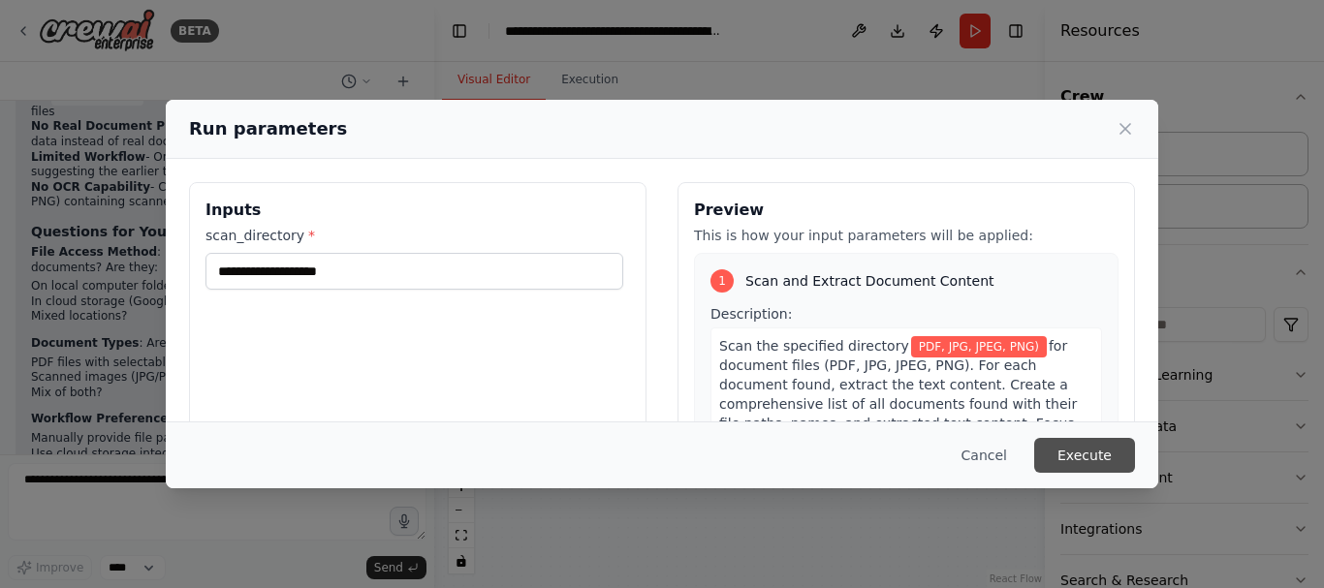
click at [1086, 455] on button "Execute" at bounding box center [1084, 455] width 101 height 35
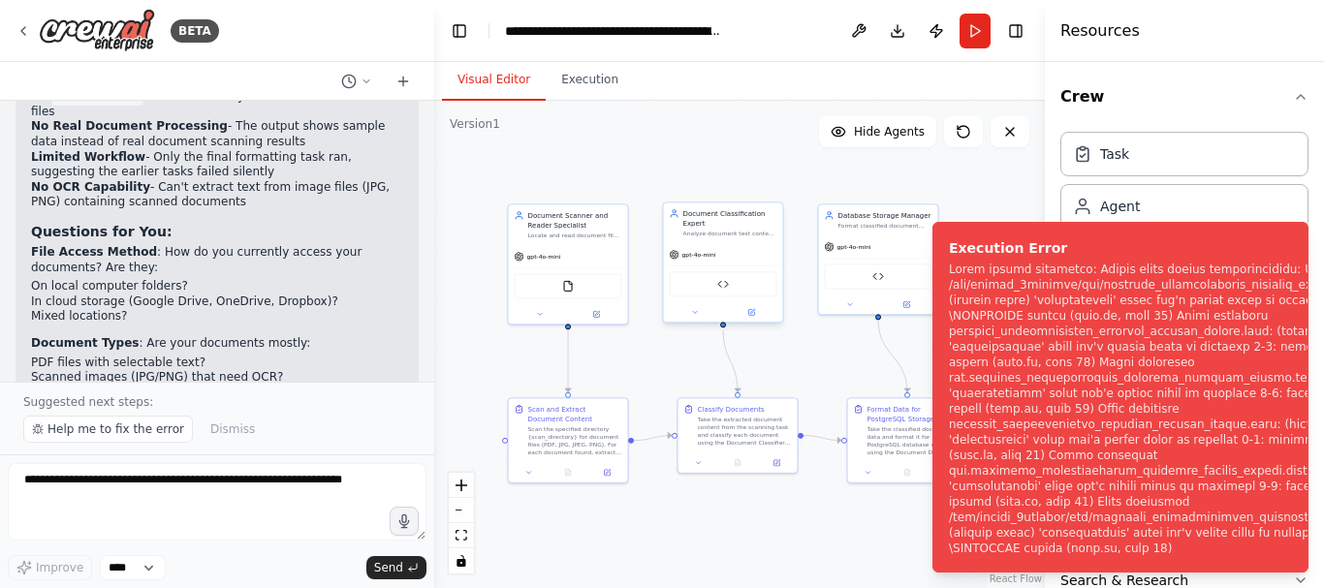
click at [728, 291] on div "Document Classifier Tool" at bounding box center [724, 283] width 108 height 25
click at [823, 343] on div ".deletable-edge-delete-btn { width: 20px; height: 20px; border: 0px solid #ffff…" at bounding box center [739, 345] width 611 height 488
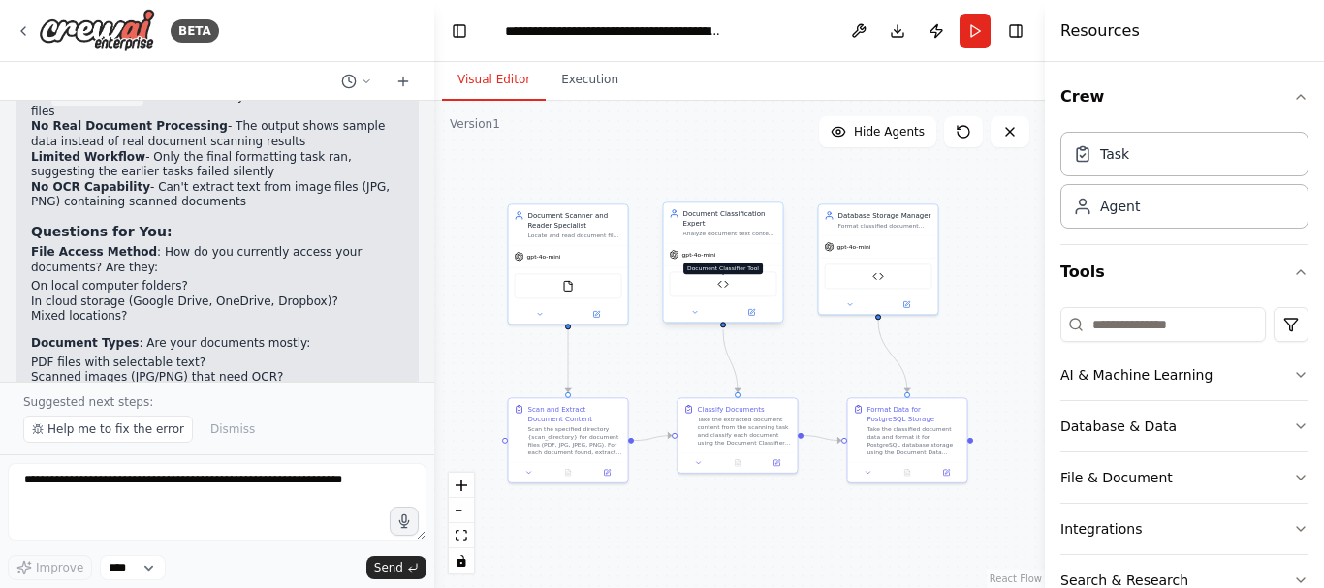
click at [727, 286] on img at bounding box center [723, 284] width 12 height 12
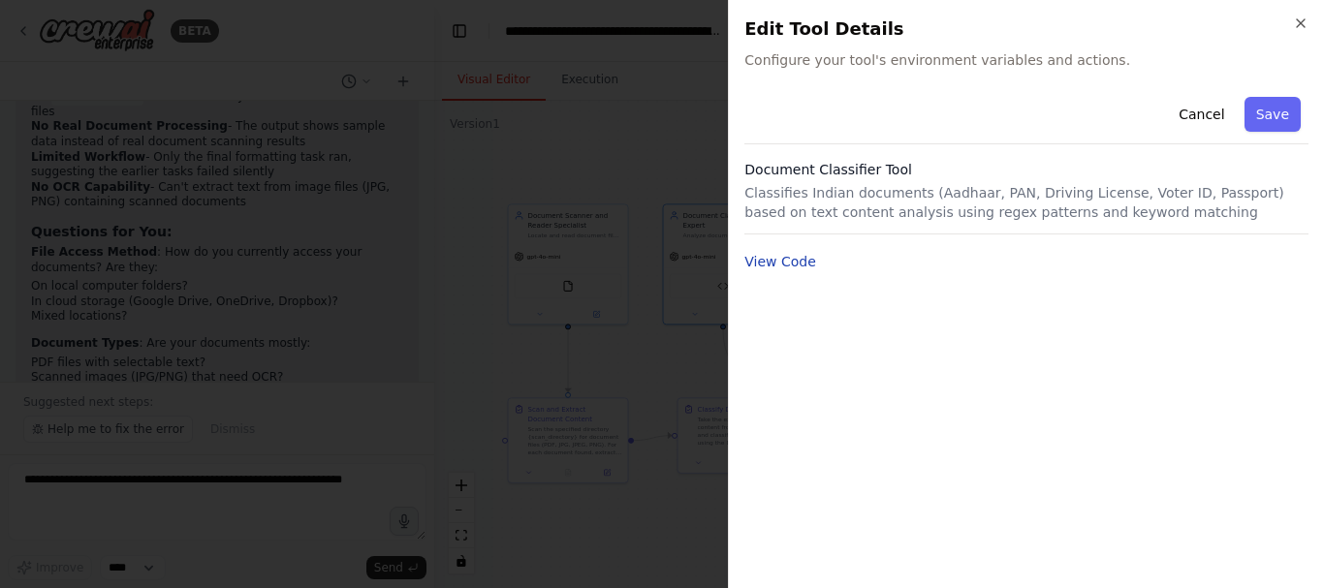
click at [792, 263] on button "View Code" at bounding box center [780, 261] width 72 height 19
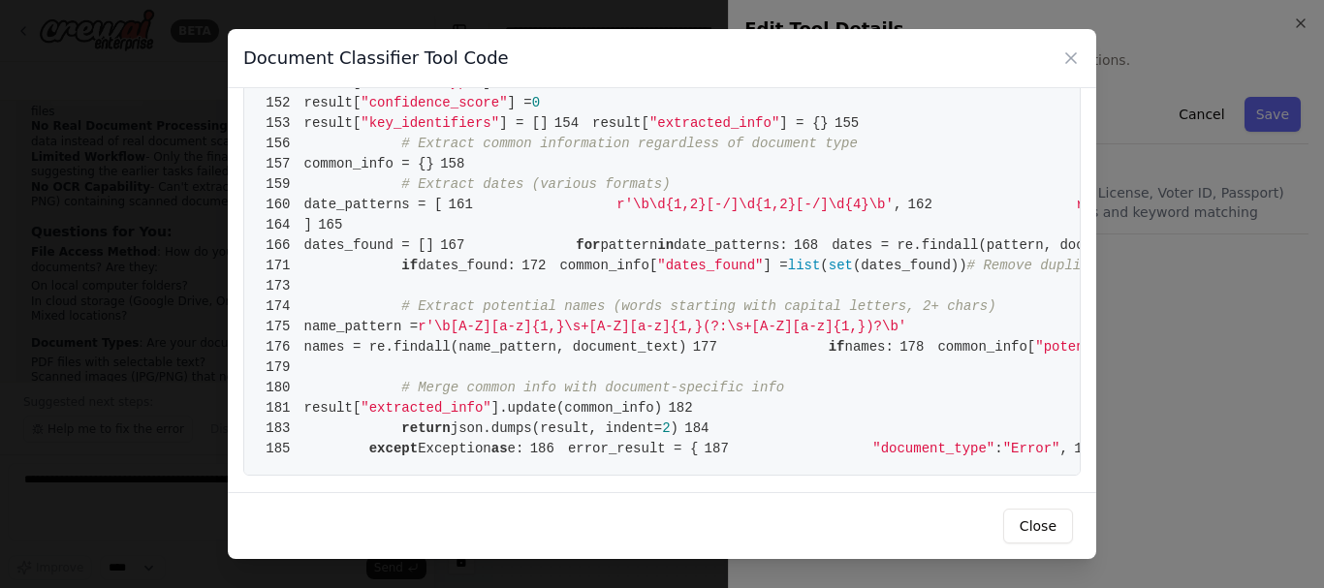
scroll to position [3295, 0]
click at [422, 355] on span "176 names = re.findall(name_pattern, document_text)" at bounding box center [473, 347] width 426 height 16
click at [1025, 525] on button "Close" at bounding box center [1038, 526] width 70 height 35
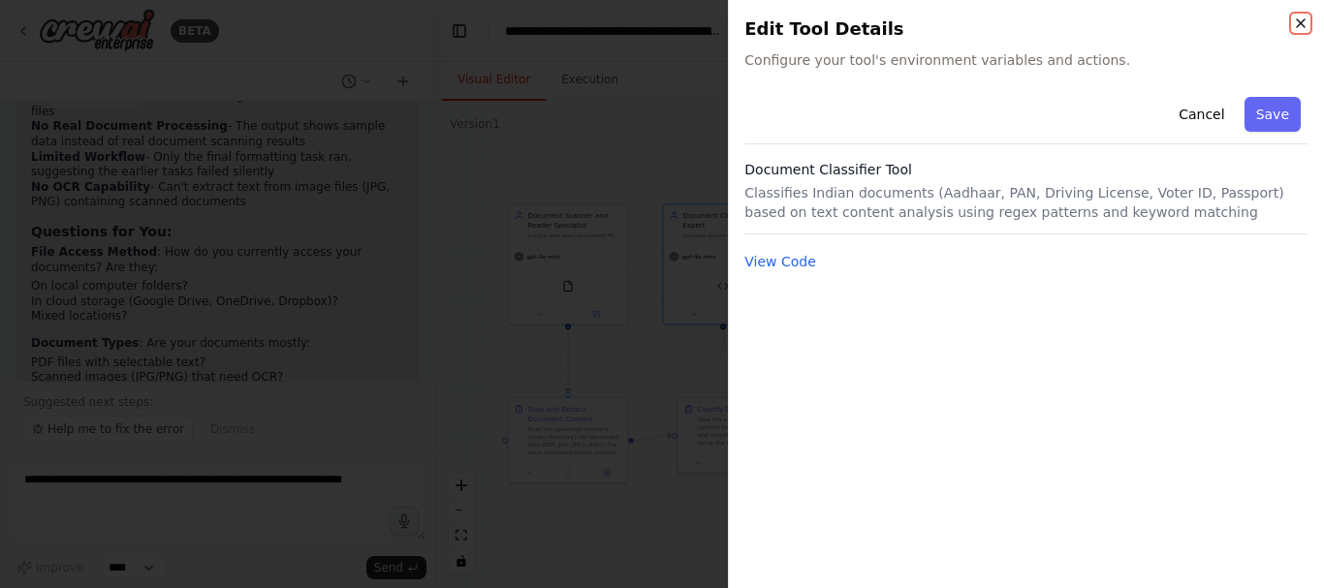
click at [1307, 23] on icon "button" at bounding box center [1301, 24] width 16 height 16
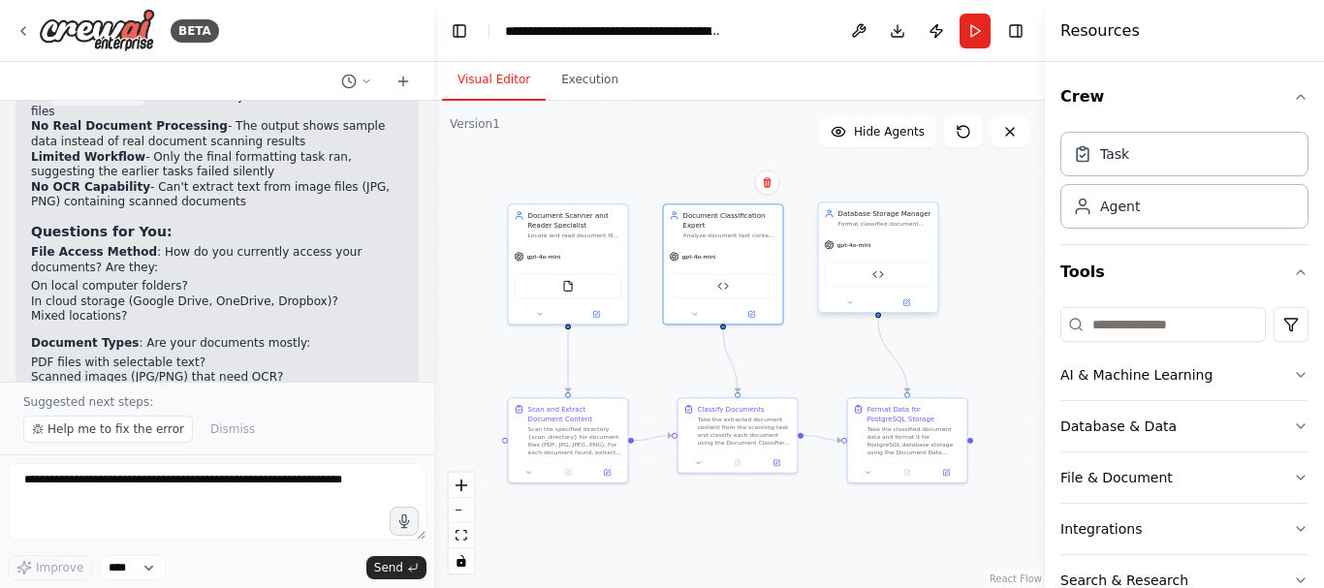
click at [883, 289] on div "Document Data Formatter Tool" at bounding box center [878, 275] width 119 height 38
click at [975, 275] on div ".deletable-edge-delete-btn { width: 20px; height: 20px; border: 0px solid #ffff…" at bounding box center [739, 345] width 611 height 488
click at [883, 277] on img at bounding box center [878, 274] width 12 height 12
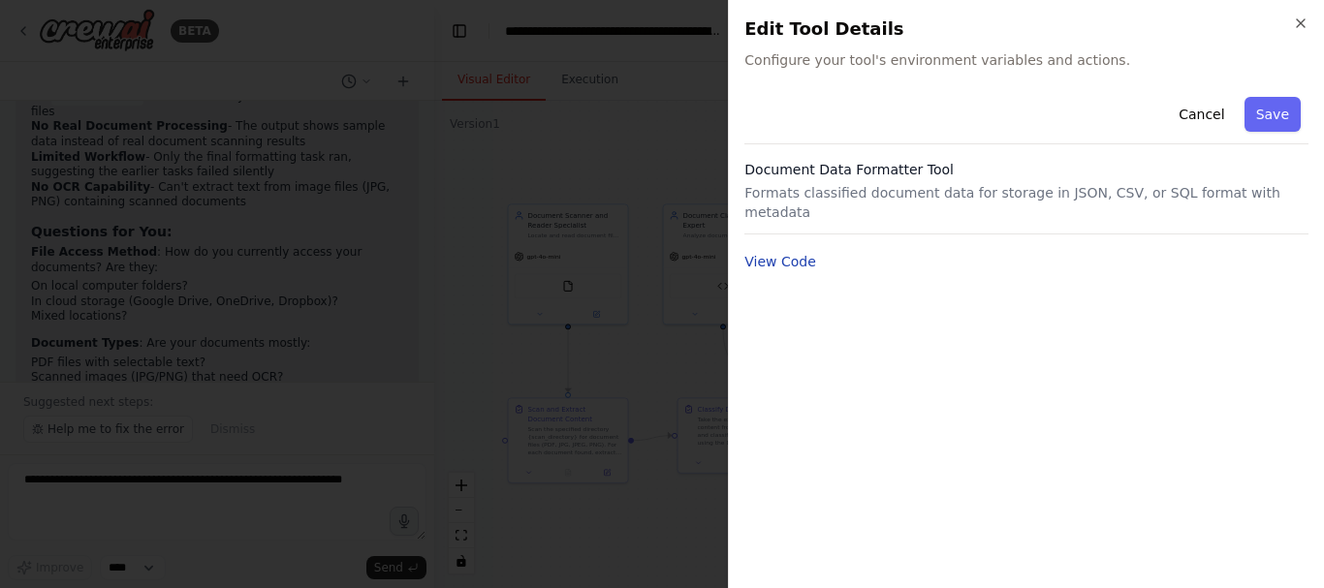
click at [781, 252] on button "View Code" at bounding box center [780, 261] width 72 height 19
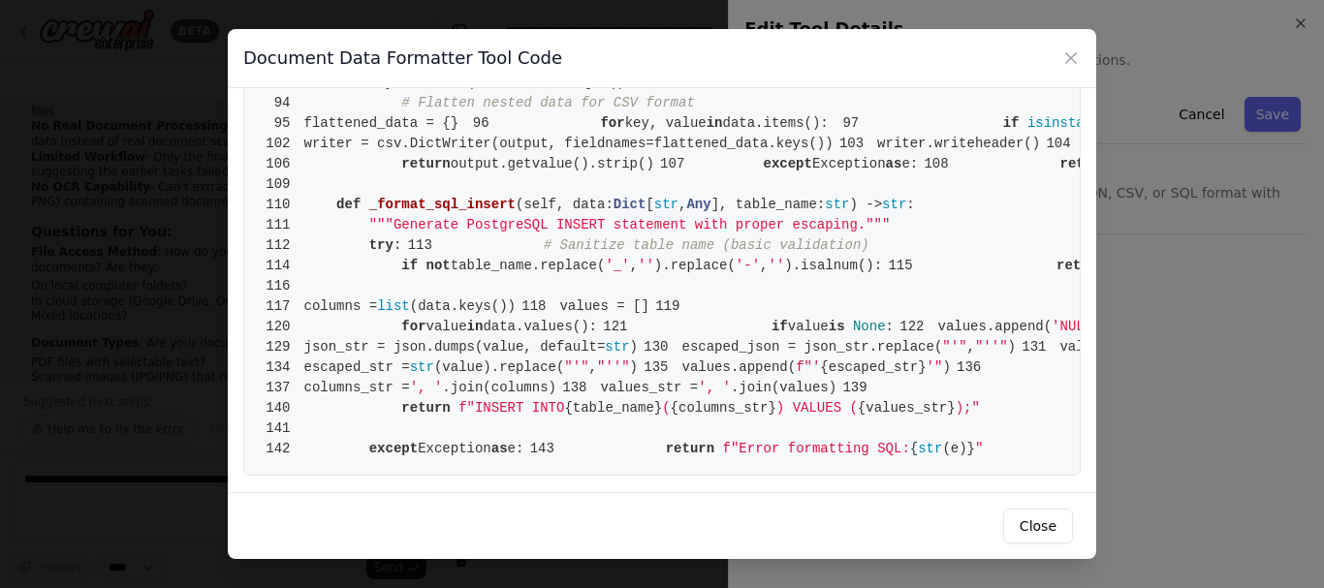
scroll to position [1163, 0]
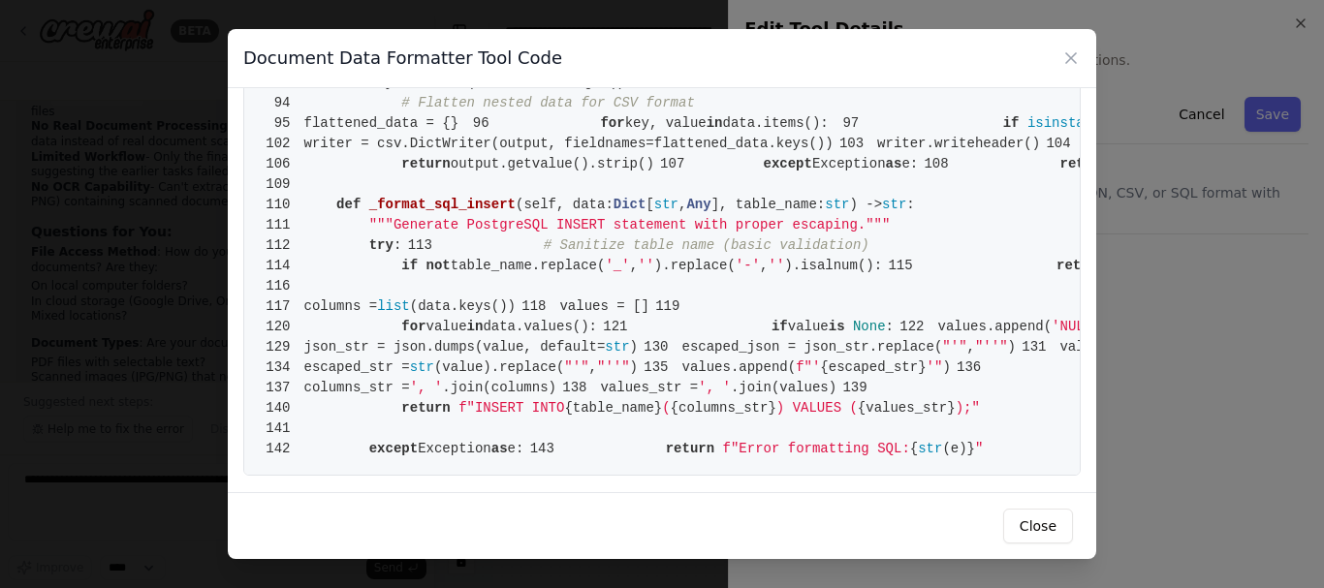
scroll to position [2585, 0]
click at [1043, 515] on button "Close" at bounding box center [1038, 526] width 70 height 35
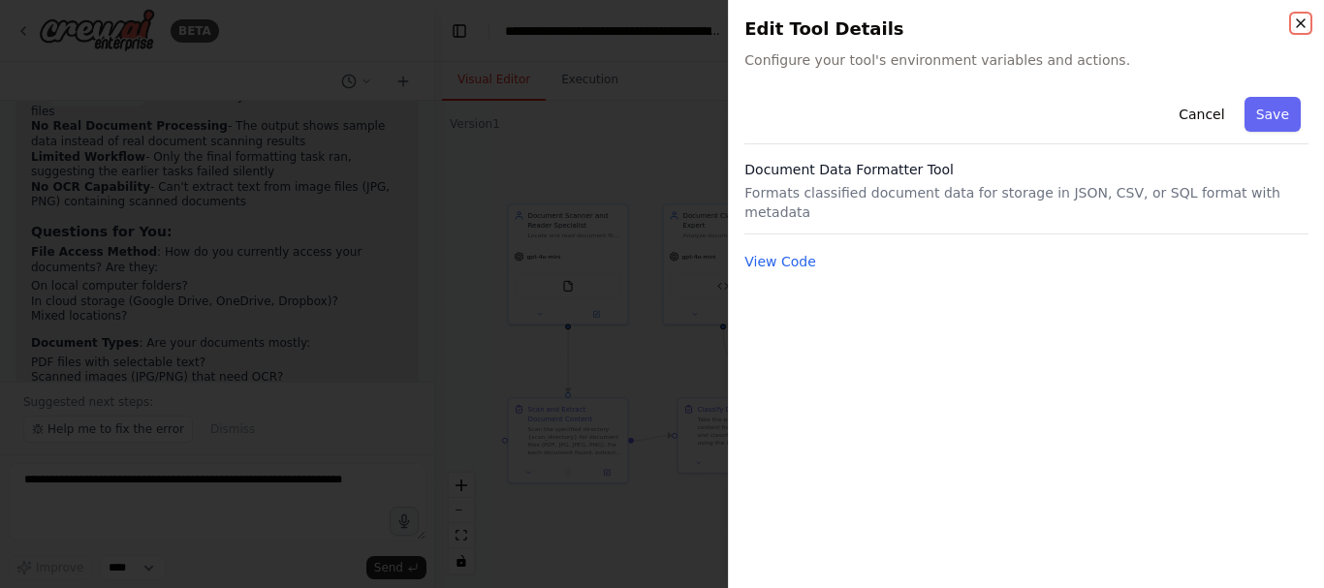
click at [1297, 23] on icon "button" at bounding box center [1301, 24] width 16 height 16
